Goal: Task Accomplishment & Management: Complete application form

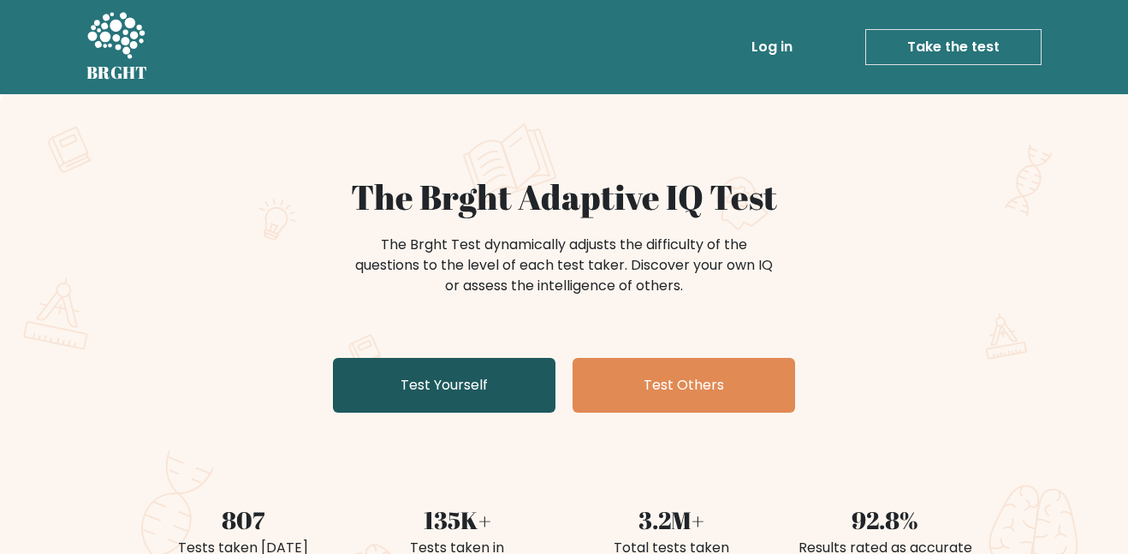
click at [468, 371] on link "Test Yourself" at bounding box center [444, 385] width 223 height 55
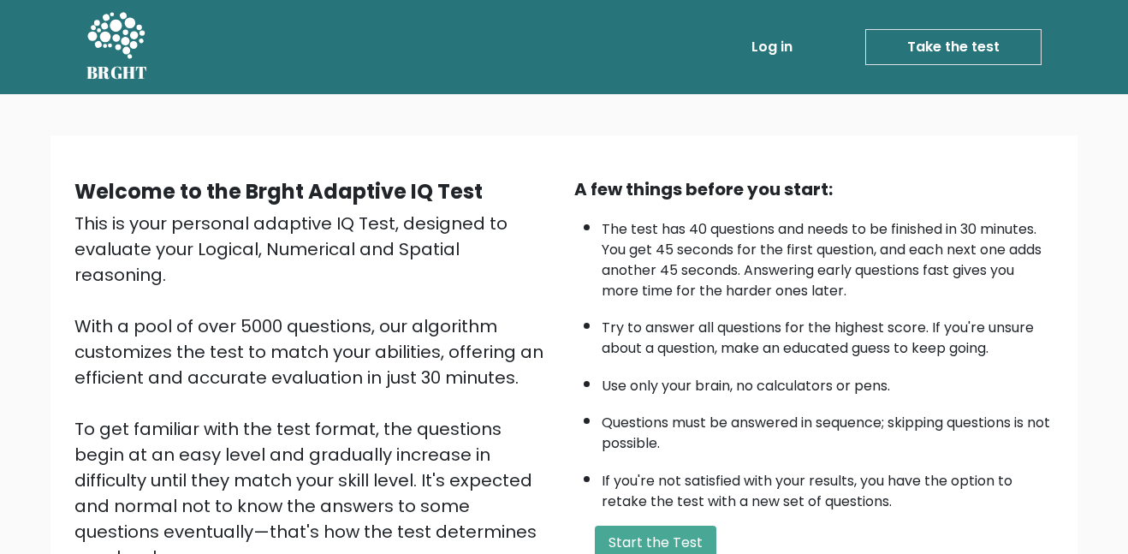
scroll to position [230, 0]
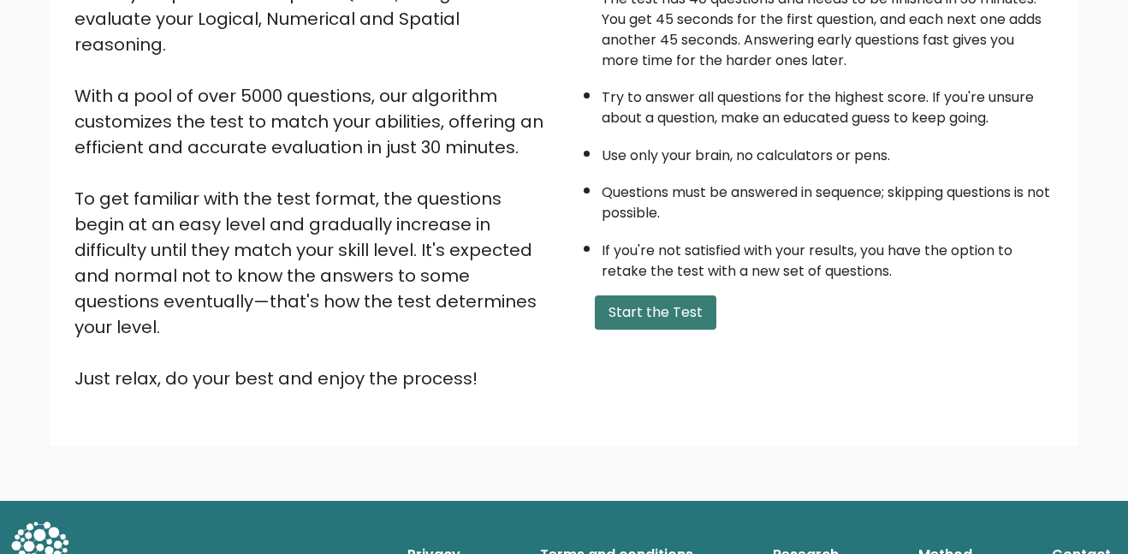
click at [657, 297] on button "Start the Test" at bounding box center [656, 312] width 122 height 34
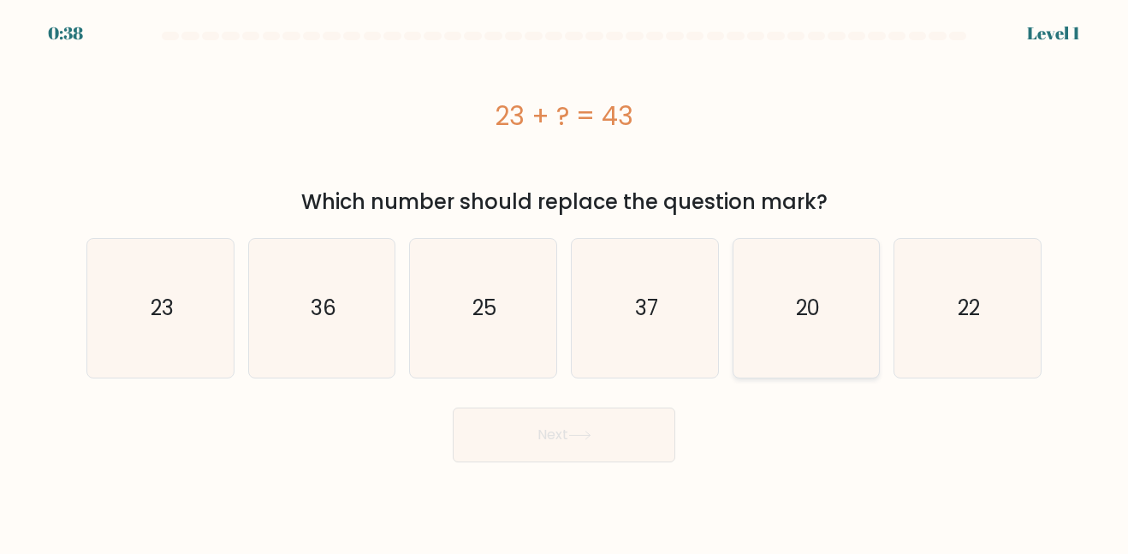
click at [817, 281] on icon "20" at bounding box center [806, 308] width 138 height 138
click at [565, 281] on input "e. 20" at bounding box center [564, 279] width 1 height 4
radio input "true"
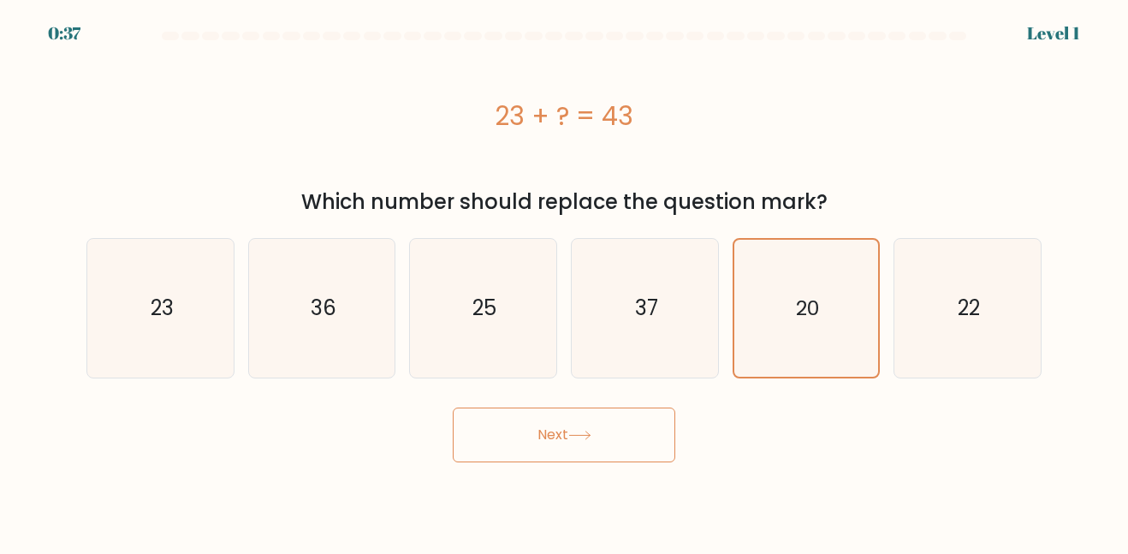
click at [658, 415] on button "Next" at bounding box center [564, 434] width 223 height 55
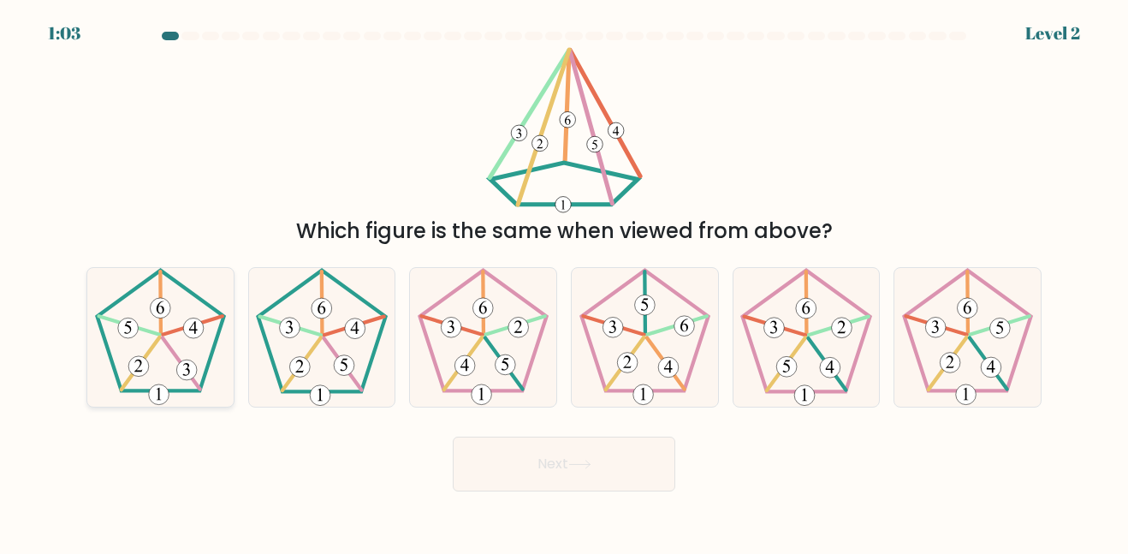
click at [183, 292] on icon at bounding box center [161, 337] width 138 height 138
click at [564, 282] on input "a." at bounding box center [564, 279] width 1 height 4
radio input "true"
click at [336, 343] on icon at bounding box center [322, 337] width 138 height 138
click at [564, 282] on input "b." at bounding box center [564, 279] width 1 height 4
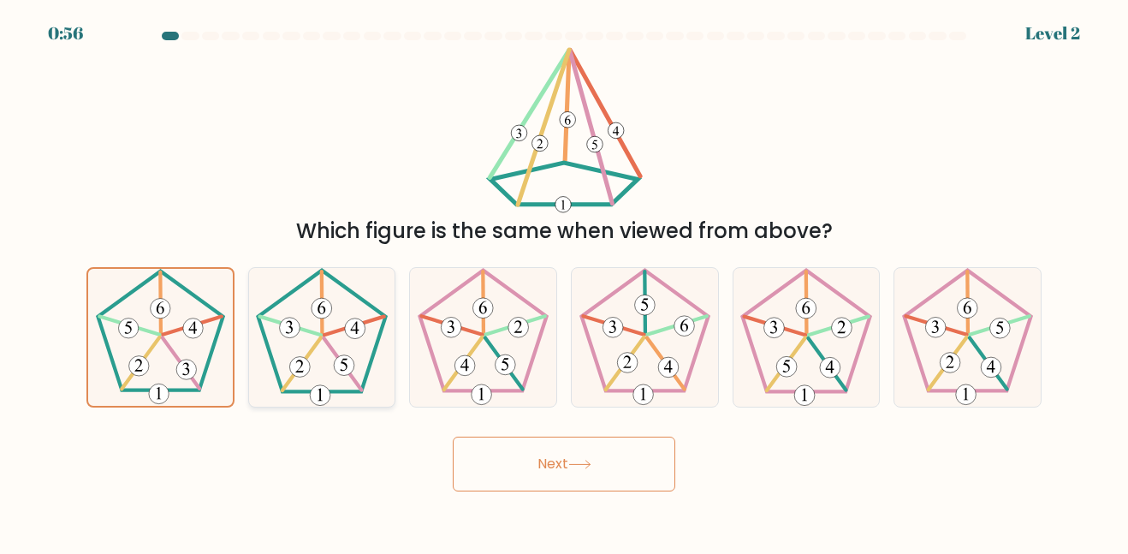
radio input "true"
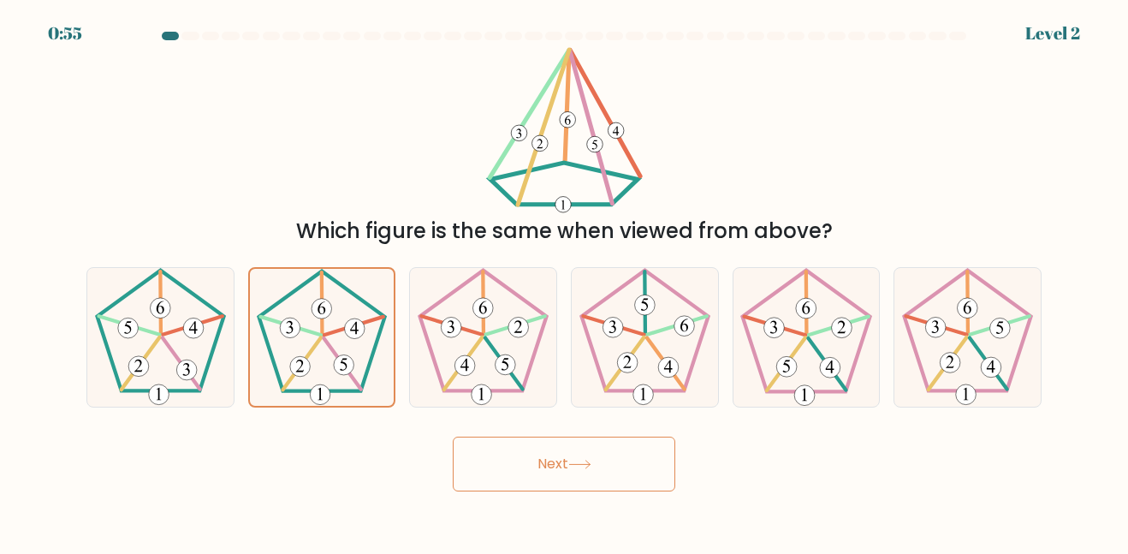
click at [524, 448] on button "Next" at bounding box center [564, 464] width 223 height 55
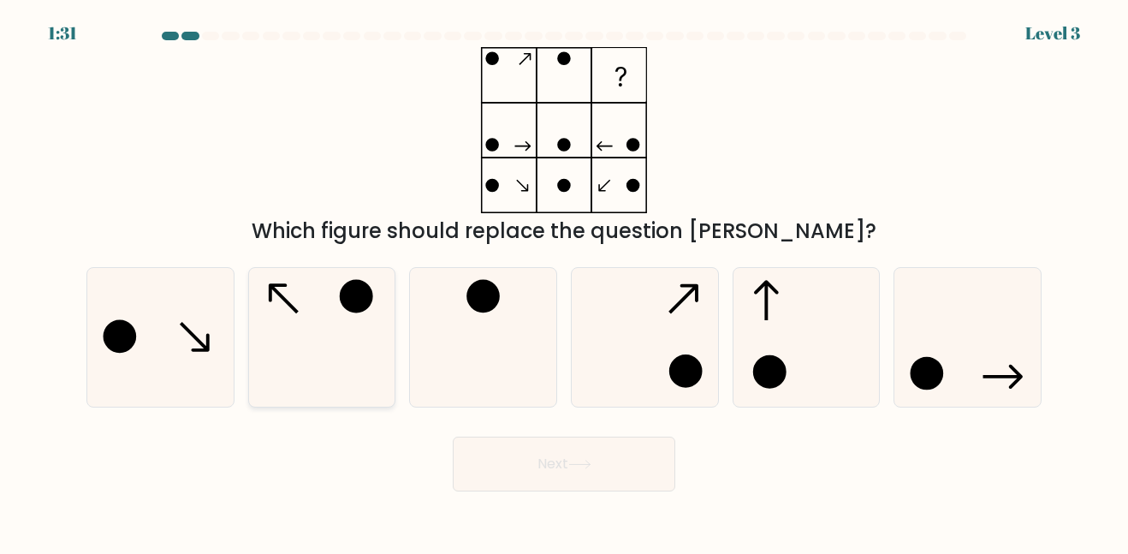
click at [315, 317] on icon at bounding box center [322, 337] width 138 height 138
click at [564, 282] on input "b." at bounding box center [564, 279] width 1 height 4
radio input "true"
click at [550, 456] on button "Next" at bounding box center [564, 464] width 223 height 55
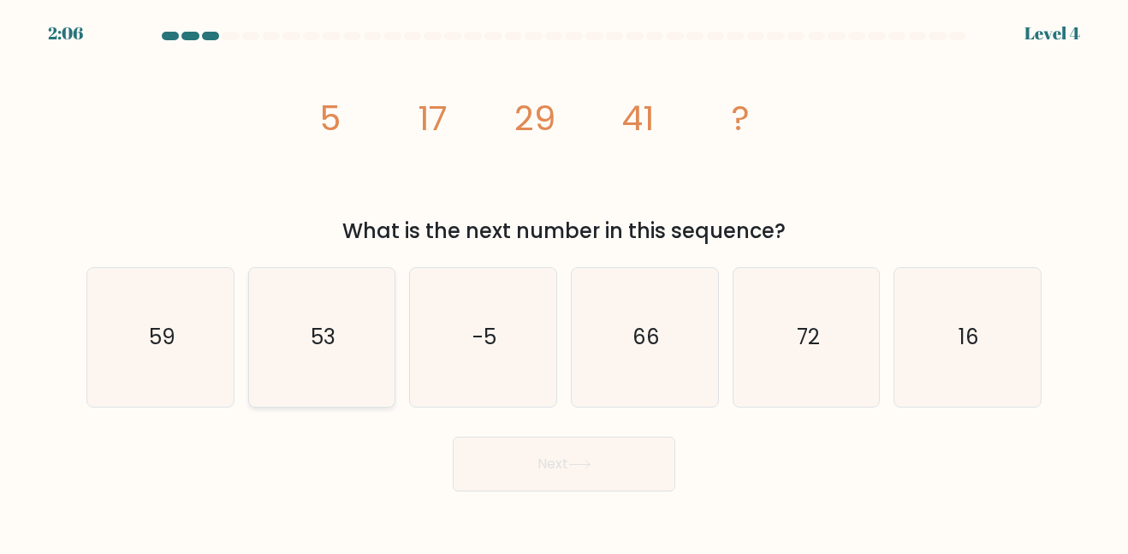
click at [372, 330] on icon "53" at bounding box center [322, 337] width 138 height 138
click at [564, 282] on input "b. 53" at bounding box center [564, 279] width 1 height 4
radio input "true"
click at [532, 450] on button "Next" at bounding box center [564, 464] width 223 height 55
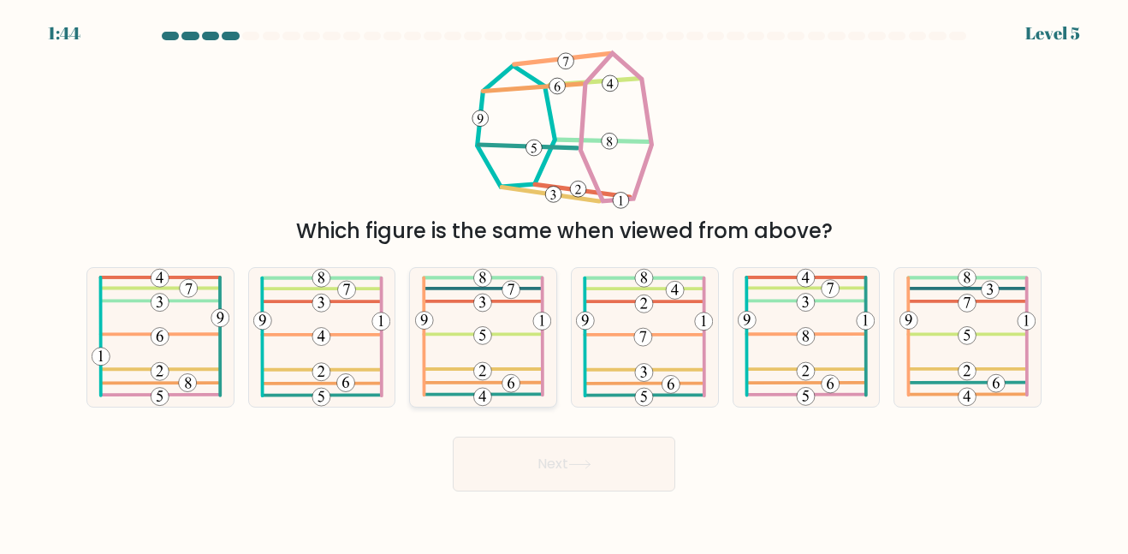
click at [449, 318] on icon at bounding box center [483, 337] width 136 height 138
click at [564, 282] on input "c." at bounding box center [564, 279] width 1 height 4
radio input "true"
click at [665, 390] on 572 at bounding box center [672, 385] width 18 height 18
click at [565, 282] on input "d." at bounding box center [564, 279] width 1 height 4
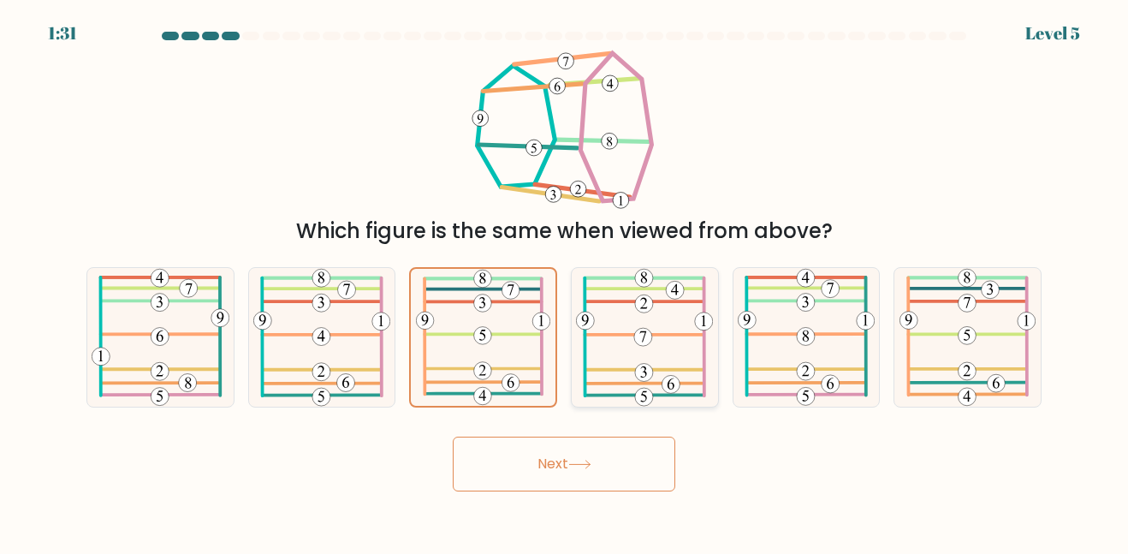
radio input "true"
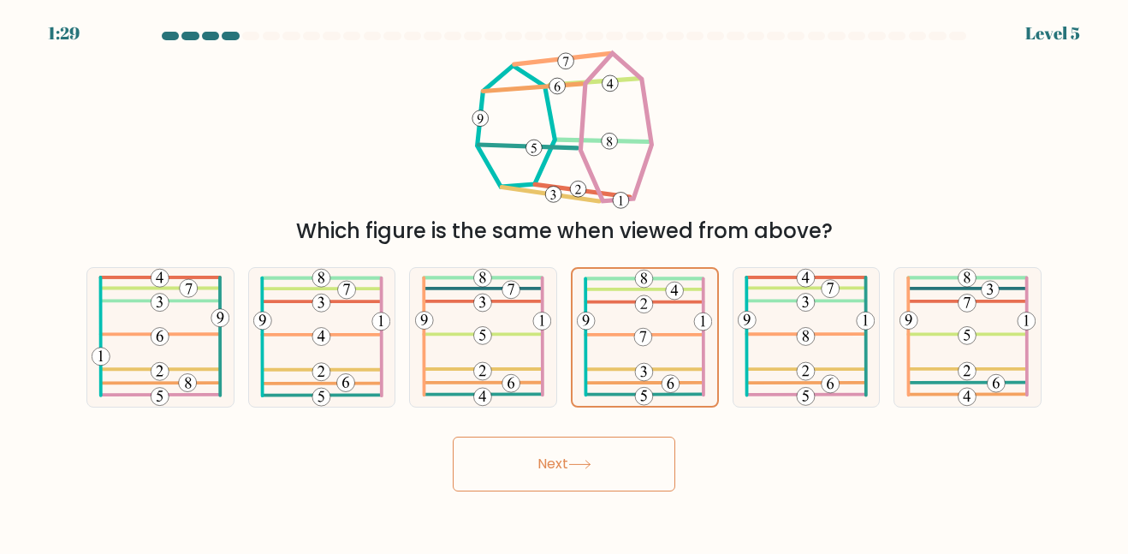
click at [620, 468] on button "Next" at bounding box center [564, 464] width 223 height 55
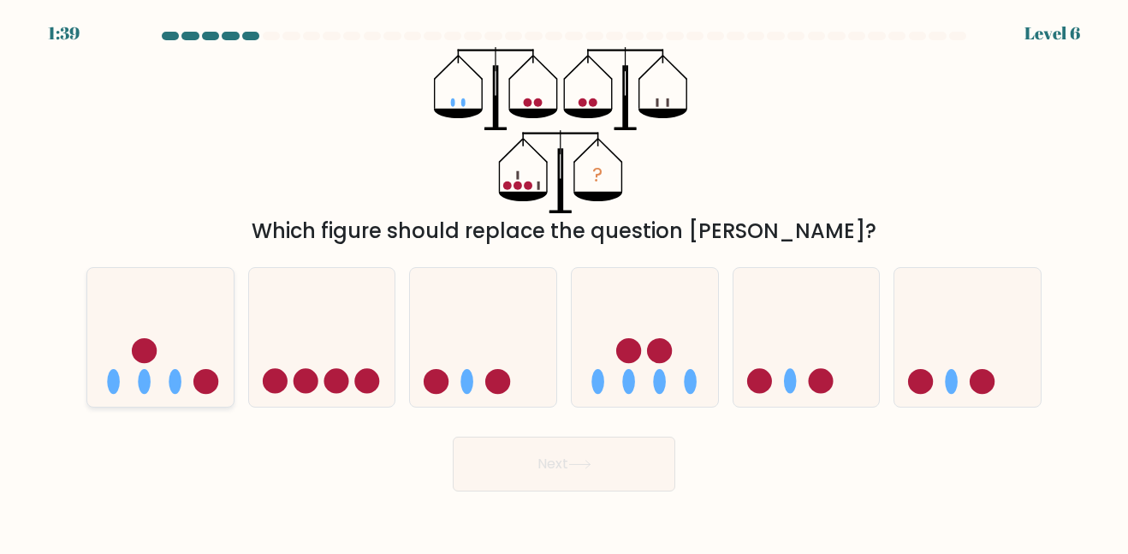
click at [160, 396] on icon at bounding box center [160, 337] width 146 height 121
click at [564, 282] on input "a." at bounding box center [564, 279] width 1 height 4
radio input "true"
click at [592, 480] on button "Next" at bounding box center [564, 464] width 223 height 55
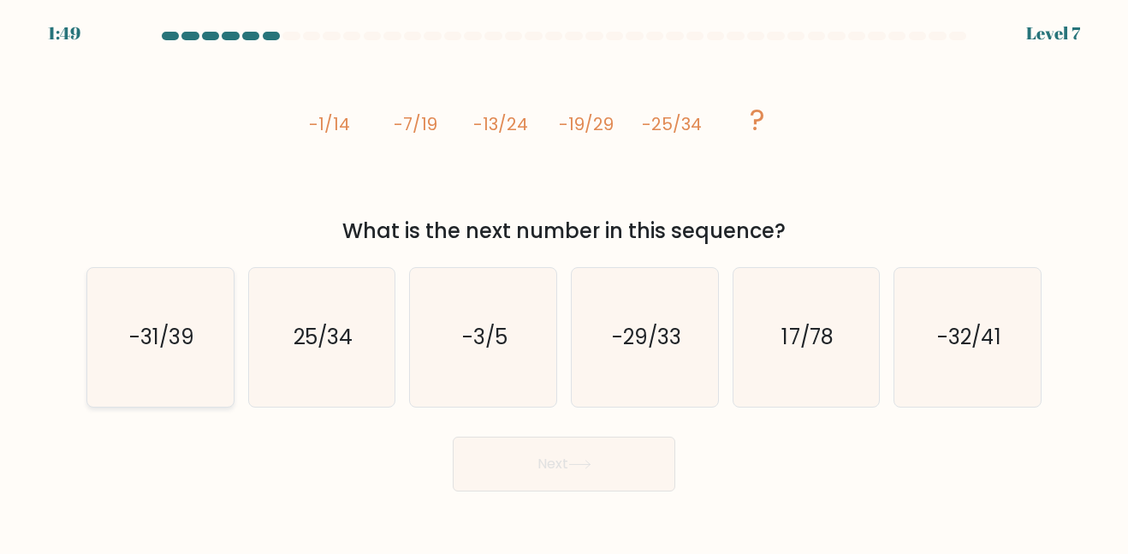
click at [144, 354] on icon "-31/39" at bounding box center [161, 337] width 138 height 138
click at [564, 282] on input "a. -31/39" at bounding box center [564, 279] width 1 height 4
radio input "true"
click at [498, 443] on button "Next" at bounding box center [564, 464] width 223 height 55
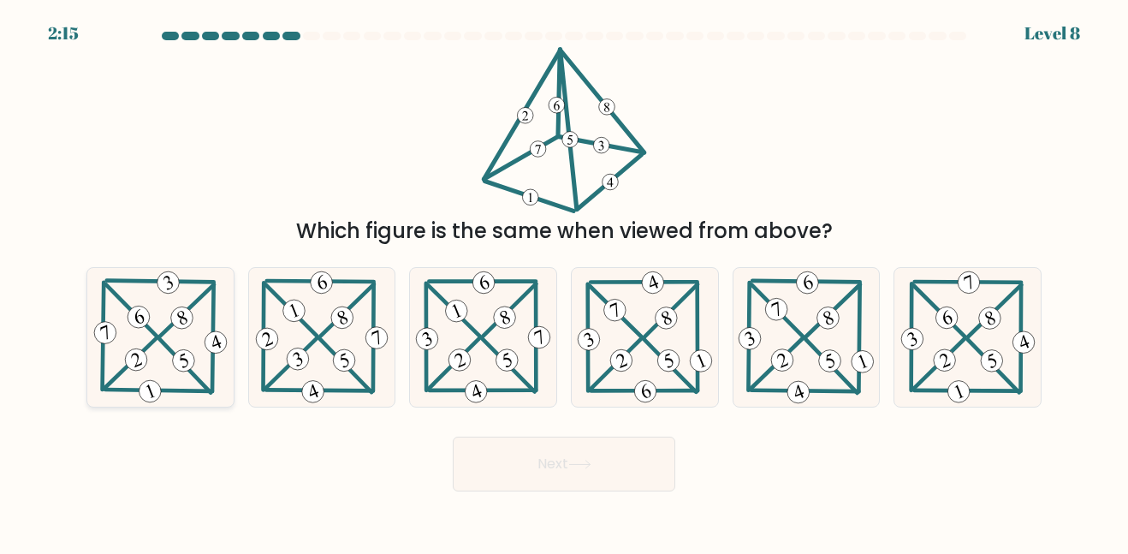
click at [176, 306] on icon at bounding box center [161, 337] width 140 height 138
click at [564, 282] on input "a." at bounding box center [564, 279] width 1 height 4
radio input "true"
click at [651, 482] on button "Next" at bounding box center [564, 464] width 223 height 55
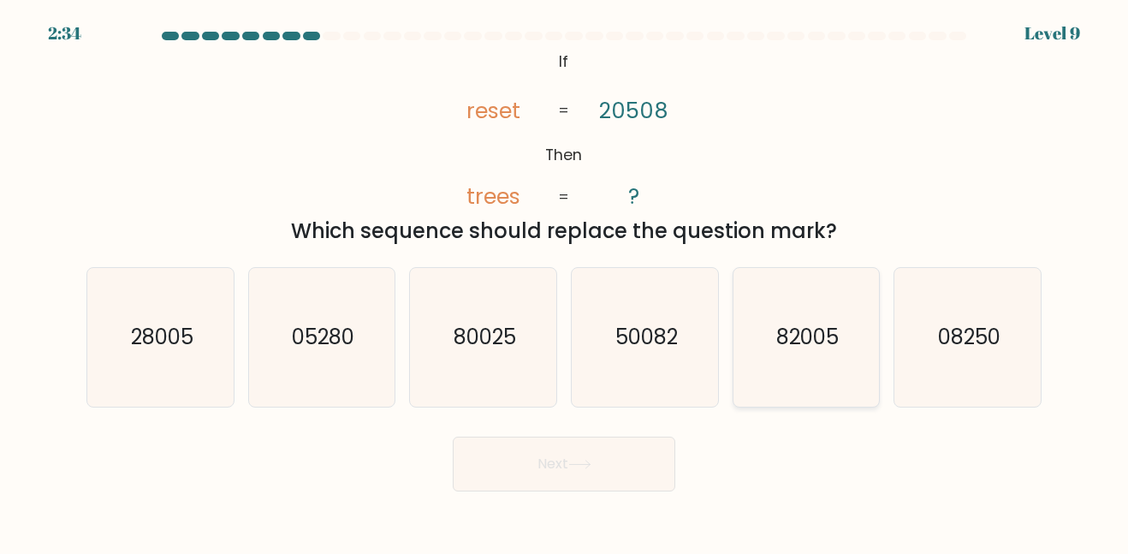
click at [772, 379] on icon "82005" at bounding box center [806, 337] width 138 height 138
click at [565, 282] on input "e. 82005" at bounding box center [564, 279] width 1 height 4
radio input "true"
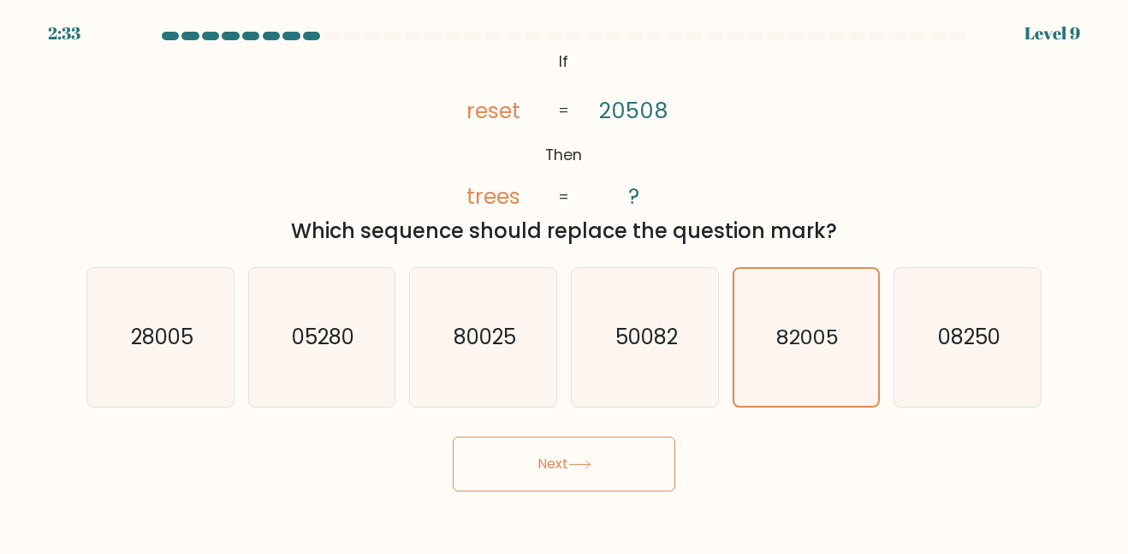
click at [618, 461] on button "Next" at bounding box center [564, 464] width 223 height 55
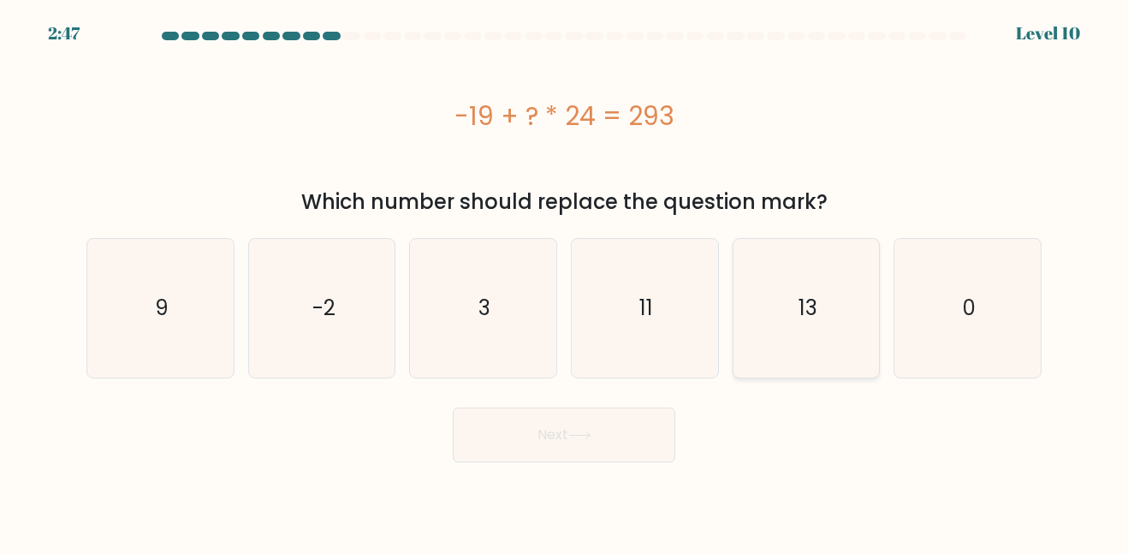
click at [860, 336] on icon "13" at bounding box center [806, 308] width 138 height 138
click at [565, 282] on input "e. 13" at bounding box center [564, 279] width 1 height 4
radio input "true"
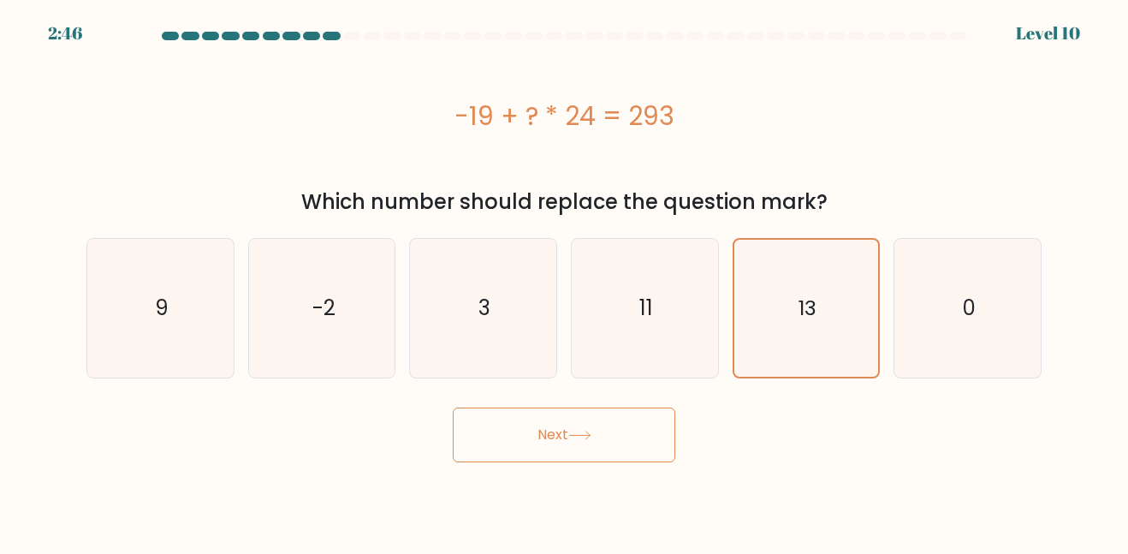
click at [668, 419] on button "Next" at bounding box center [564, 434] width 223 height 55
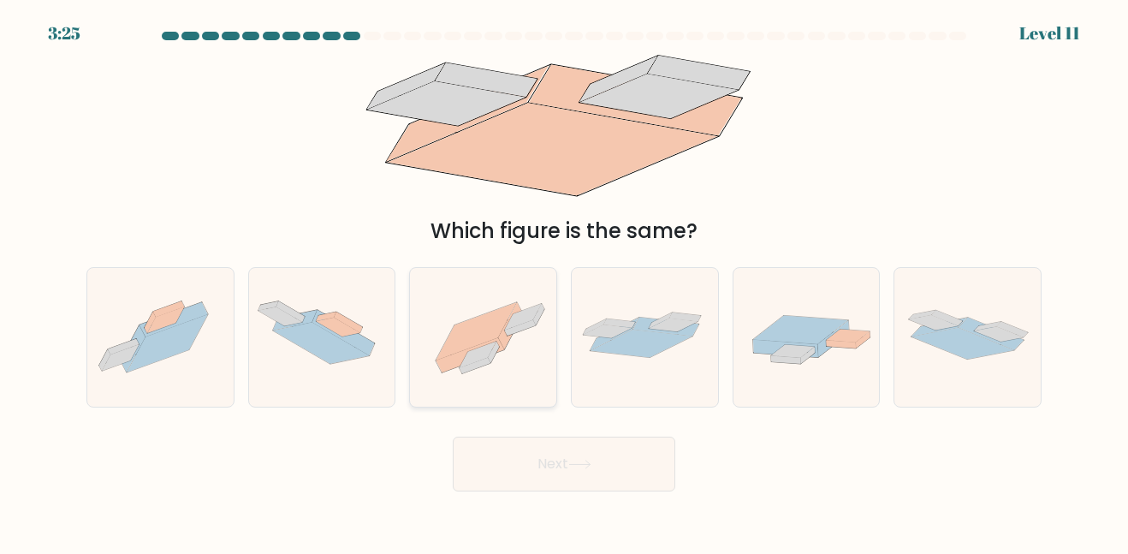
click at [500, 385] on icon at bounding box center [483, 337] width 146 height 110
click at [564, 282] on input "c." at bounding box center [564, 279] width 1 height 4
radio input "true"
click at [595, 469] on button "Next" at bounding box center [564, 464] width 223 height 55
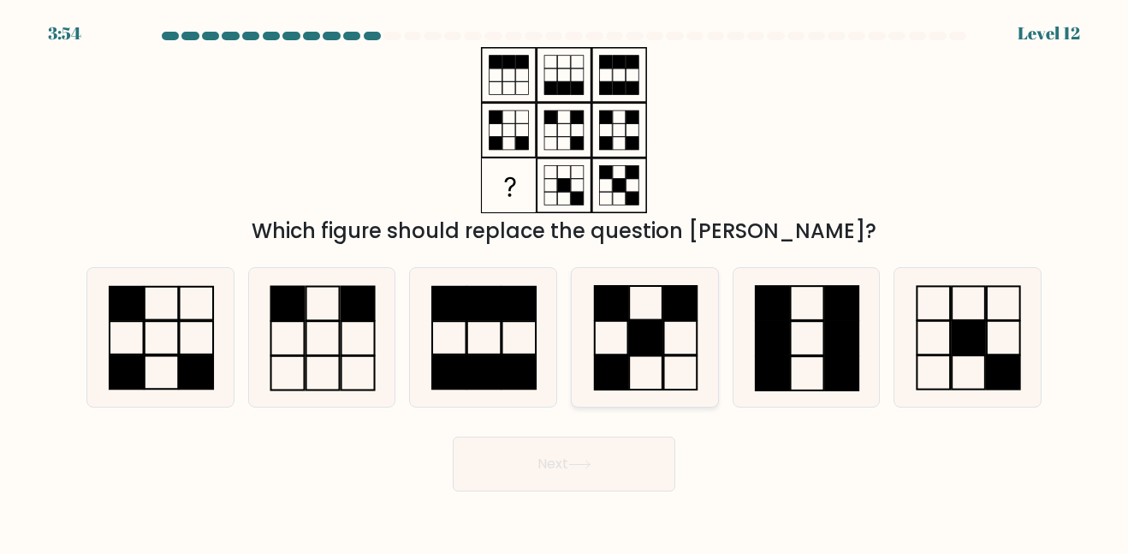
click at [616, 354] on rect at bounding box center [610, 338] width 33 height 34
click at [565, 282] on input "d." at bounding box center [564, 279] width 1 height 4
radio input "true"
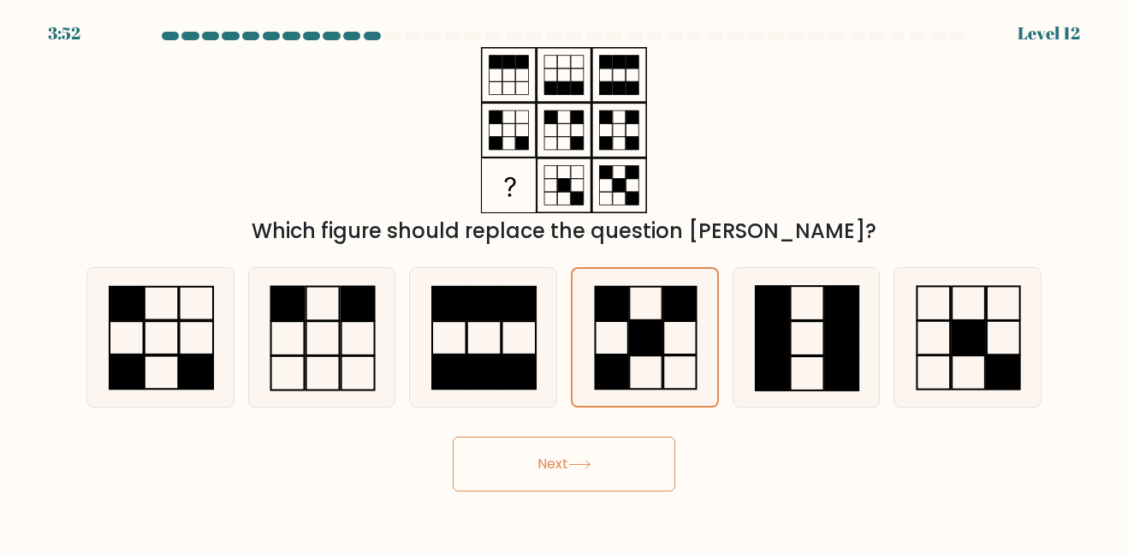
click at [562, 456] on button "Next" at bounding box center [564, 464] width 223 height 55
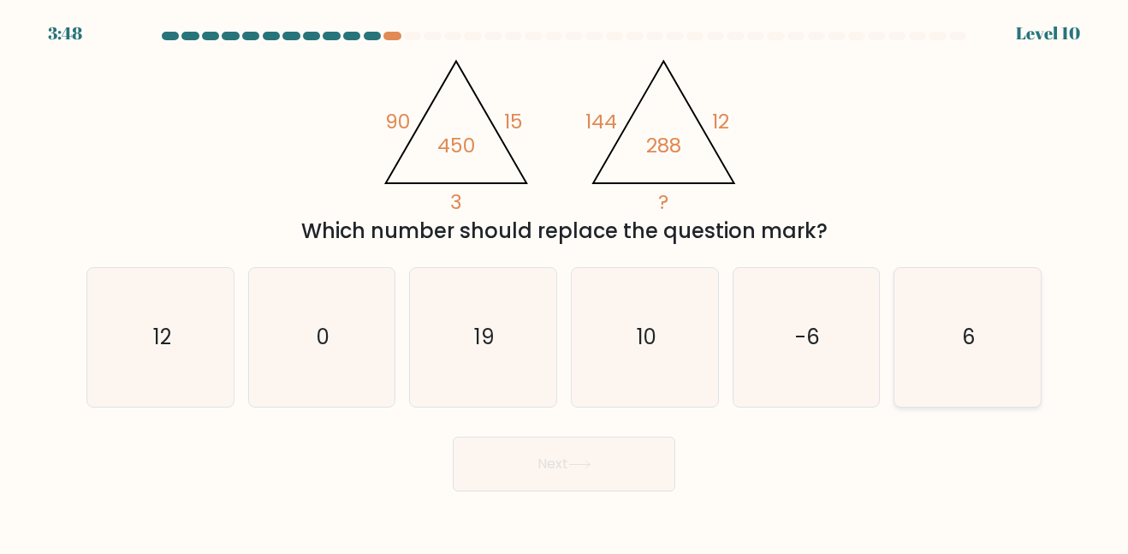
click at [916, 368] on icon "6" at bounding box center [968, 337] width 138 height 138
click at [565, 282] on input "f. 6" at bounding box center [564, 279] width 1 height 4
radio input "true"
click at [548, 488] on button "Next" at bounding box center [564, 464] width 223 height 55
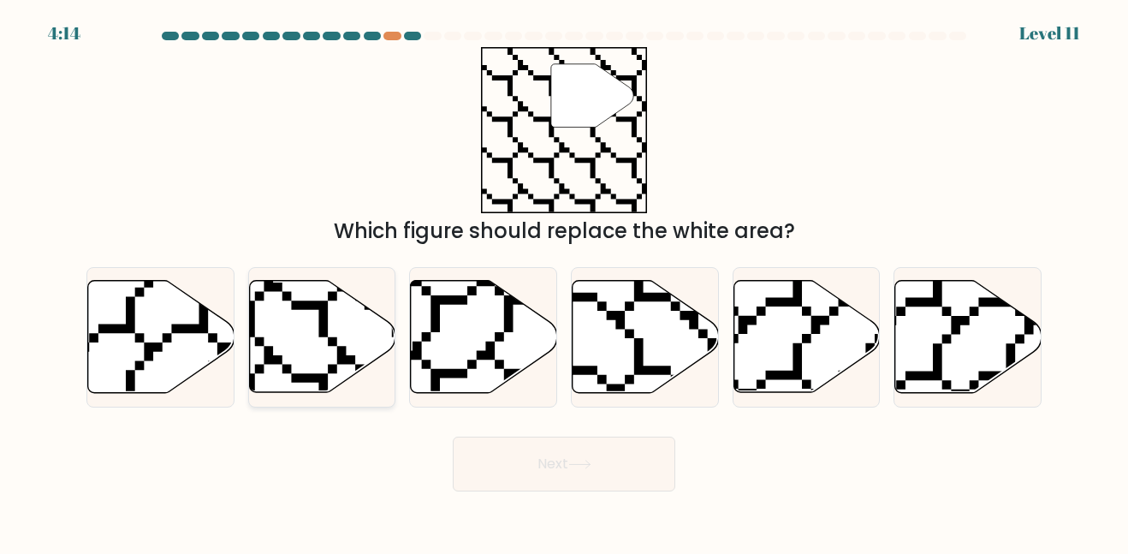
click at [362, 345] on icon at bounding box center [322, 337] width 146 height 112
click at [564, 282] on input "b." at bounding box center [564, 279] width 1 height 4
radio input "true"
click at [533, 467] on button "Next" at bounding box center [564, 464] width 223 height 55
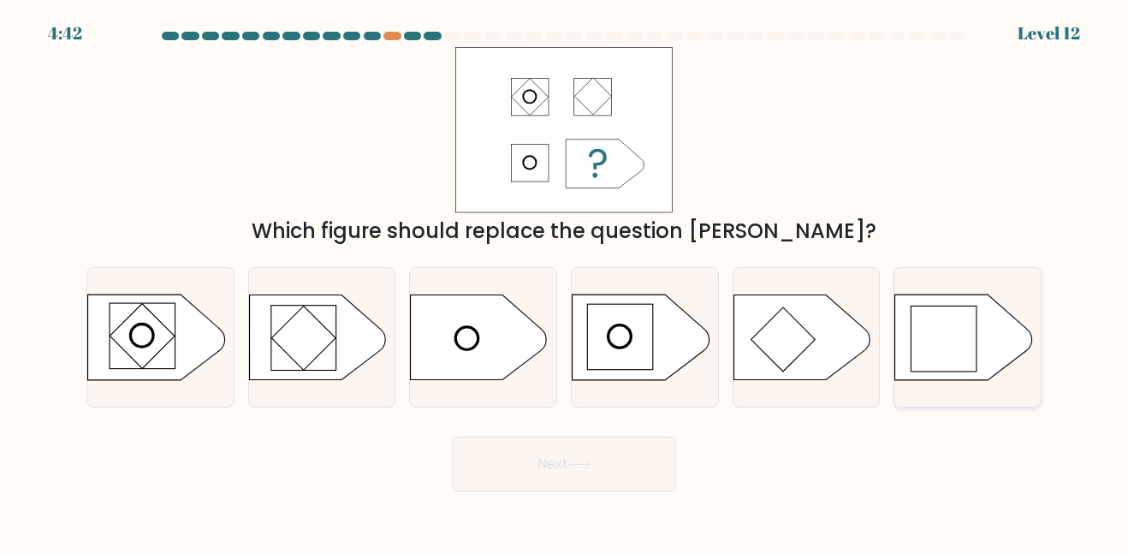
click at [895, 345] on icon at bounding box center [963, 337] width 137 height 86
click at [565, 282] on input "f." at bounding box center [564, 279] width 1 height 4
radio input "true"
click at [655, 443] on button "Next" at bounding box center [564, 464] width 223 height 55
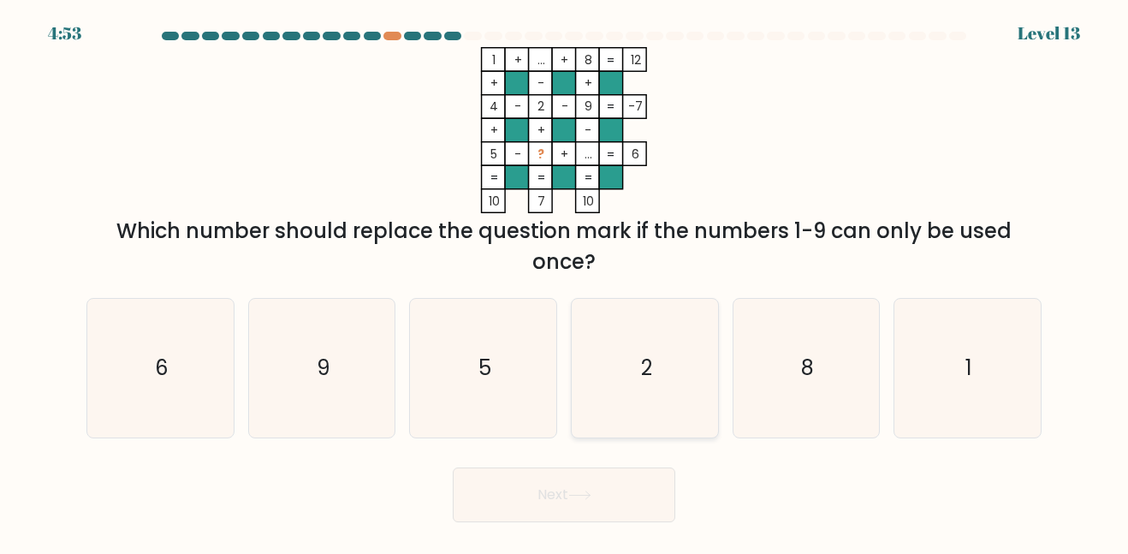
click at [632, 325] on icon "2" at bounding box center [645, 368] width 138 height 138
click at [565, 282] on input "d. 2" at bounding box center [564, 279] width 1 height 4
radio input "true"
click at [535, 476] on button "Next" at bounding box center [564, 494] width 223 height 55
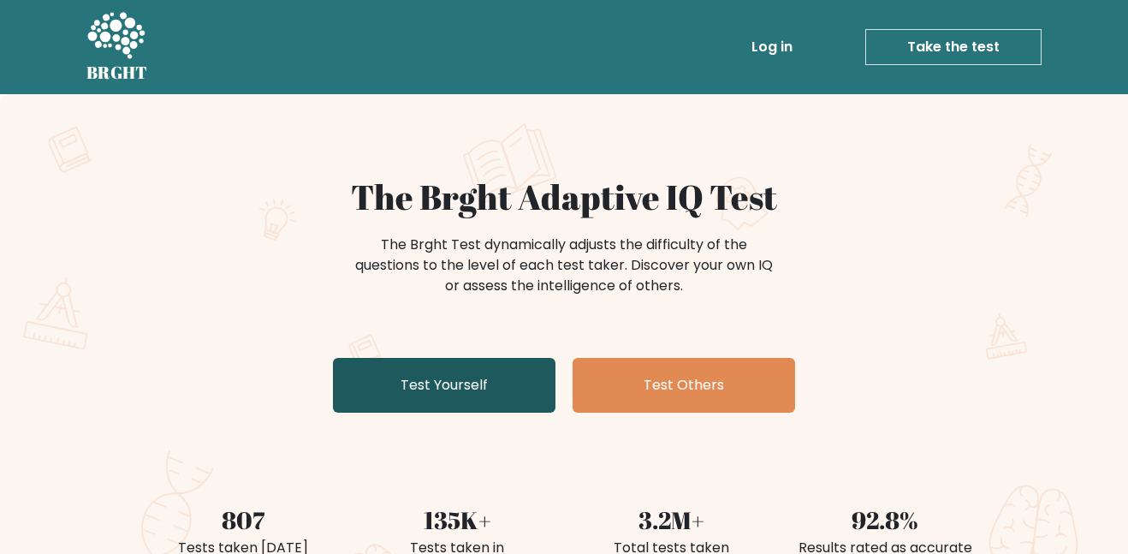
click at [538, 396] on link "Test Yourself" at bounding box center [444, 385] width 223 height 55
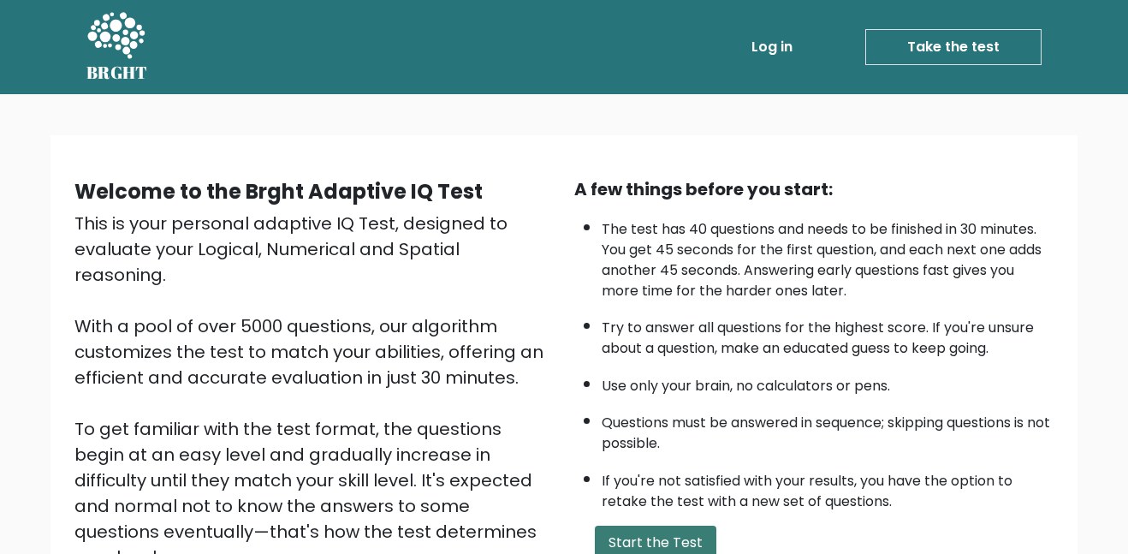
click at [697, 540] on button "Start the Test" at bounding box center [656, 543] width 122 height 34
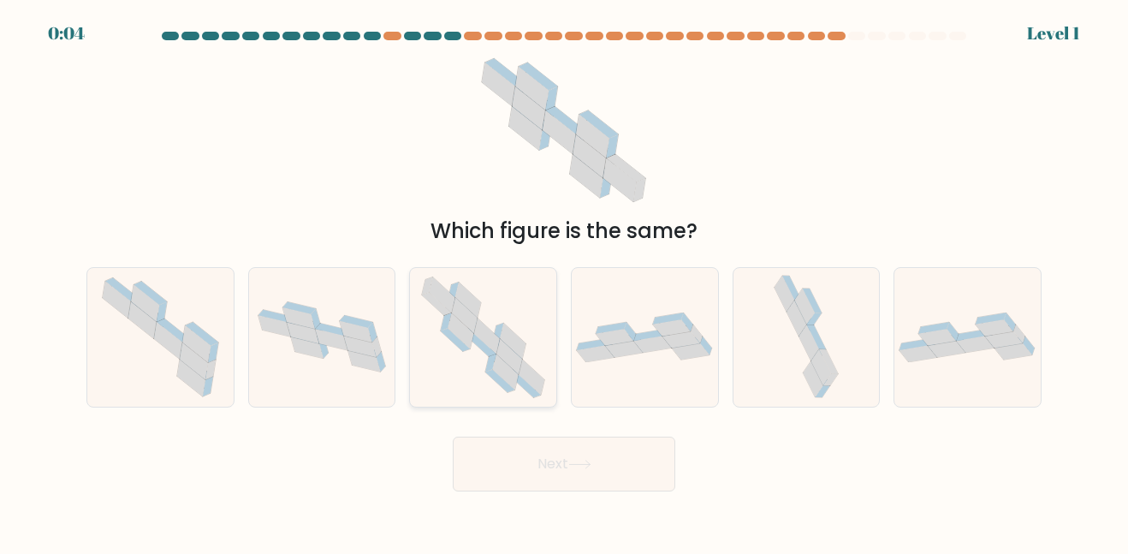
click at [519, 287] on icon at bounding box center [483, 337] width 140 height 138
click at [564, 282] on input "c." at bounding box center [564, 279] width 1 height 4
radio input "true"
click at [559, 445] on button "Next" at bounding box center [564, 464] width 223 height 55
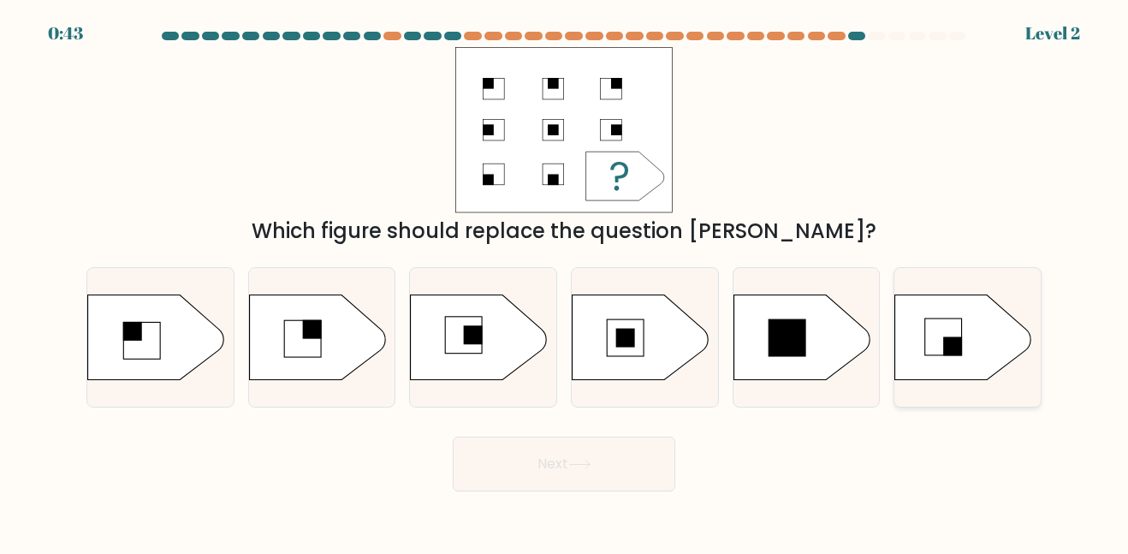
click at [895, 317] on icon at bounding box center [968, 337] width 146 height 86
click at [565, 282] on input "f." at bounding box center [564, 279] width 1 height 4
radio input "true"
click at [646, 455] on button "Next" at bounding box center [564, 464] width 223 height 55
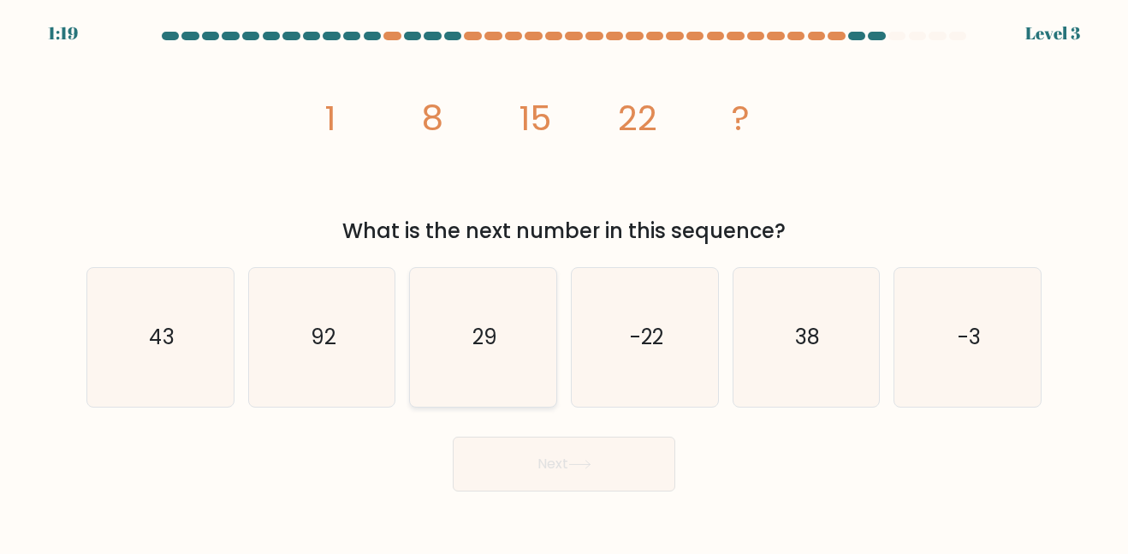
click at [492, 302] on icon "29" at bounding box center [483, 337] width 138 height 138
click at [564, 282] on input "c. 29" at bounding box center [564, 279] width 1 height 4
radio input "true"
click at [565, 444] on button "Next" at bounding box center [564, 464] width 223 height 55
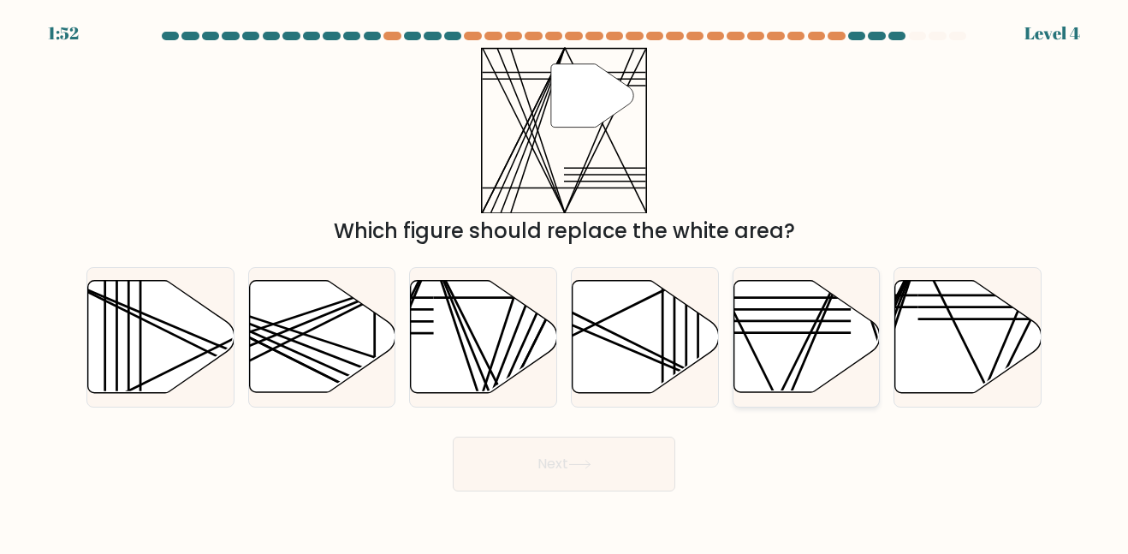
click at [747, 363] on icon at bounding box center [807, 337] width 146 height 112
click at [565, 282] on input "e." at bounding box center [564, 279] width 1 height 4
radio input "true"
click at [505, 455] on button "Next" at bounding box center [564, 464] width 223 height 55
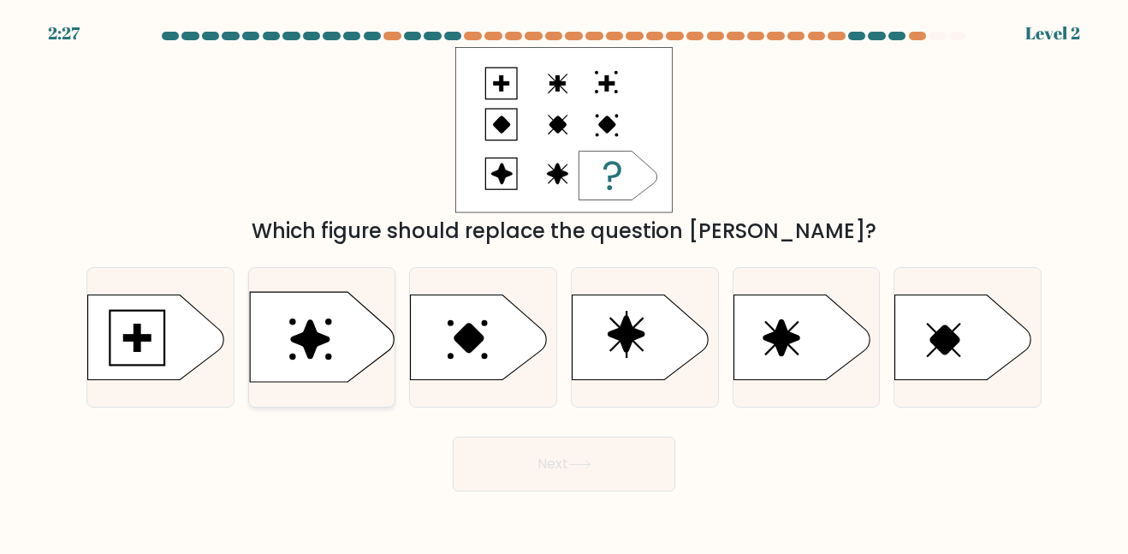
click at [324, 336] on icon at bounding box center [310, 339] width 39 height 39
click at [564, 282] on input "b." at bounding box center [564, 279] width 1 height 4
radio input "true"
click at [494, 475] on button "Next" at bounding box center [564, 464] width 223 height 55
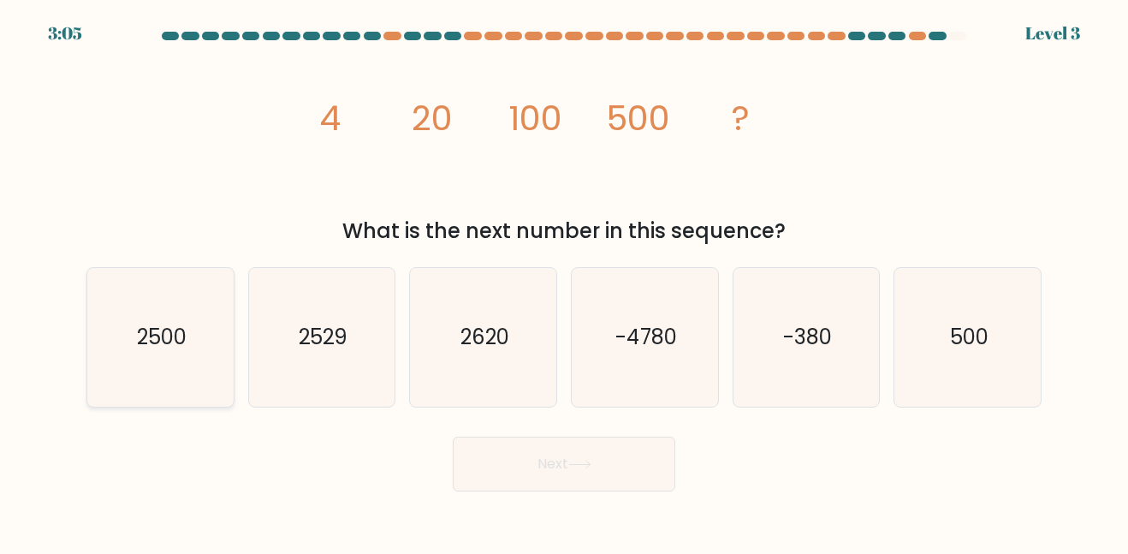
click at [100, 389] on icon "2500" at bounding box center [161, 337] width 138 height 138
click at [564, 282] on input "a. 2500" at bounding box center [564, 279] width 1 height 4
radio input "true"
click at [531, 474] on button "Next" at bounding box center [564, 464] width 223 height 55
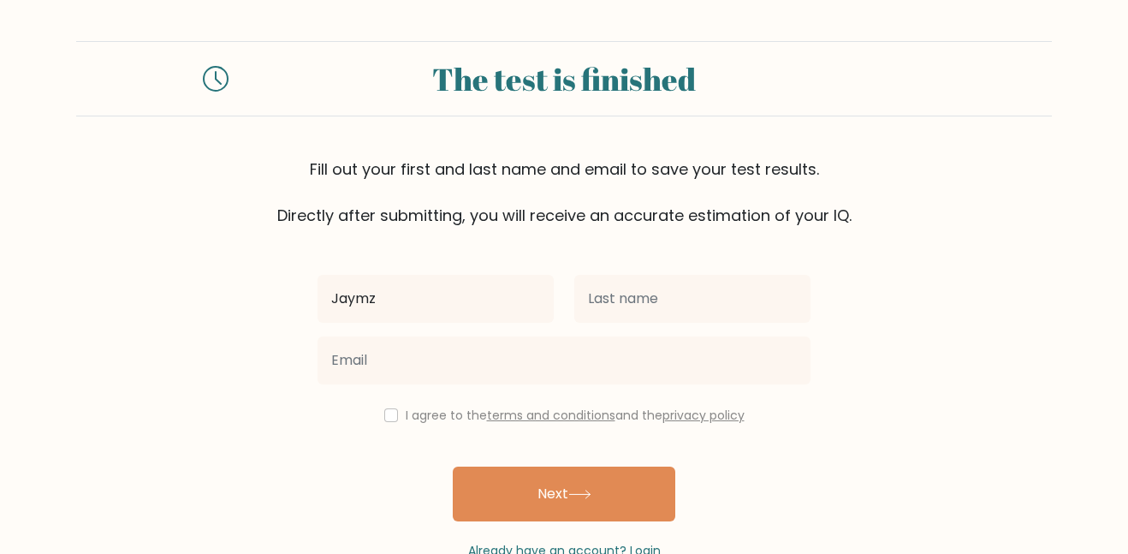
type input "Jaymz"
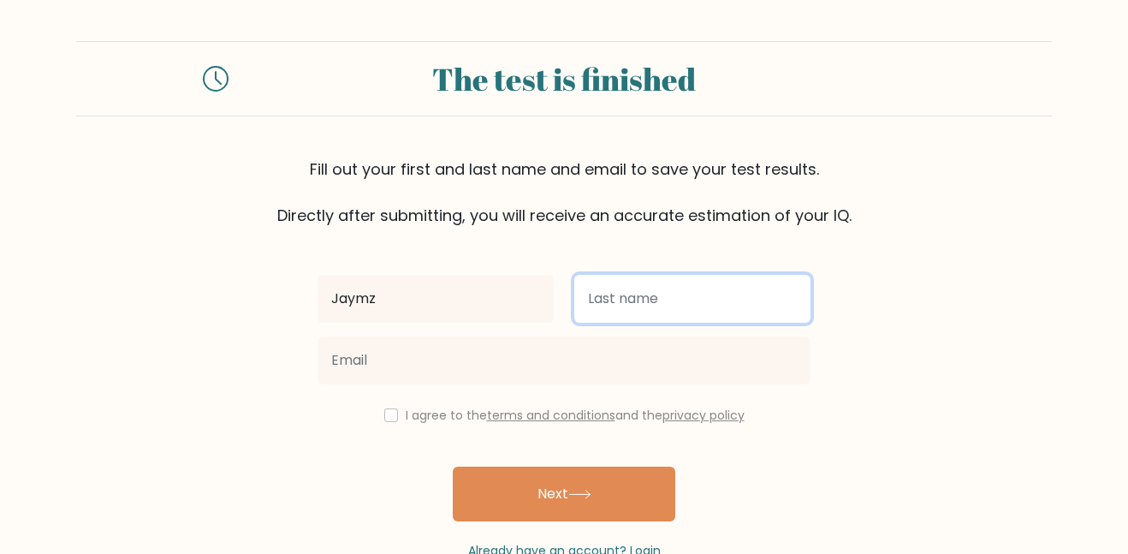
click at [752, 312] on input "text" at bounding box center [692, 299] width 236 height 48
type input "[PERSON_NAME]"
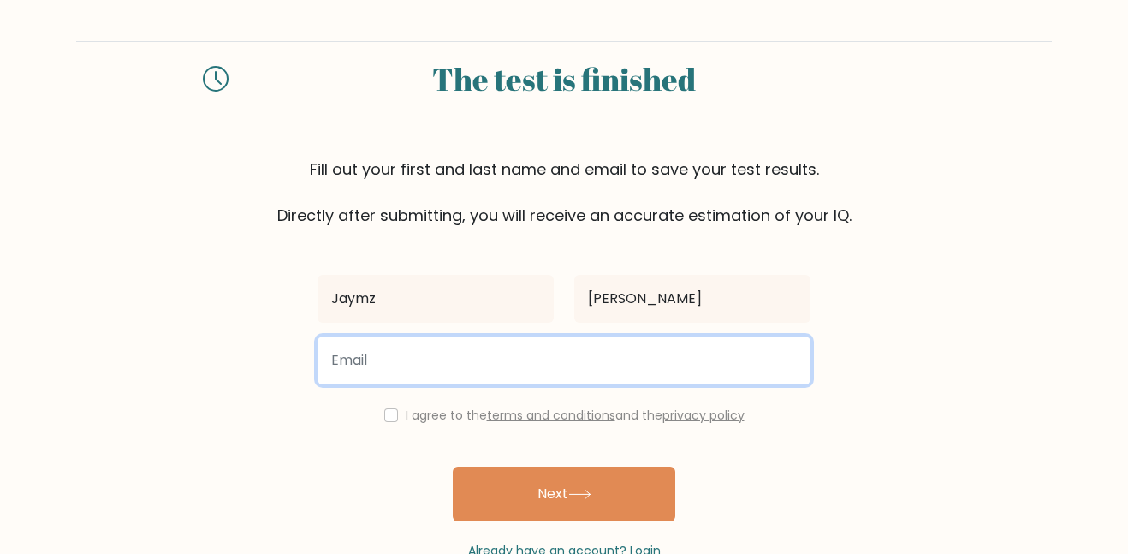
click at [692, 348] on input "email" at bounding box center [564, 360] width 493 height 48
type input "jclement30@jacksonindians.us"
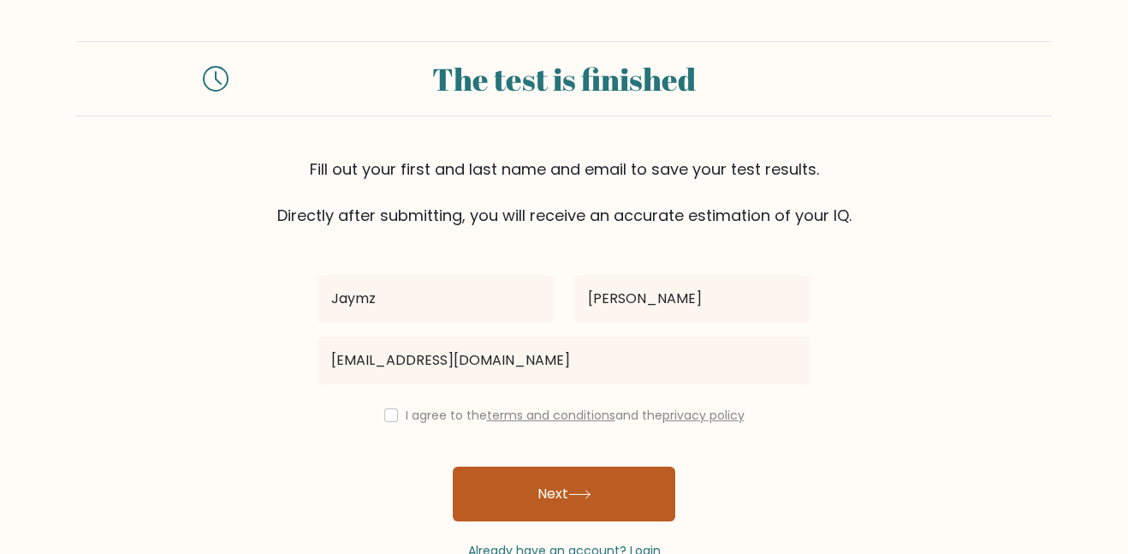
click at [553, 481] on button "Next" at bounding box center [564, 494] width 223 height 55
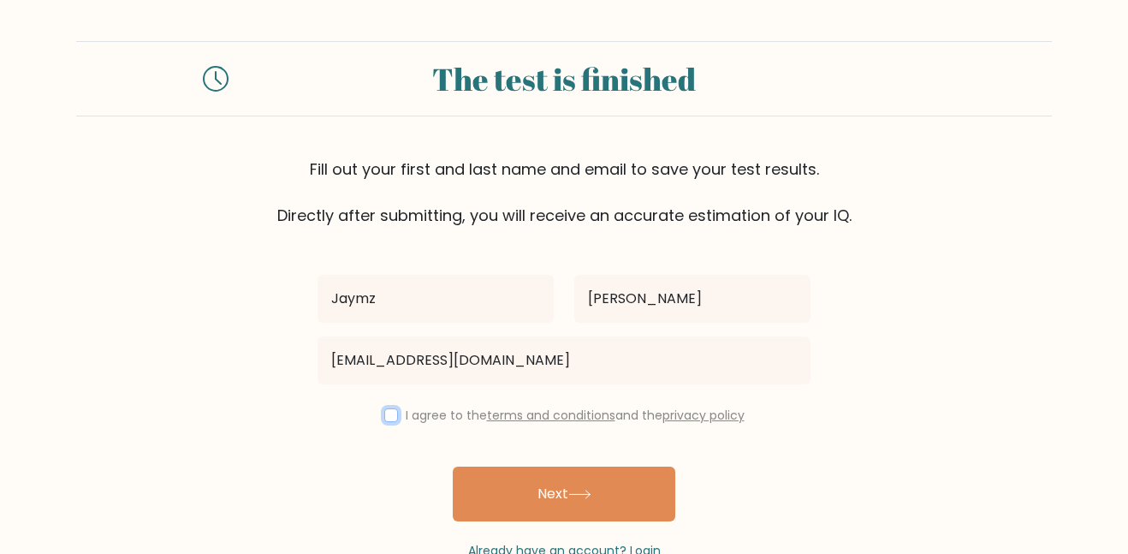
click at [387, 414] on input "checkbox" at bounding box center [391, 415] width 14 height 14
checkbox input "true"
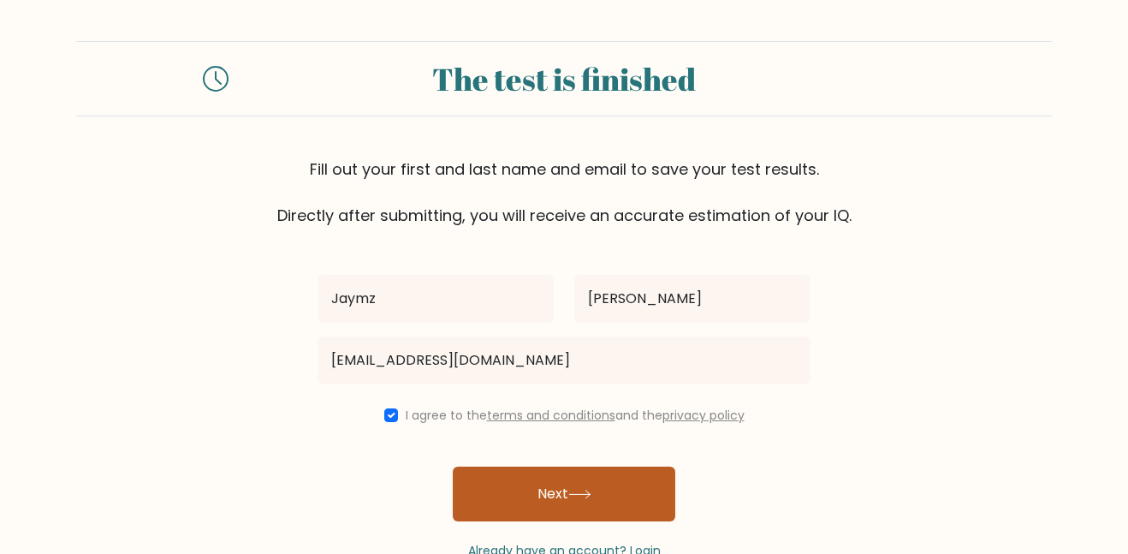
click at [491, 490] on button "Next" at bounding box center [564, 494] width 223 height 55
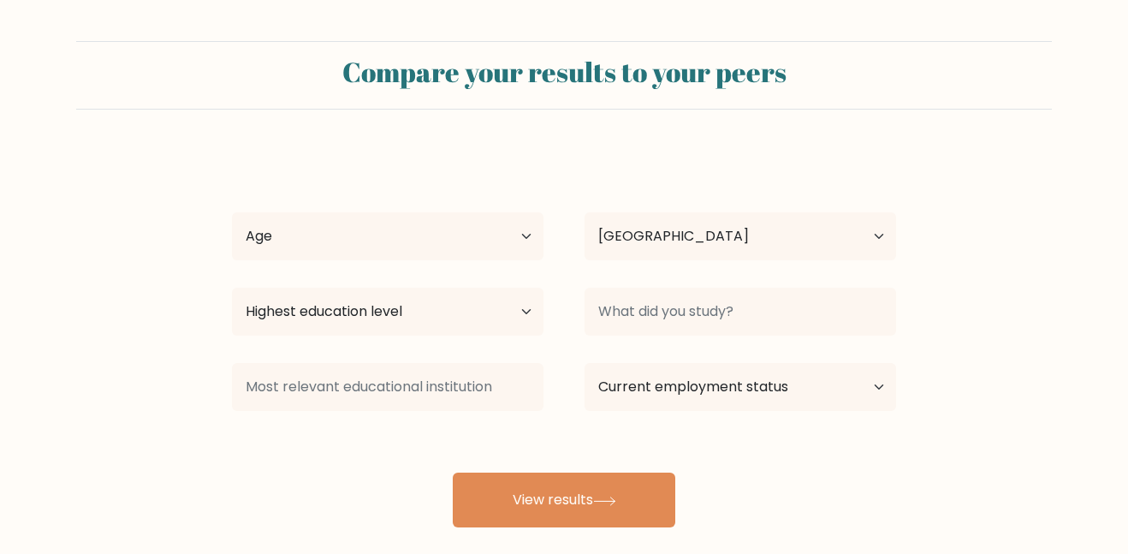
select select "US"
click at [484, 220] on select "Age Under [DEMOGRAPHIC_DATA] [DEMOGRAPHIC_DATA] [DEMOGRAPHIC_DATA] [DEMOGRAPHIC…" at bounding box center [388, 236] width 312 height 48
select select "min_18"
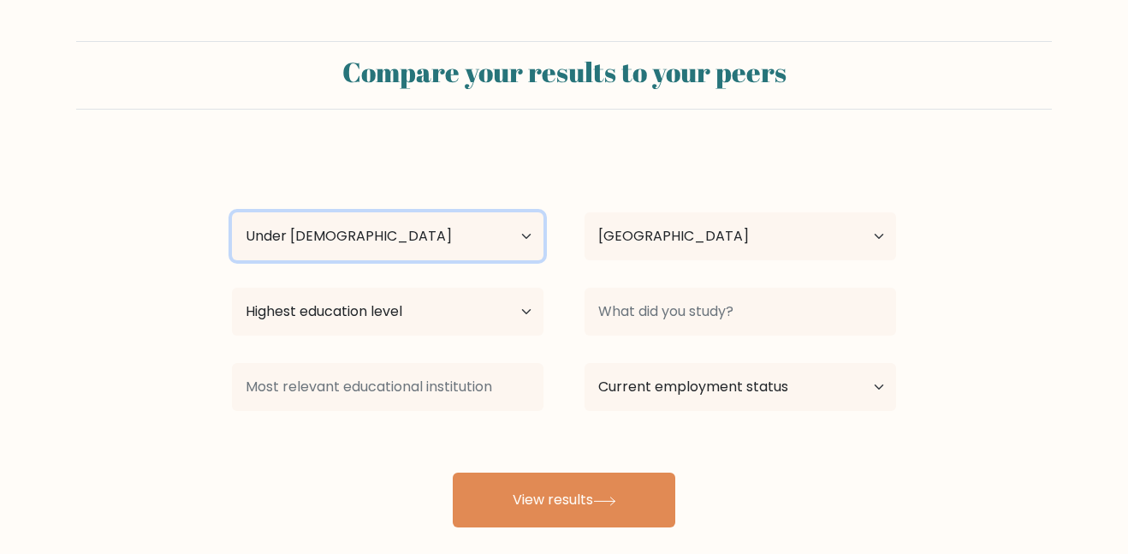
click at [232, 212] on select "Age Under [DEMOGRAPHIC_DATA] [DEMOGRAPHIC_DATA] [DEMOGRAPHIC_DATA] [DEMOGRAPHIC…" at bounding box center [388, 236] width 312 height 48
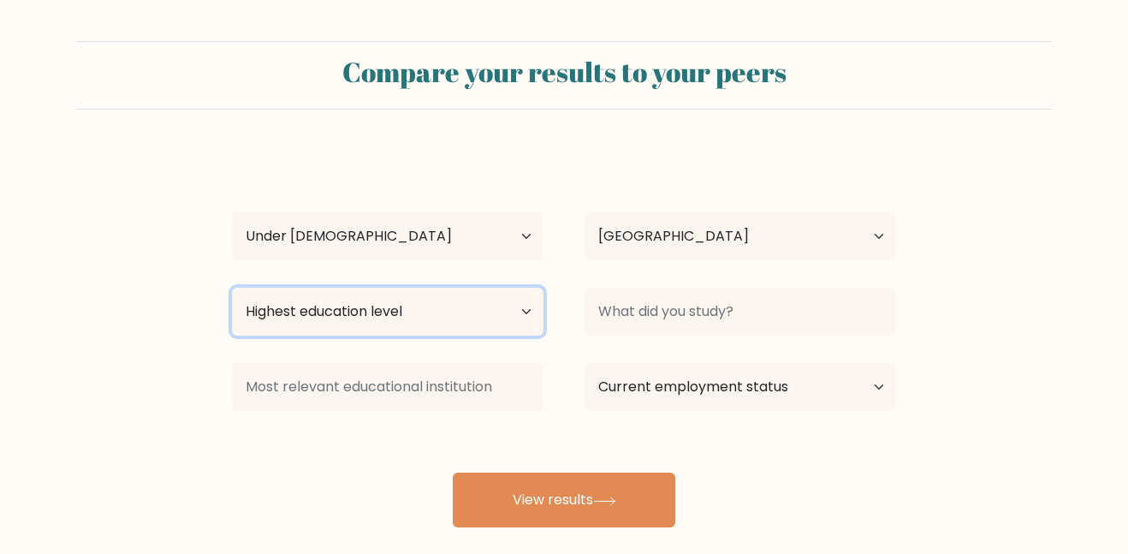
click at [405, 303] on select "Highest education level No schooling Primary Lower Secondary Upper Secondary Oc…" at bounding box center [388, 312] width 312 height 48
select select "lower_secondary"
click at [232, 288] on select "Highest education level No schooling Primary Lower Secondary Upper Secondary Oc…" at bounding box center [388, 312] width 312 height 48
click at [401, 306] on select "Highest education level No schooling Primary Lower Secondary Upper Secondary Oc…" at bounding box center [388, 312] width 312 height 48
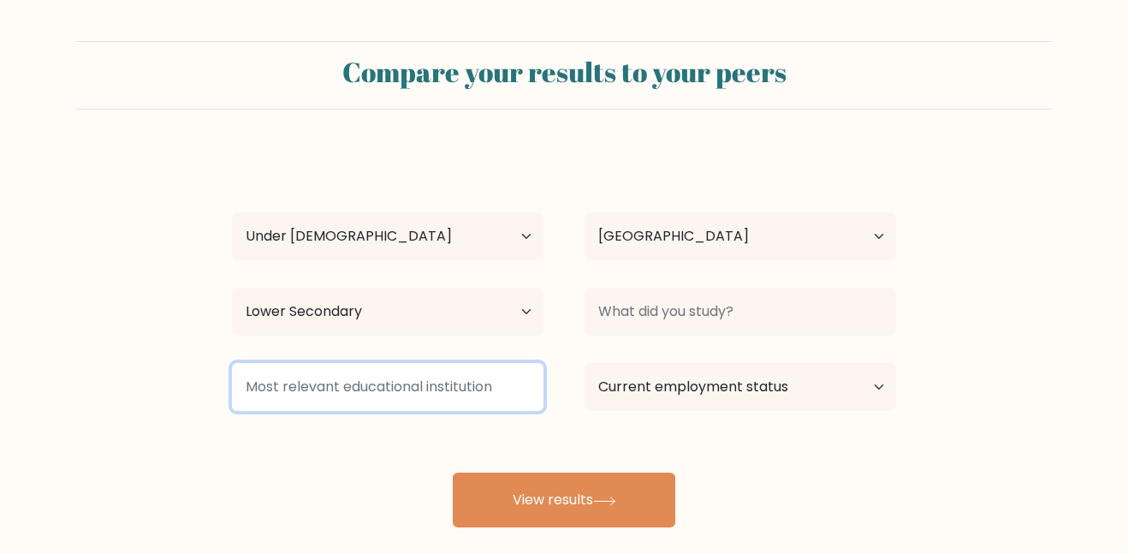
click at [444, 377] on input at bounding box center [388, 387] width 312 height 48
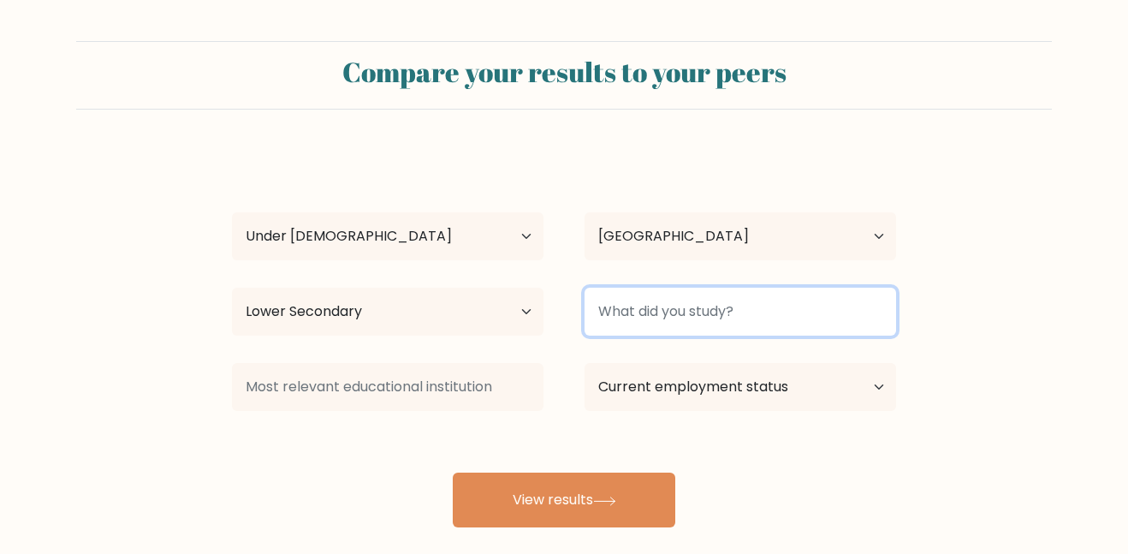
click at [711, 326] on input at bounding box center [741, 312] width 312 height 48
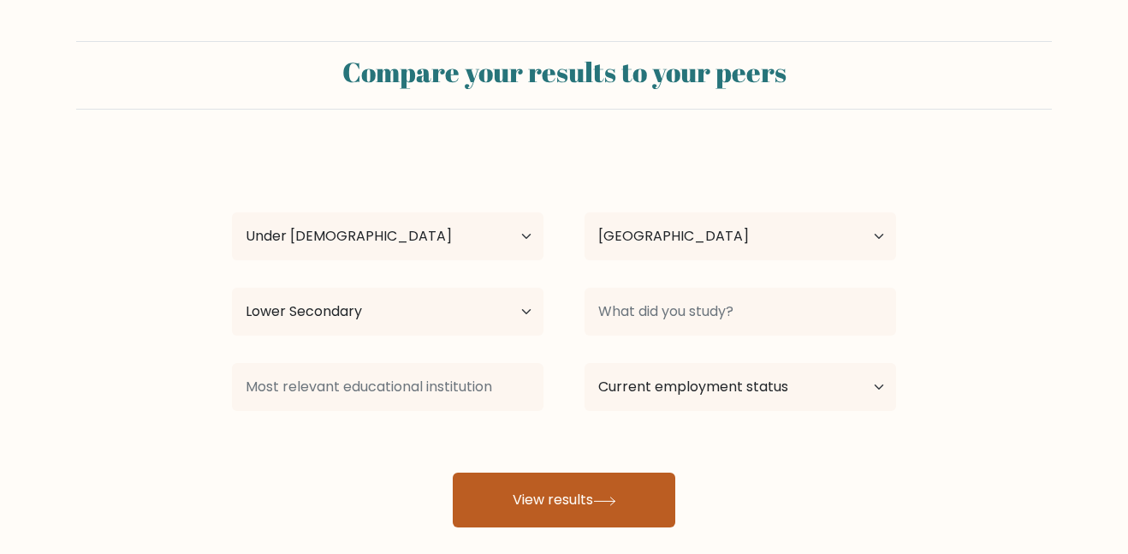
click at [588, 503] on button "View results" at bounding box center [564, 500] width 223 height 55
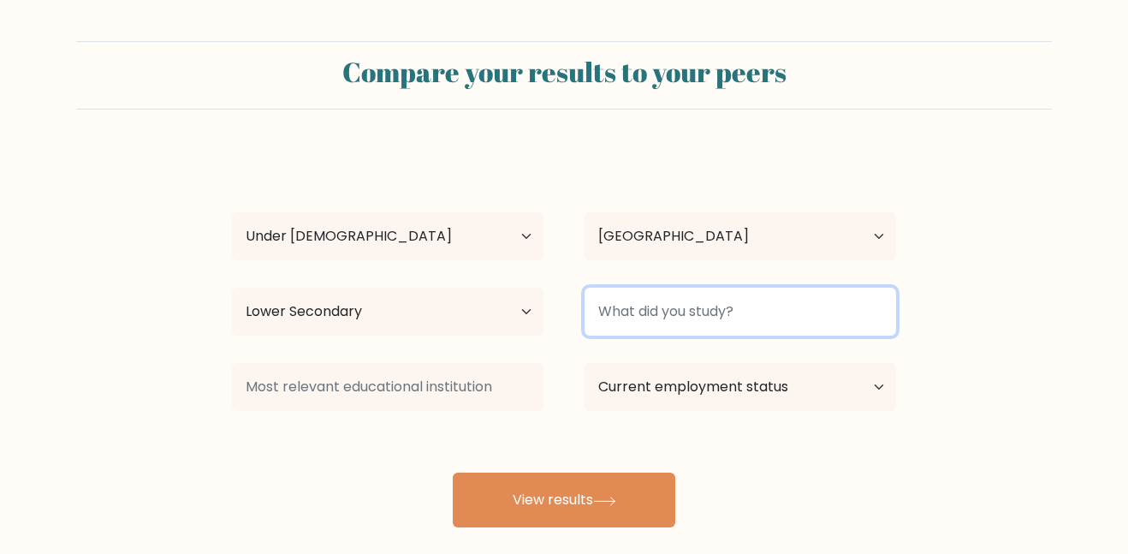
click at [775, 324] on input at bounding box center [741, 312] width 312 height 48
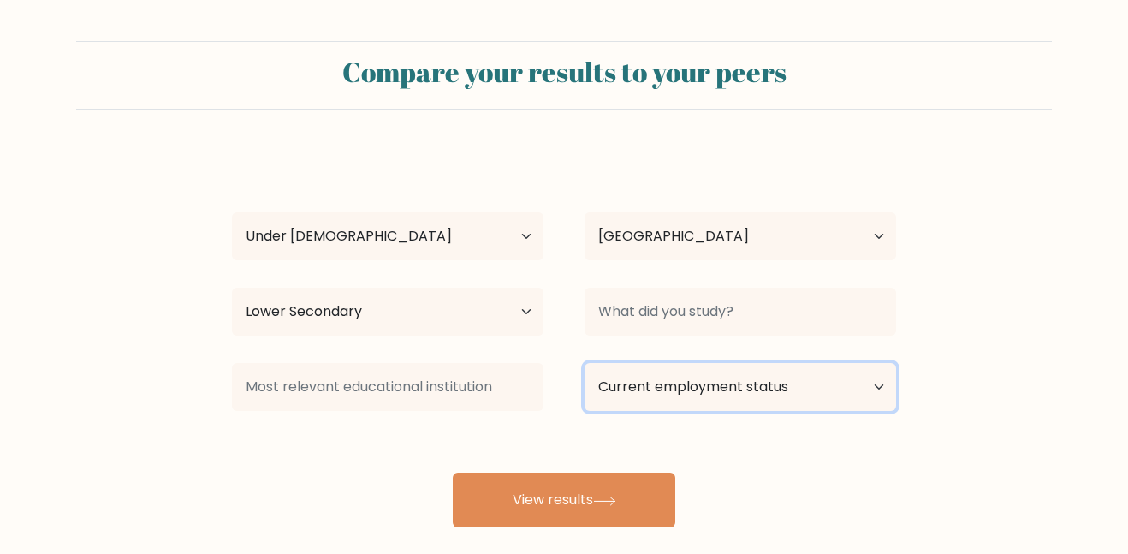
click at [650, 378] on select "Current employment status Employed Student Retired Other / prefer not to answer" at bounding box center [741, 387] width 312 height 48
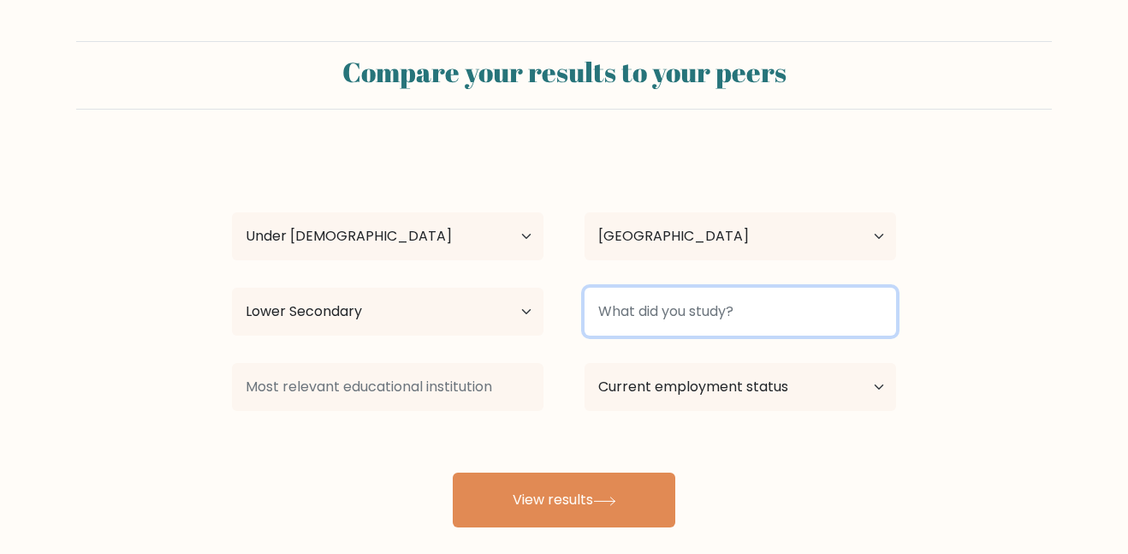
click at [687, 330] on input at bounding box center [741, 312] width 312 height 48
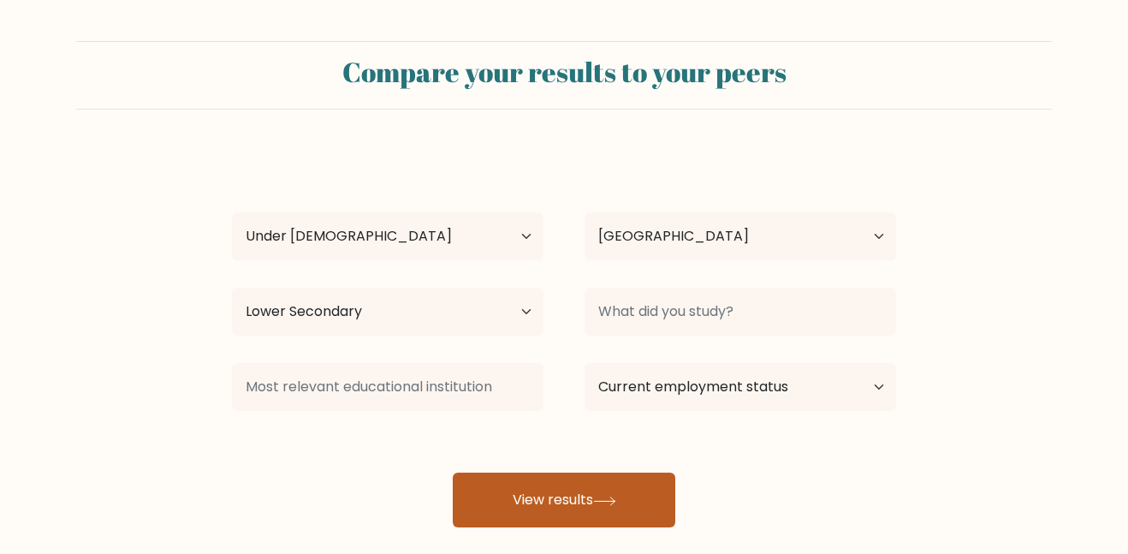
click at [579, 476] on button "View results" at bounding box center [564, 500] width 223 height 55
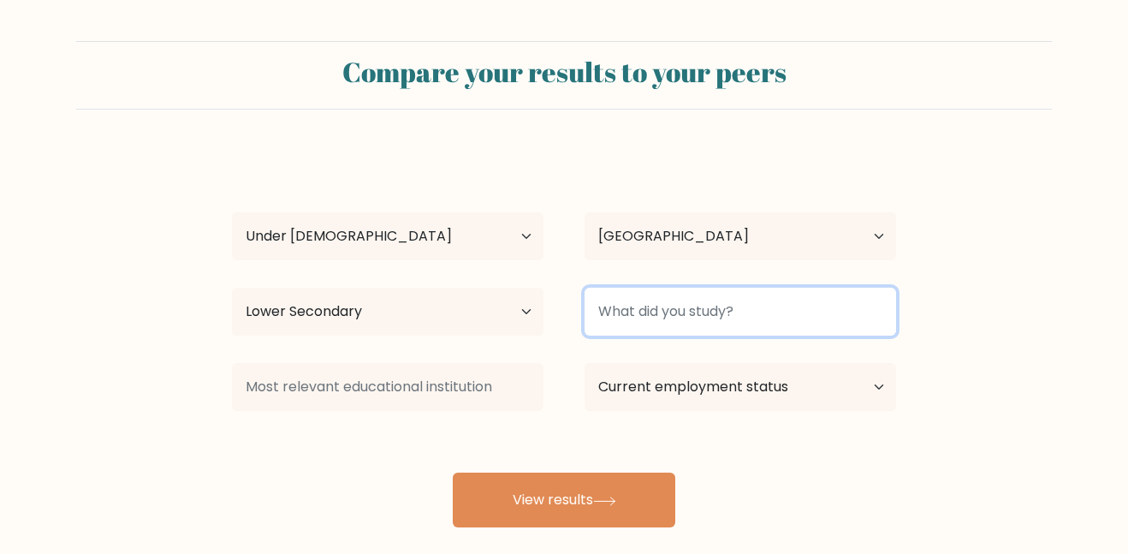
click at [723, 299] on input at bounding box center [741, 312] width 312 height 48
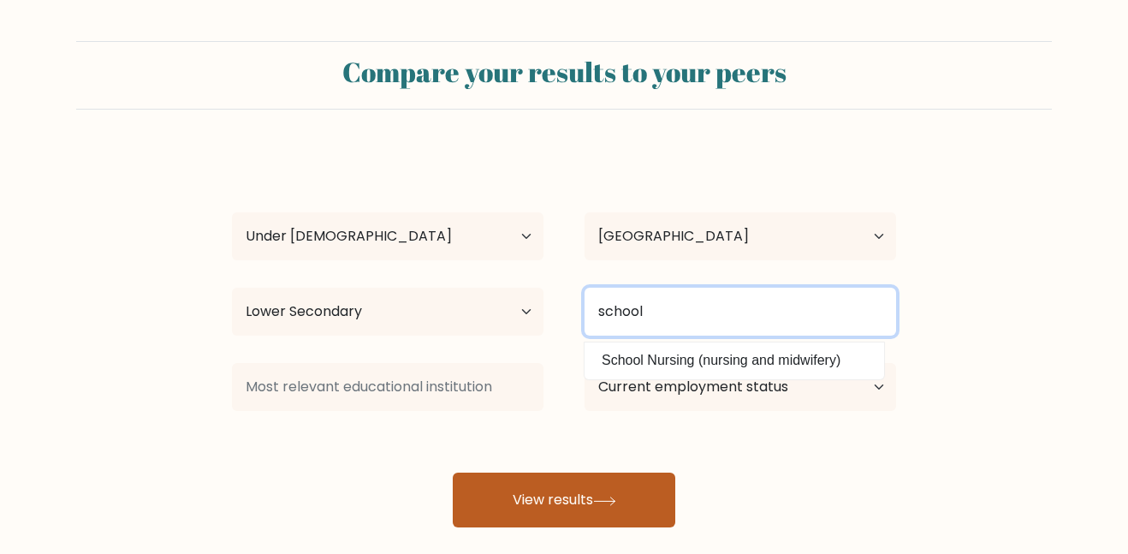
type input "school"
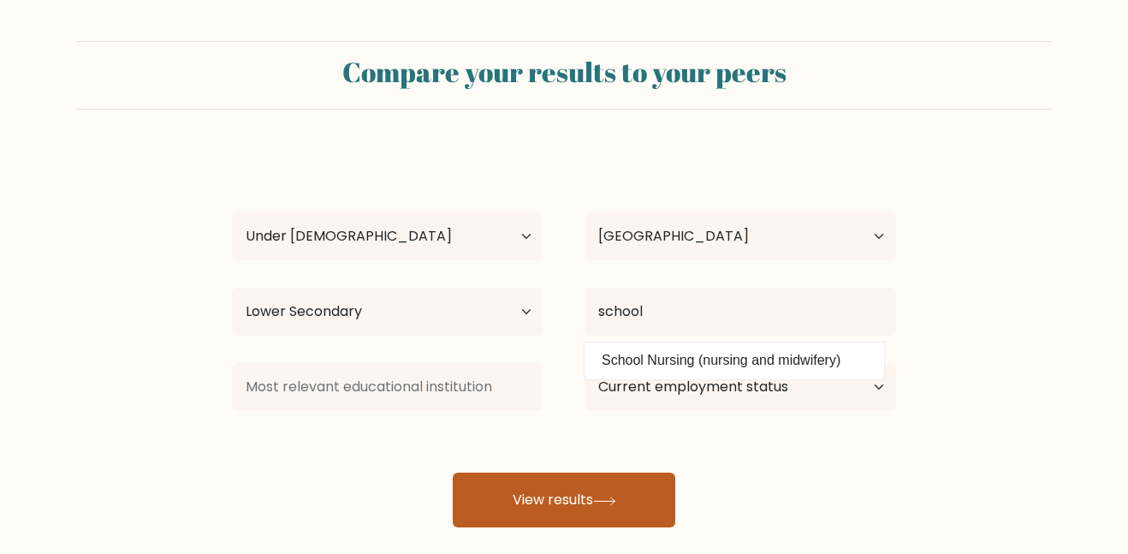
click at [568, 525] on button "View results" at bounding box center [564, 500] width 223 height 55
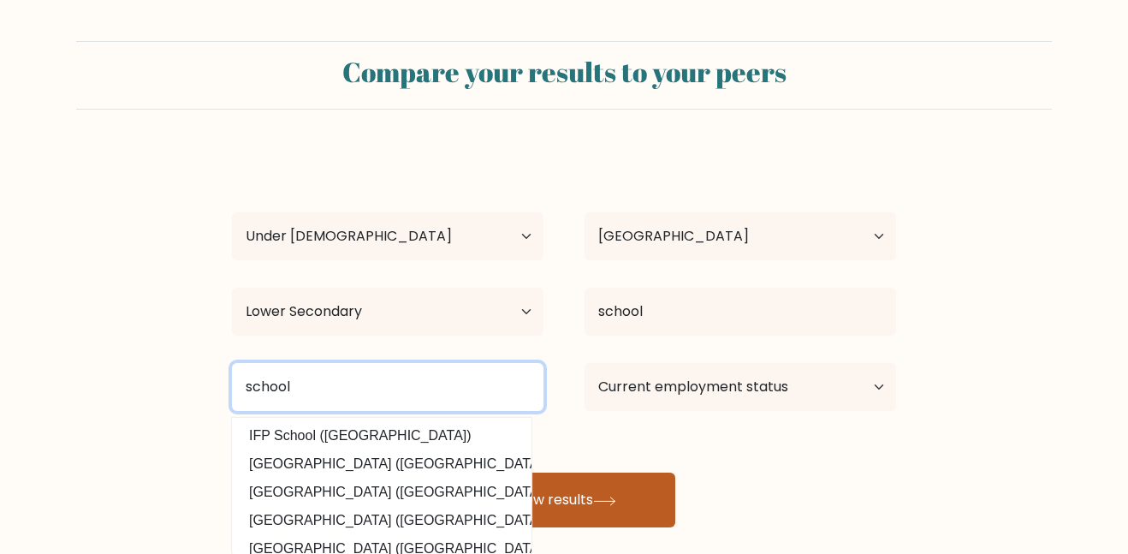
type input "school"
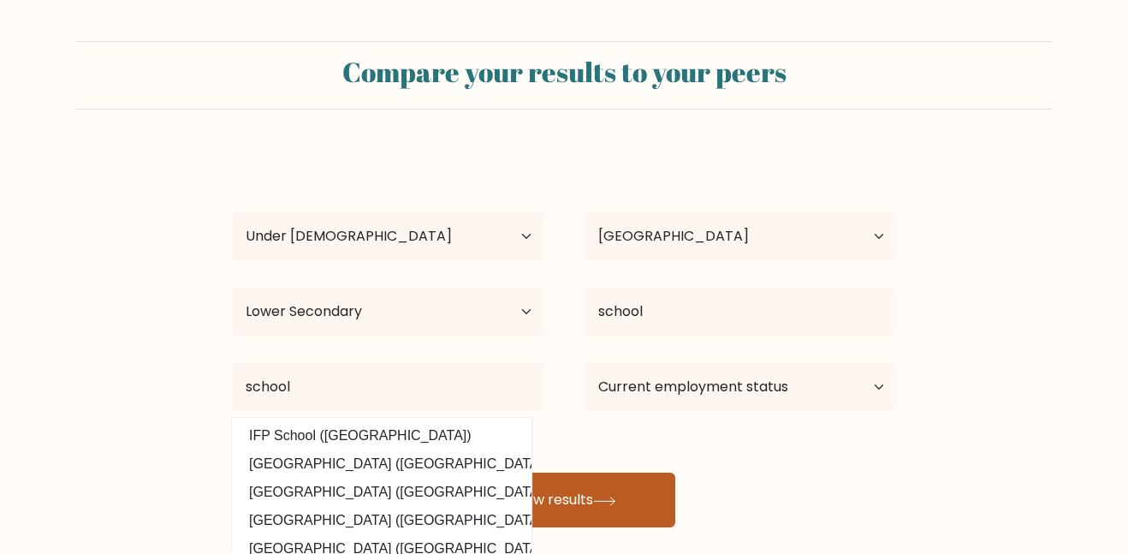
click at [600, 485] on button "View results" at bounding box center [564, 500] width 223 height 55
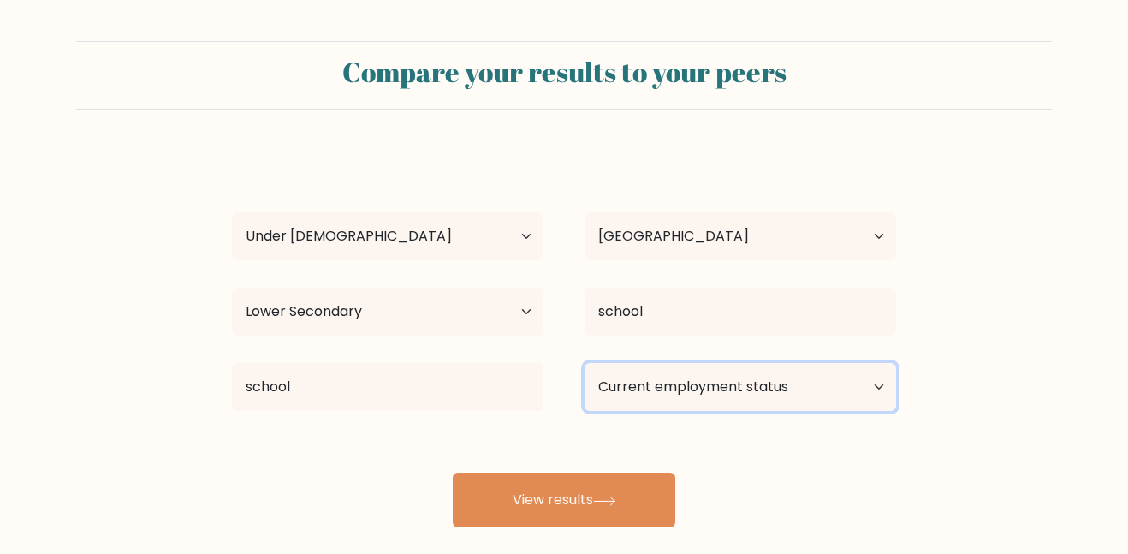
click at [800, 378] on select "Current employment status Employed Student Retired Other / prefer not to answer" at bounding box center [741, 387] width 312 height 48
select select "student"
click at [585, 363] on select "Current employment status Employed Student Retired Other / prefer not to answer" at bounding box center [741, 387] width 312 height 48
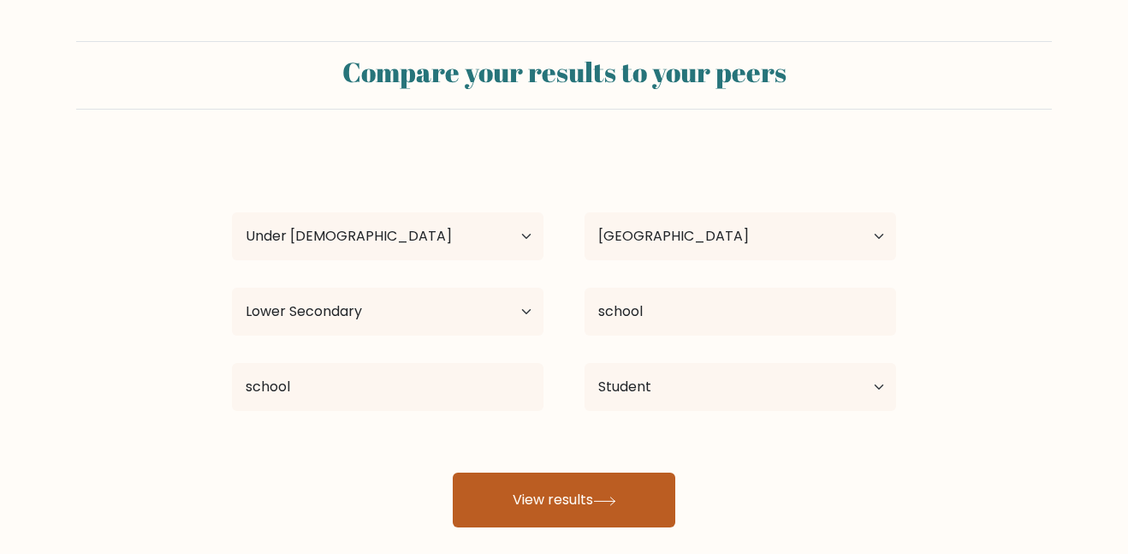
click at [643, 482] on button "View results" at bounding box center [564, 500] width 223 height 55
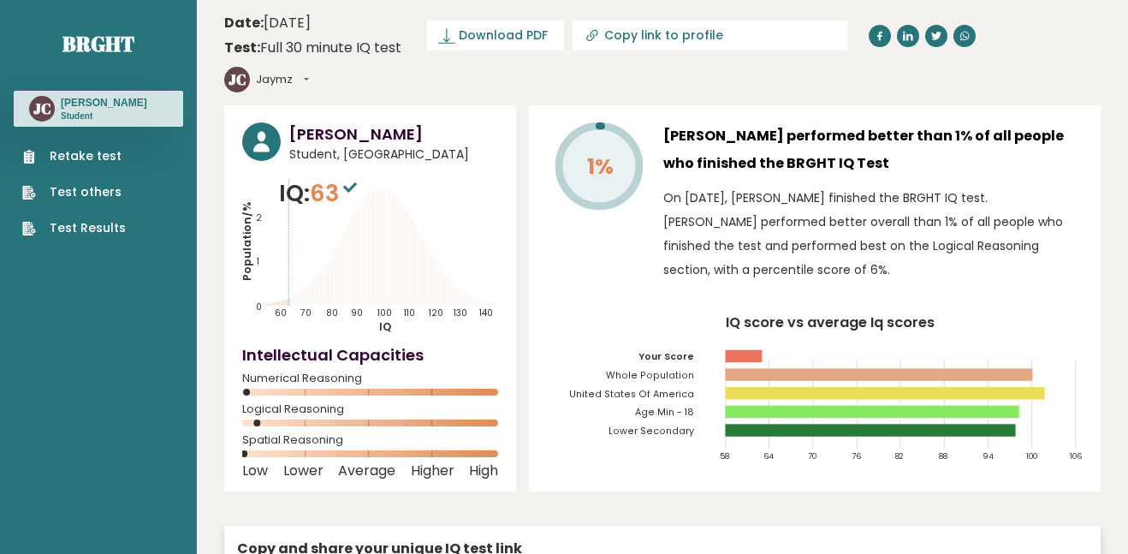
click at [126, 151] on ul "Retake test Test others Test Results" at bounding box center [74, 192] width 121 height 90
click at [109, 151] on link "Retake test" at bounding box center [74, 156] width 104 height 18
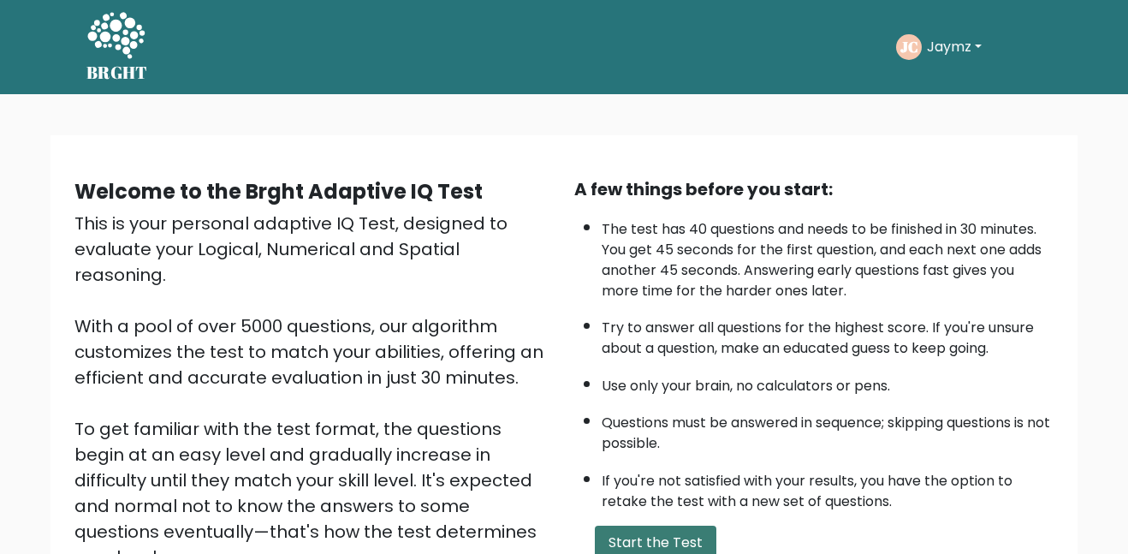
click at [678, 550] on button "Start the Test" at bounding box center [656, 543] width 122 height 34
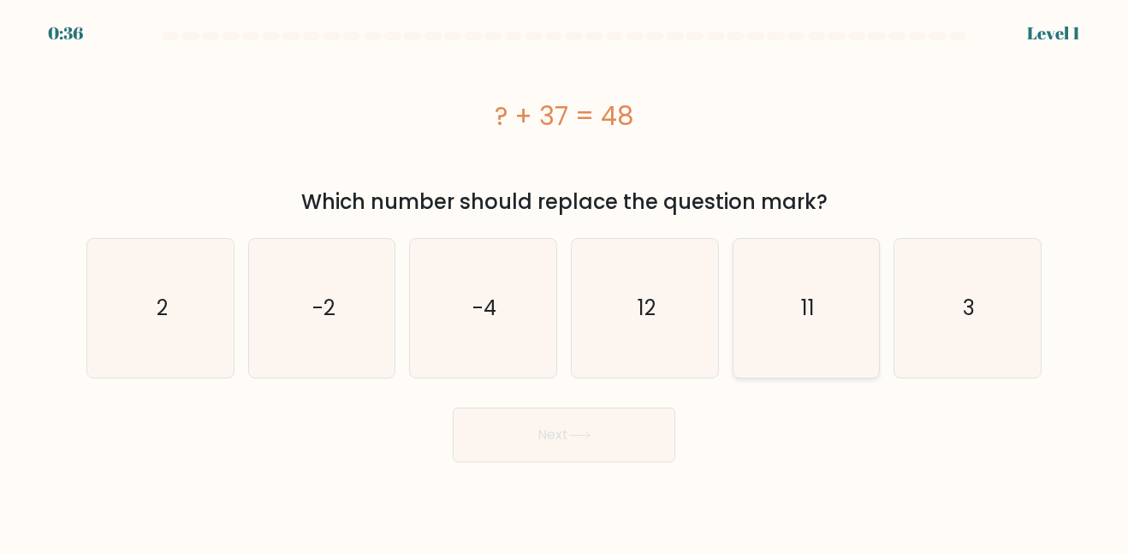
click at [807, 266] on icon "11" at bounding box center [806, 308] width 138 height 138
click at [565, 277] on input "e. 11" at bounding box center [564, 279] width 1 height 4
radio input "true"
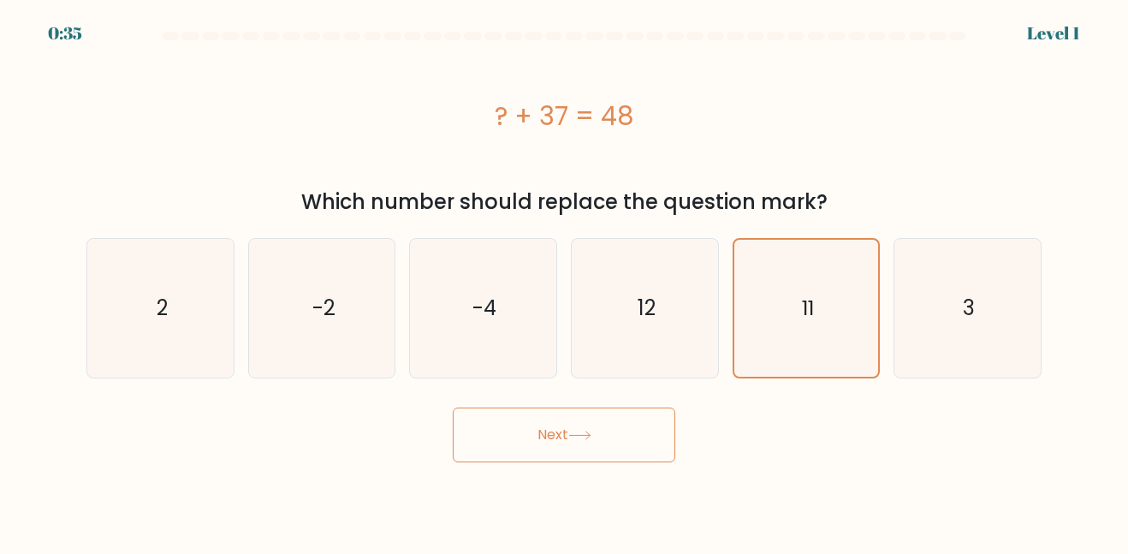
click at [575, 425] on button "Next" at bounding box center [564, 434] width 223 height 55
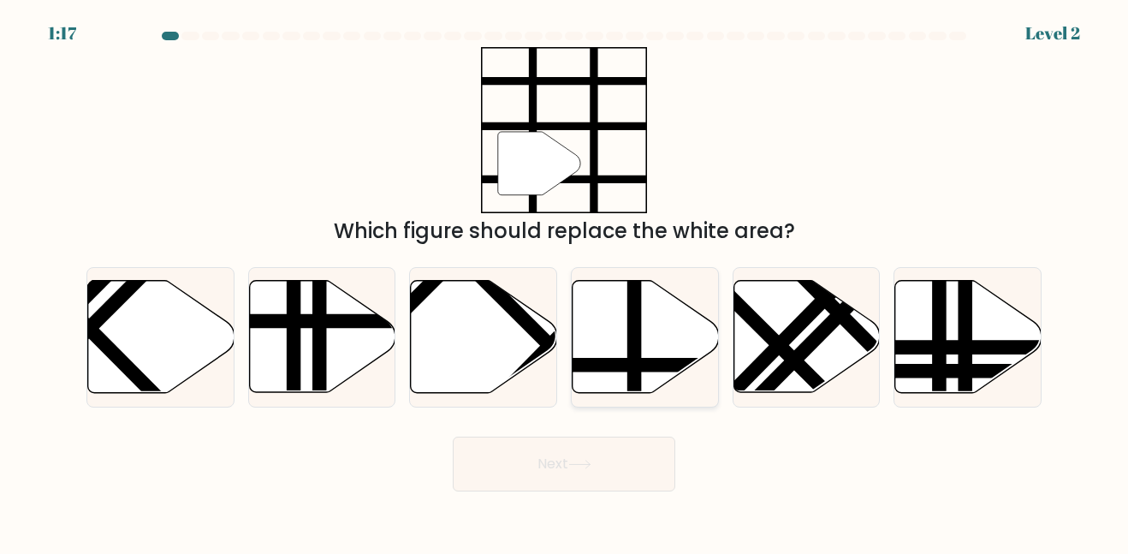
click at [653, 318] on icon at bounding box center [646, 337] width 146 height 112
click at [565, 282] on input "d." at bounding box center [564, 279] width 1 height 4
radio input "true"
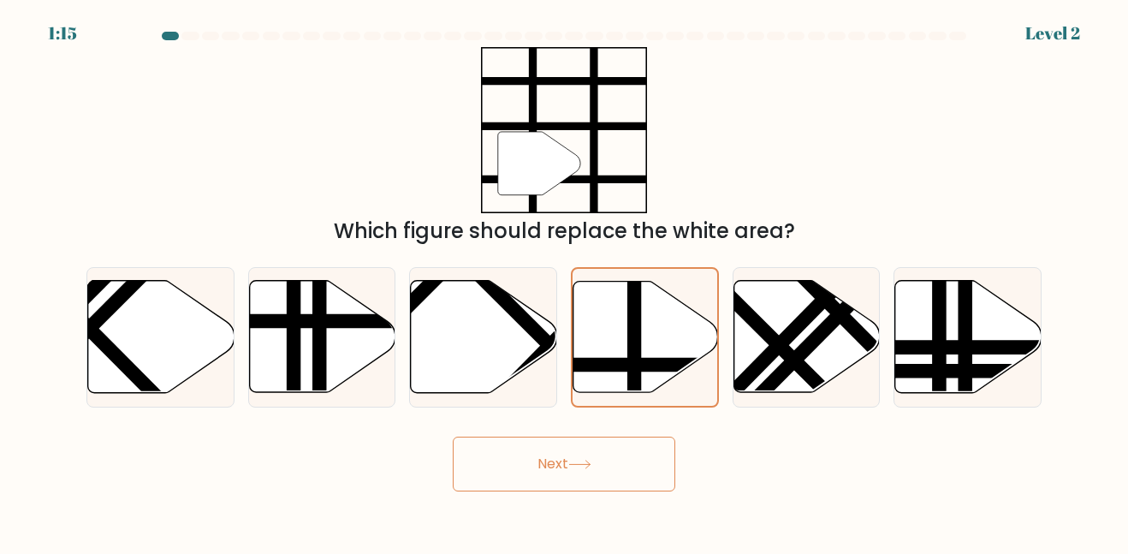
click at [557, 461] on button "Next" at bounding box center [564, 464] width 223 height 55
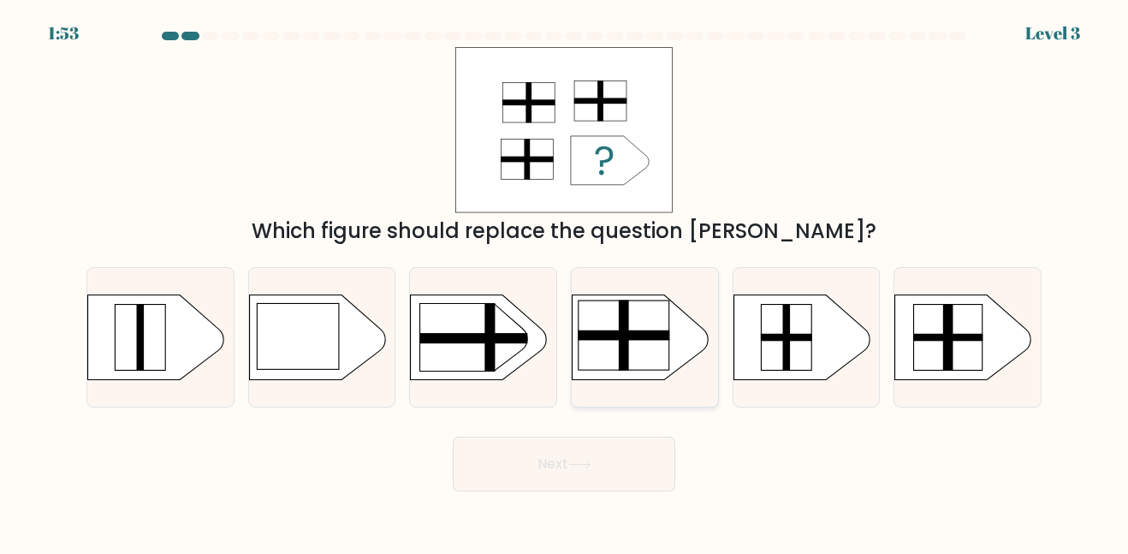
click at [668, 363] on rect at bounding box center [625, 335] width 92 height 70
click at [565, 282] on input "d." at bounding box center [564, 279] width 1 height 4
radio input "true"
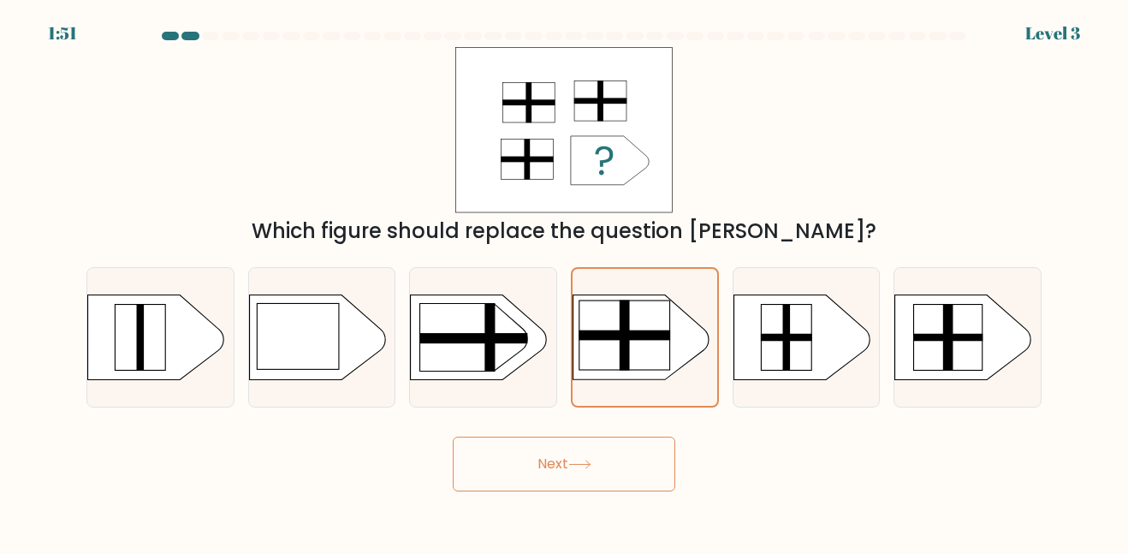
click at [576, 461] on icon at bounding box center [579, 464] width 23 height 9
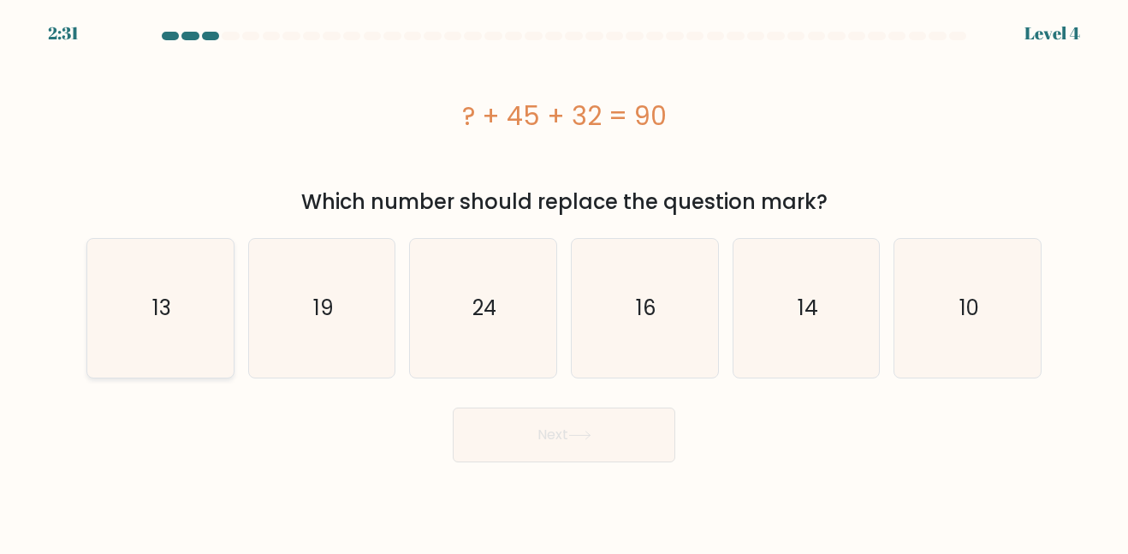
click at [201, 292] on icon "13" at bounding box center [161, 308] width 138 height 138
click at [564, 282] on input "a. 13" at bounding box center [564, 279] width 1 height 4
radio input "true"
click at [568, 425] on button "Next" at bounding box center [564, 434] width 223 height 55
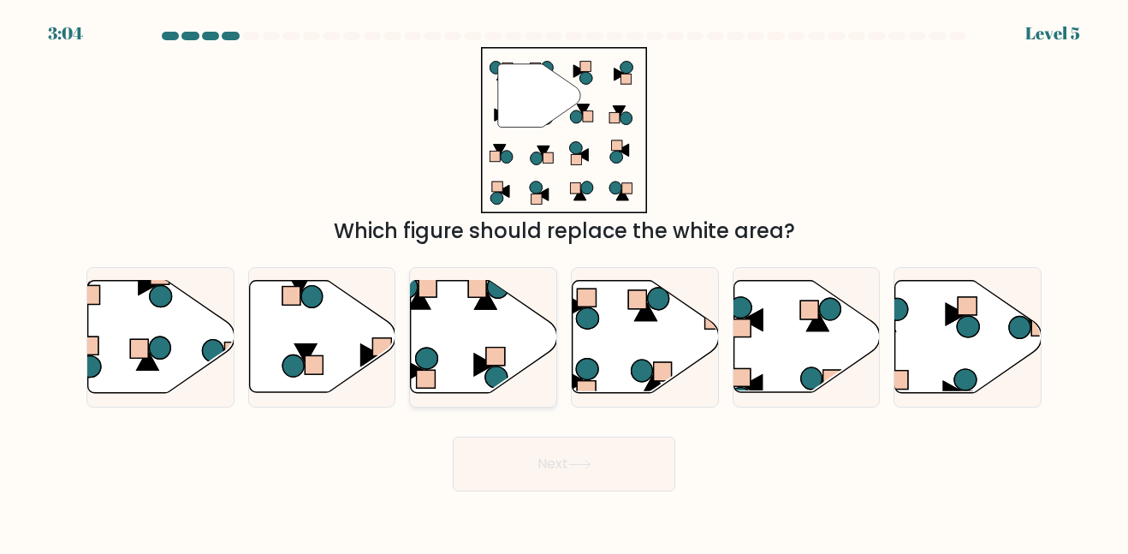
click at [437, 338] on icon at bounding box center [484, 337] width 146 height 112
click at [564, 282] on input "c." at bounding box center [564, 279] width 1 height 4
radio input "true"
click at [499, 455] on button "Next" at bounding box center [564, 464] width 223 height 55
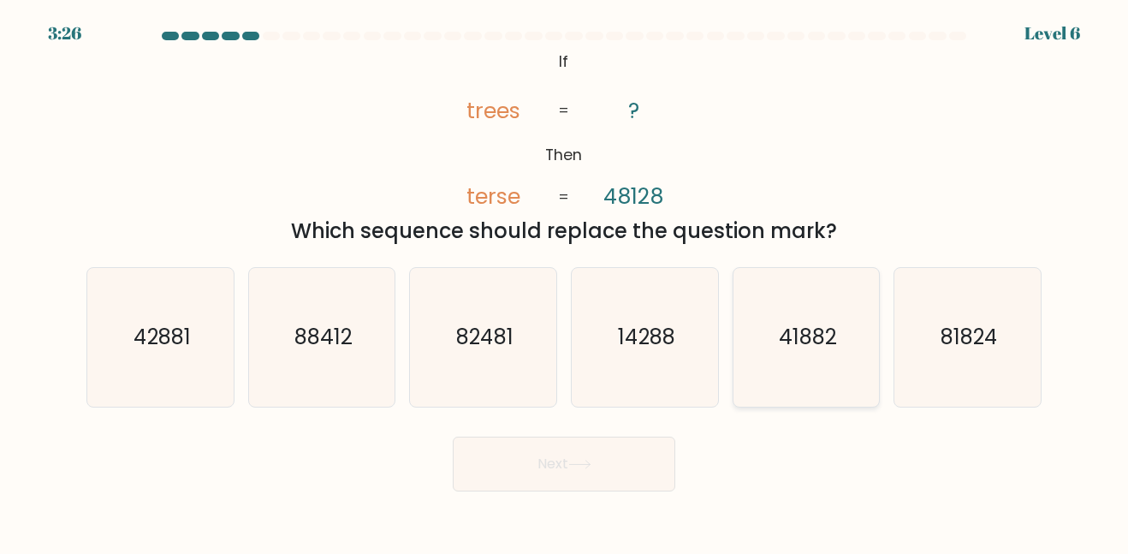
click at [827, 359] on icon "41882" at bounding box center [806, 337] width 138 height 138
click at [565, 282] on input "e. 41882" at bounding box center [564, 279] width 1 height 4
radio input "true"
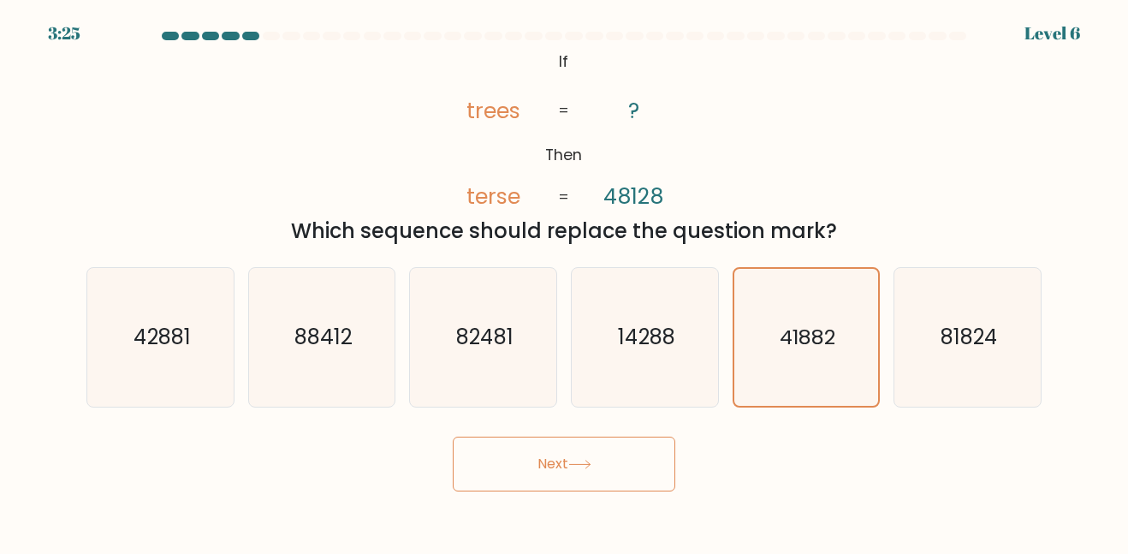
click at [583, 465] on icon at bounding box center [579, 464] width 23 height 9
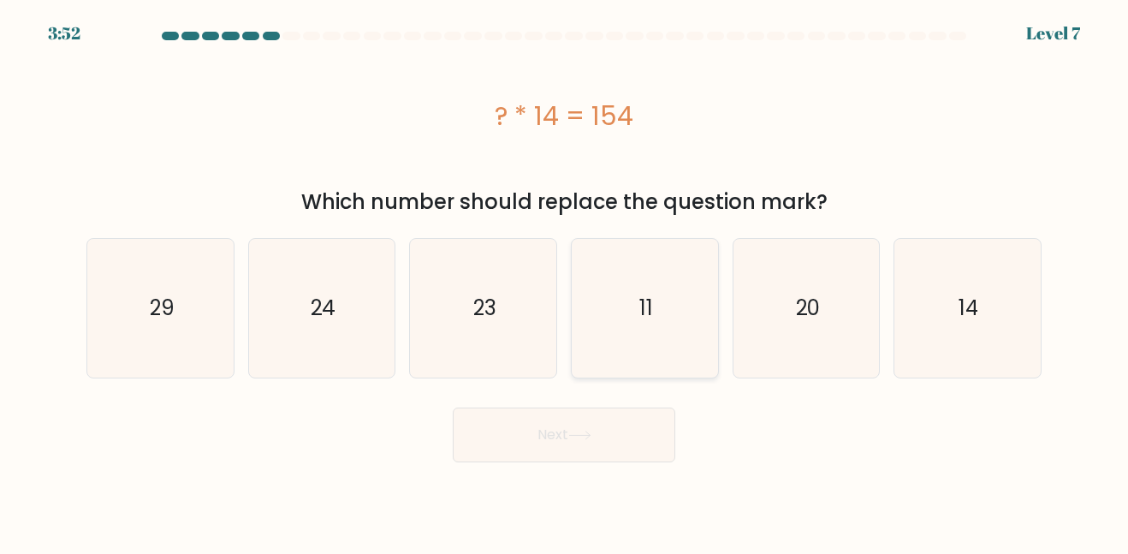
click at [701, 263] on icon "11" at bounding box center [645, 308] width 138 height 138
click at [565, 277] on input "d. 11" at bounding box center [564, 279] width 1 height 4
radio input "true"
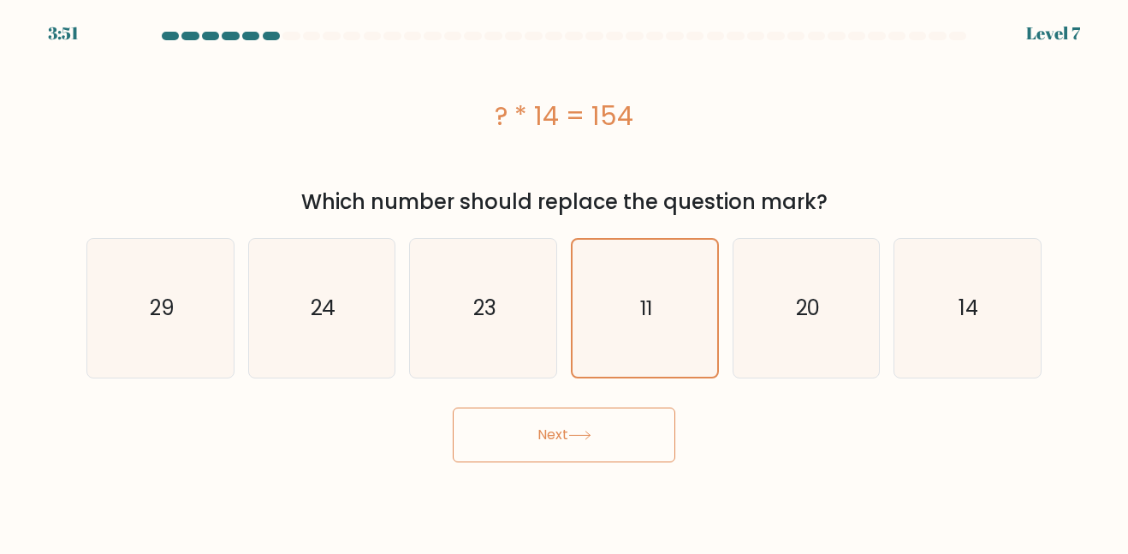
click at [603, 443] on button "Next" at bounding box center [564, 434] width 223 height 55
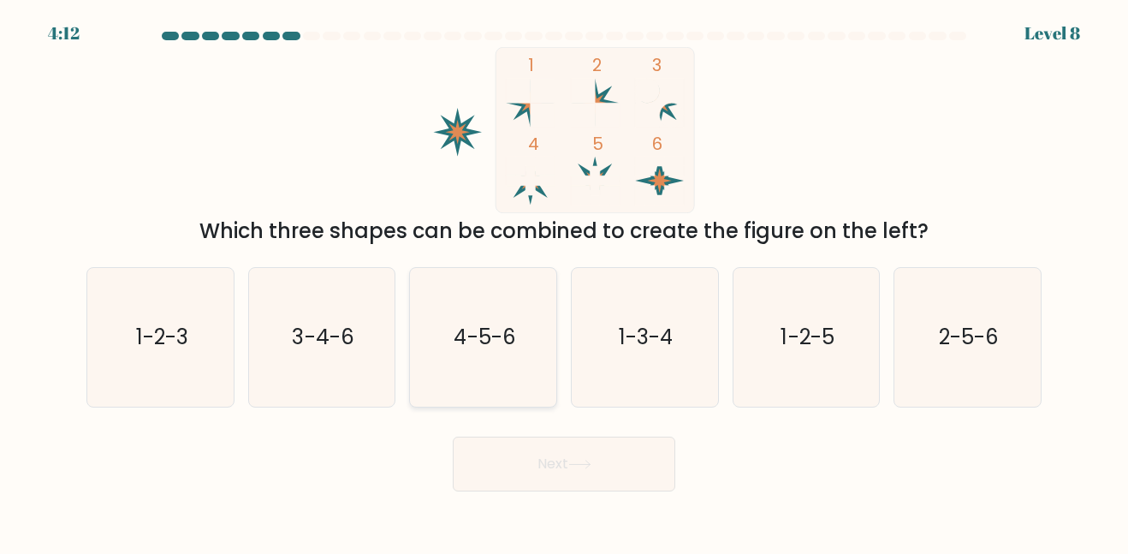
click at [484, 321] on icon "4-5-6" at bounding box center [483, 337] width 138 height 138
click at [564, 282] on input "c. 4-5-6" at bounding box center [564, 279] width 1 height 4
radio input "true"
click at [614, 472] on button "Next" at bounding box center [564, 464] width 223 height 55
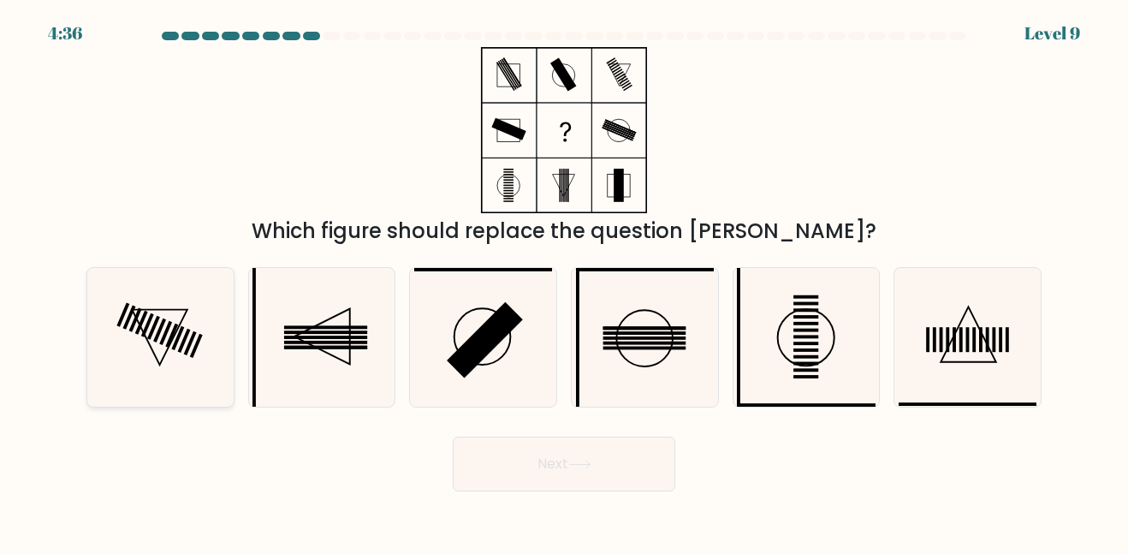
click at [228, 340] on icon at bounding box center [161, 337] width 138 height 138
click at [564, 282] on input "a." at bounding box center [564, 279] width 1 height 4
radio input "true"
click at [489, 449] on button "Next" at bounding box center [564, 464] width 223 height 55
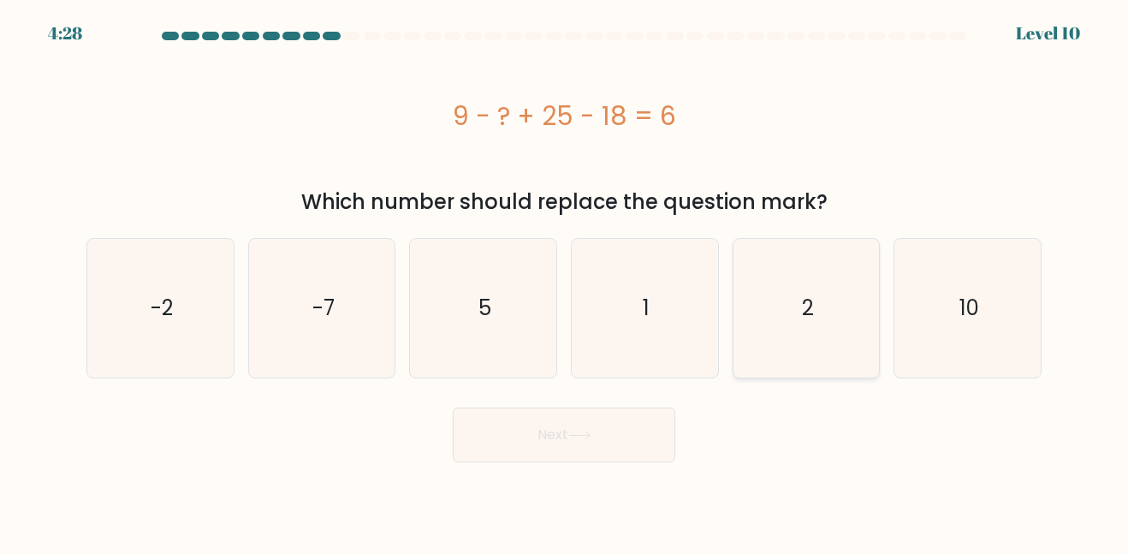
click at [787, 304] on icon "2" at bounding box center [806, 308] width 138 height 138
click at [565, 282] on input "e. 2" at bounding box center [564, 279] width 1 height 4
radio input "true"
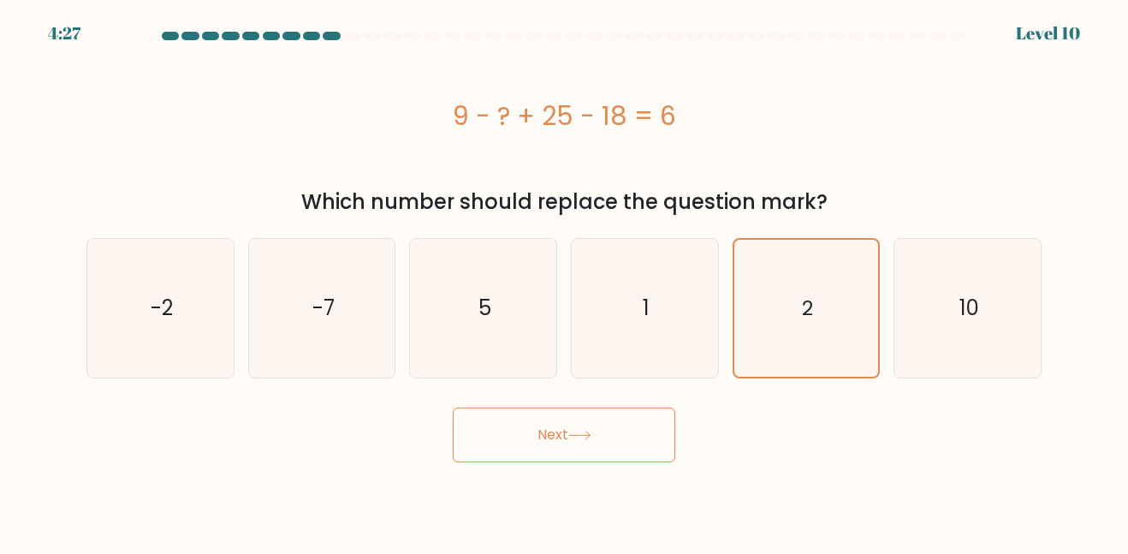
click at [609, 418] on button "Next" at bounding box center [564, 434] width 223 height 55
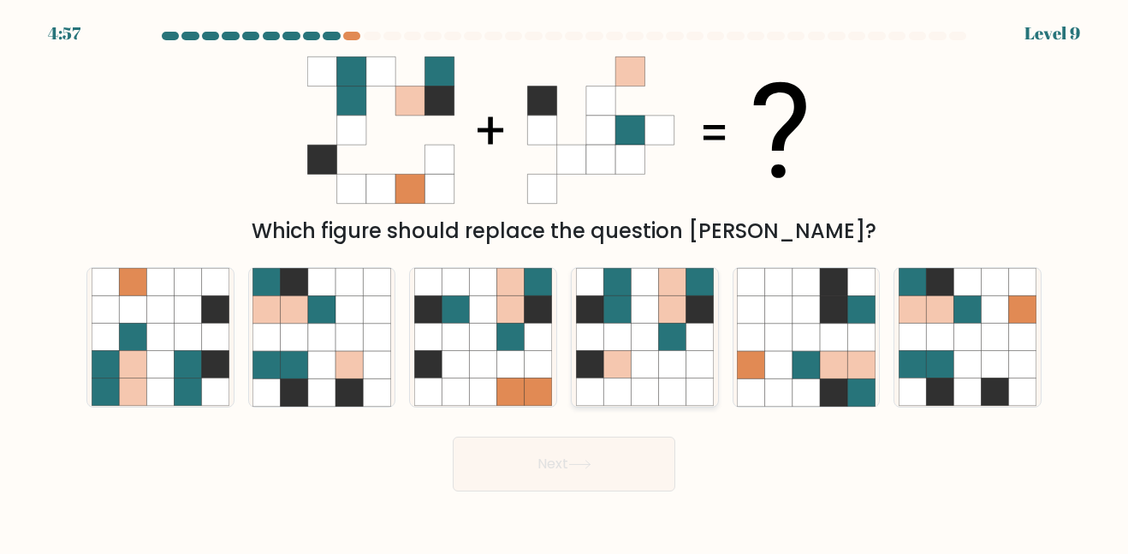
click at [672, 294] on icon at bounding box center [671, 282] width 27 height 27
click at [565, 282] on input "d." at bounding box center [564, 279] width 1 height 4
radio input "true"
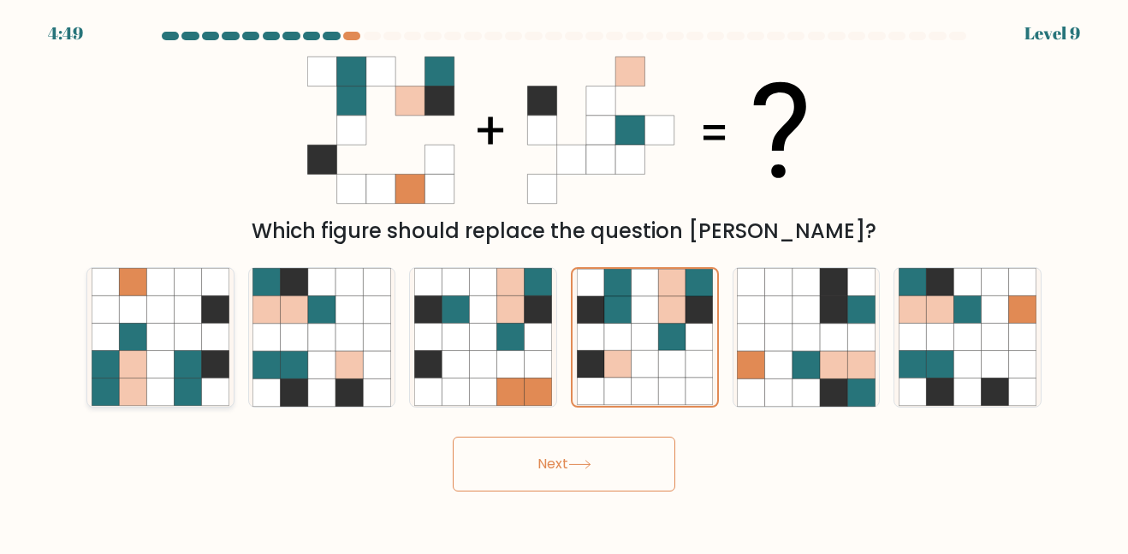
click at [153, 345] on icon at bounding box center [159, 337] width 27 height 27
click at [564, 282] on input "a." at bounding box center [564, 279] width 1 height 4
radio input "true"
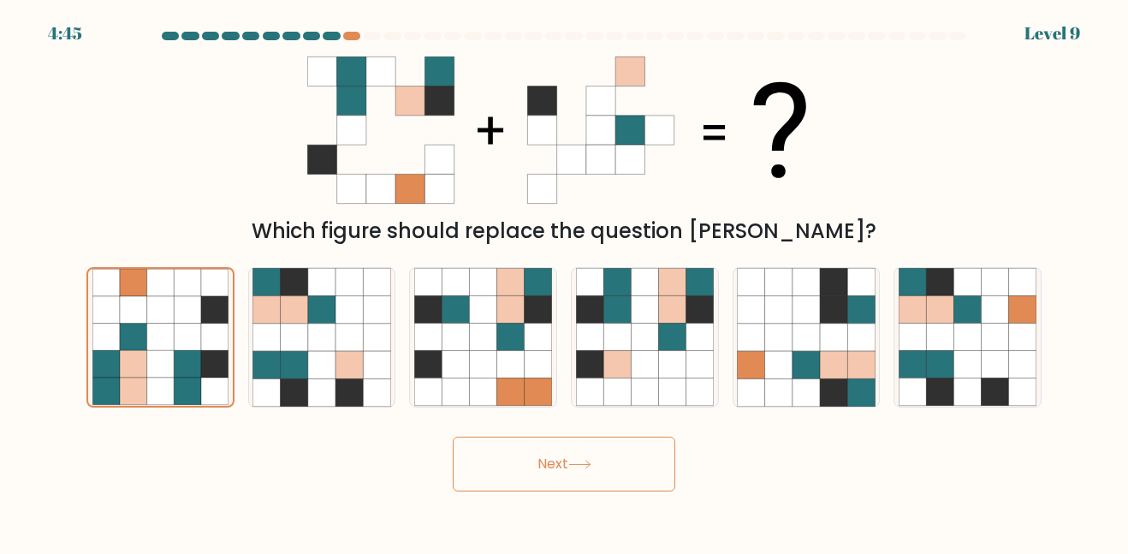
click at [528, 450] on button "Next" at bounding box center [564, 464] width 223 height 55
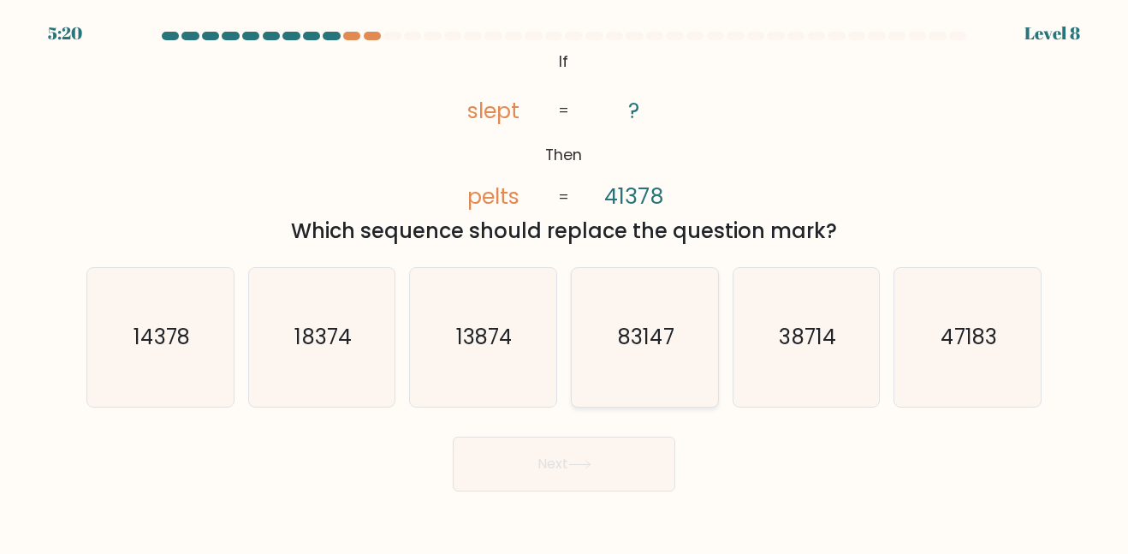
click at [663, 336] on text "83147" at bounding box center [646, 337] width 56 height 28
click at [565, 282] on input "d. 83147" at bounding box center [564, 279] width 1 height 4
radio input "true"
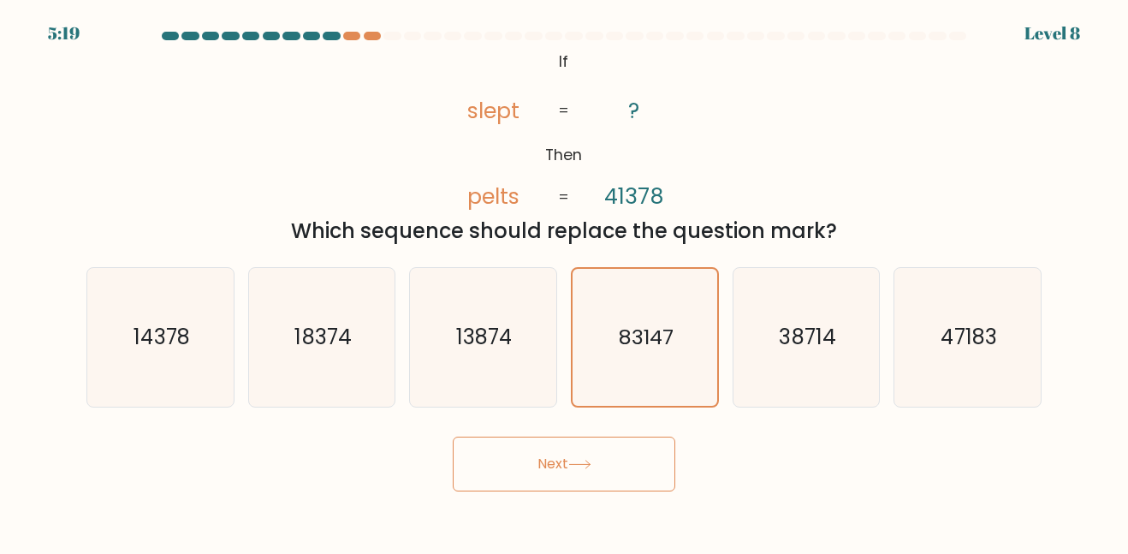
click at [643, 473] on button "Next" at bounding box center [564, 464] width 223 height 55
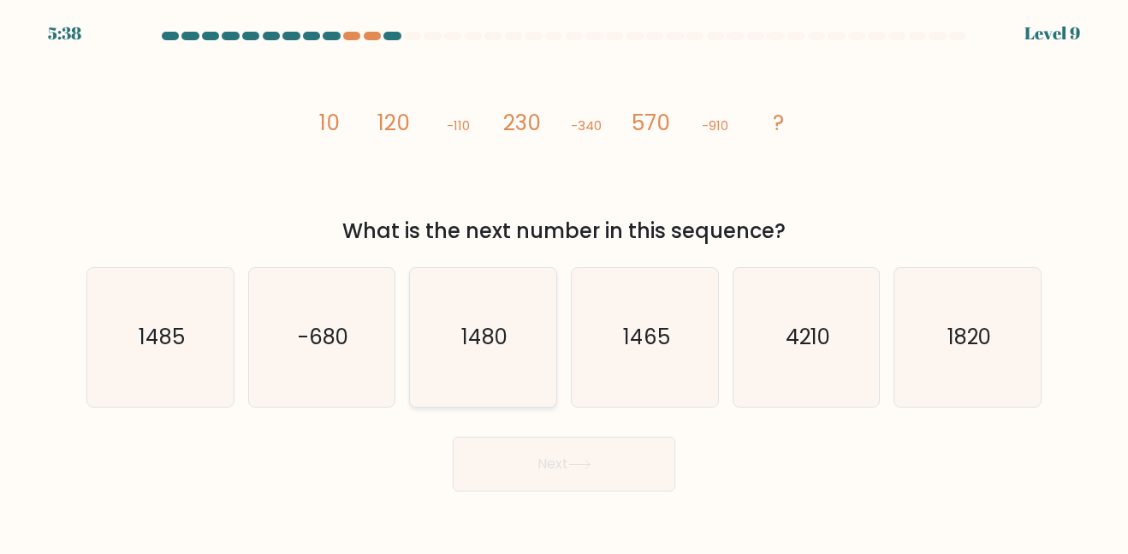
click at [539, 325] on icon "1480" at bounding box center [483, 337] width 138 height 138
click at [564, 282] on input "c. 1480" at bounding box center [564, 279] width 1 height 4
radio input "true"
click at [552, 451] on button "Next" at bounding box center [564, 464] width 223 height 55
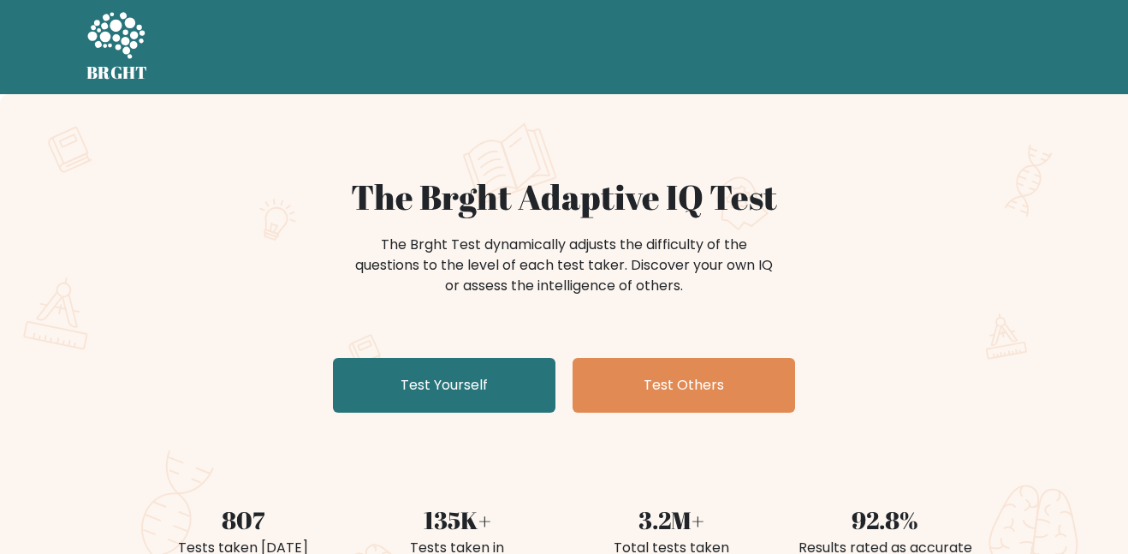
click at [465, 371] on link "Test Yourself" at bounding box center [444, 385] width 223 height 55
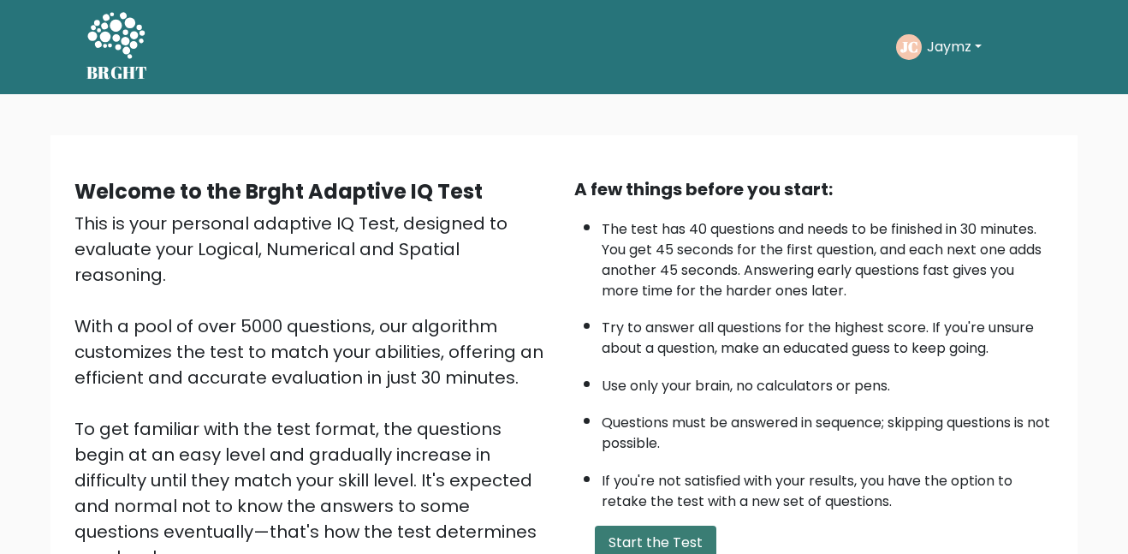
click at [681, 526] on button "Start the Test" at bounding box center [656, 543] width 122 height 34
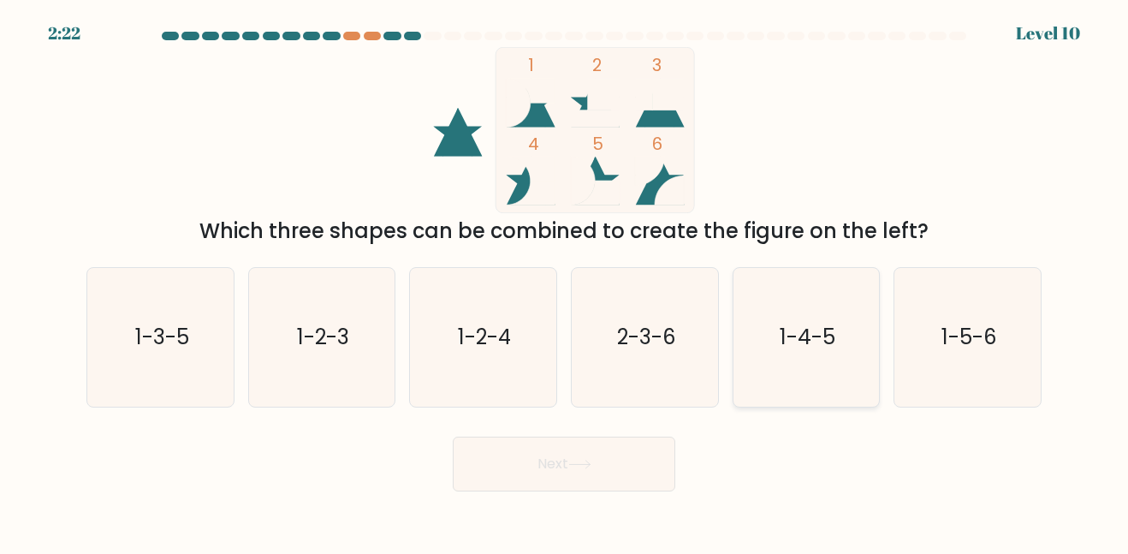
click at [848, 383] on icon "1-4-5" at bounding box center [806, 337] width 138 height 138
click at [565, 282] on input "e. 1-4-5" at bounding box center [564, 279] width 1 height 4
radio input "true"
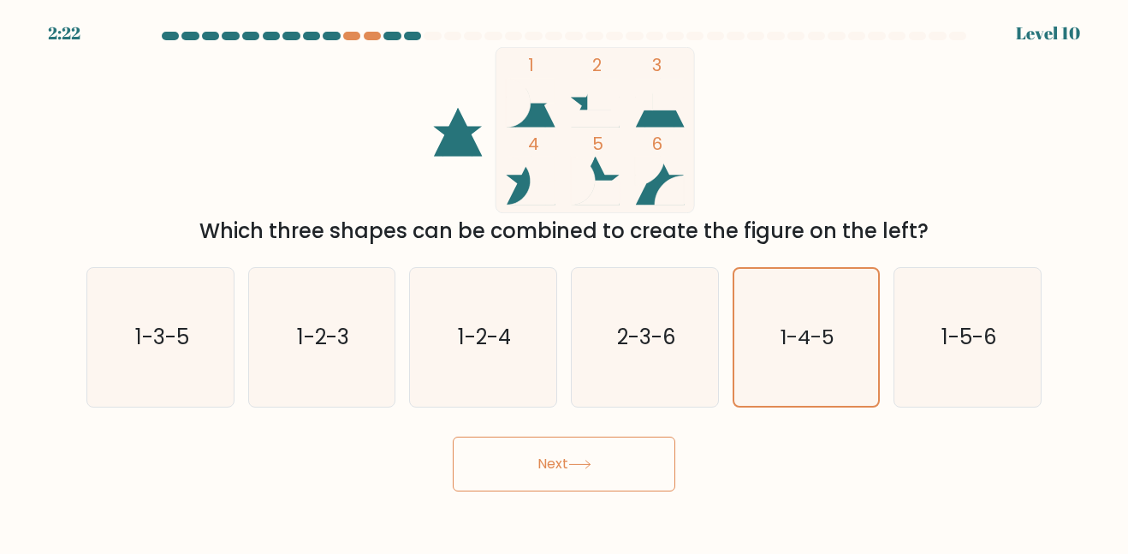
click at [637, 465] on button "Next" at bounding box center [564, 464] width 223 height 55
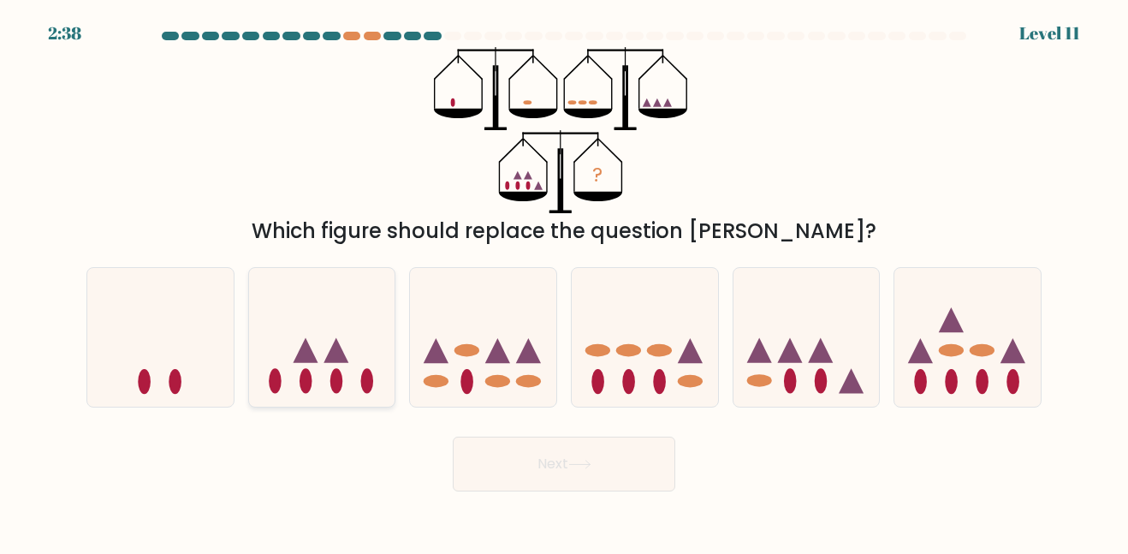
click at [377, 366] on icon at bounding box center [322, 337] width 146 height 121
click at [564, 282] on input "b." at bounding box center [564, 279] width 1 height 4
radio input "true"
click at [469, 449] on button "Next" at bounding box center [564, 464] width 223 height 55
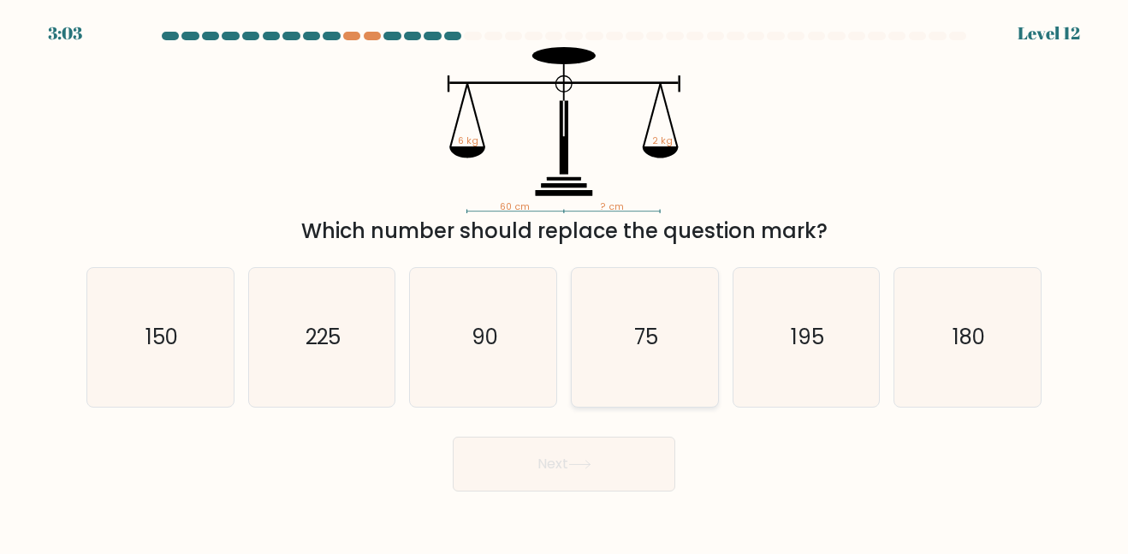
click at [671, 366] on icon "75" at bounding box center [645, 337] width 138 height 138
click at [565, 282] on input "d. 75" at bounding box center [564, 279] width 1 height 4
radio input "true"
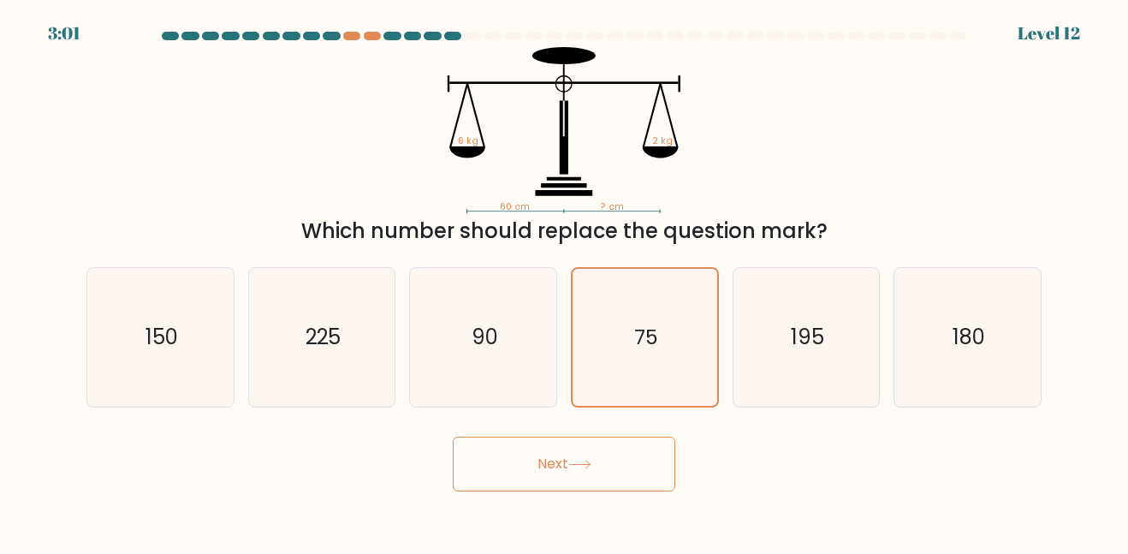
click at [582, 479] on button "Next" at bounding box center [564, 464] width 223 height 55
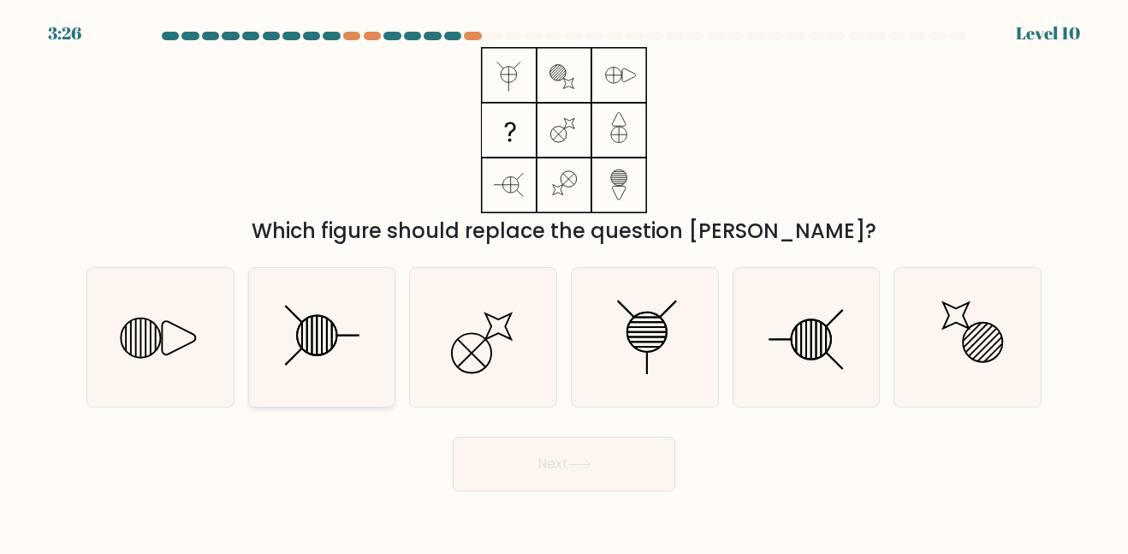
click at [325, 301] on icon at bounding box center [322, 337] width 138 height 138
click at [564, 282] on input "b." at bounding box center [564, 279] width 1 height 4
radio input "true"
click at [550, 475] on button "Next" at bounding box center [564, 464] width 223 height 55
click at [548, 471] on button "Next" at bounding box center [564, 464] width 223 height 55
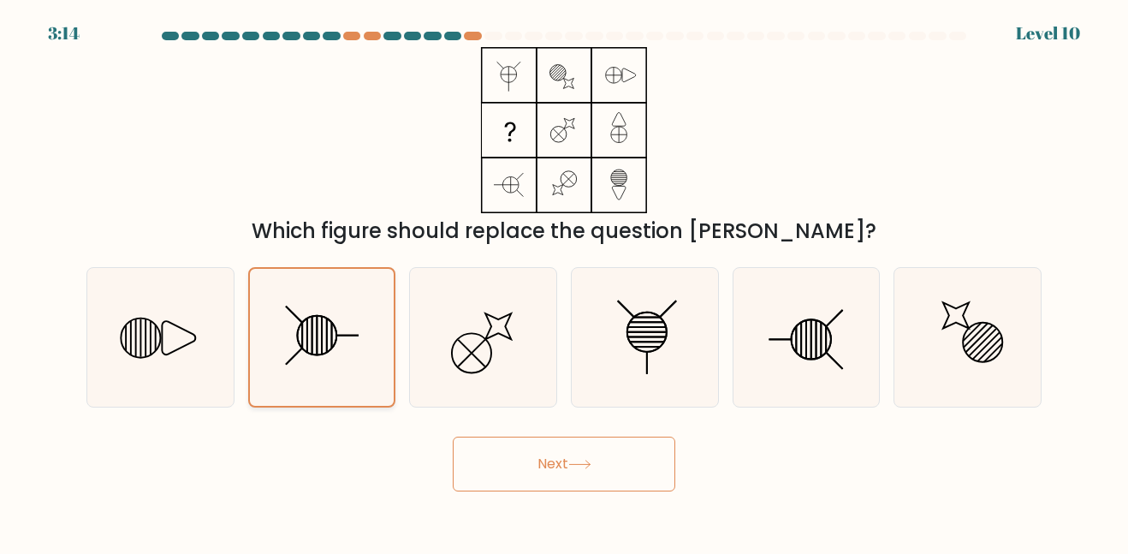
click at [363, 364] on icon at bounding box center [321, 337] width 136 height 136
click at [564, 282] on input "b." at bounding box center [564, 279] width 1 height 4
click at [487, 443] on button "Next" at bounding box center [564, 464] width 223 height 55
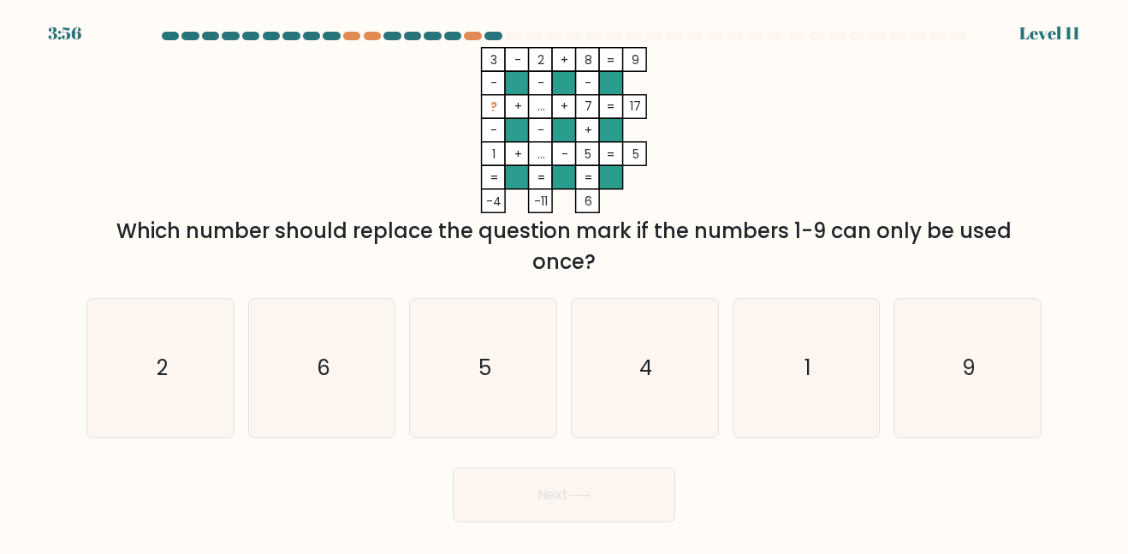
click at [387, 197] on form at bounding box center [564, 277] width 1128 height 491
click at [340, 379] on icon "6" at bounding box center [322, 368] width 138 height 138
click at [564, 282] on input "b. 6" at bounding box center [564, 279] width 1 height 4
radio input "true"
click at [518, 504] on button "Next" at bounding box center [564, 494] width 223 height 55
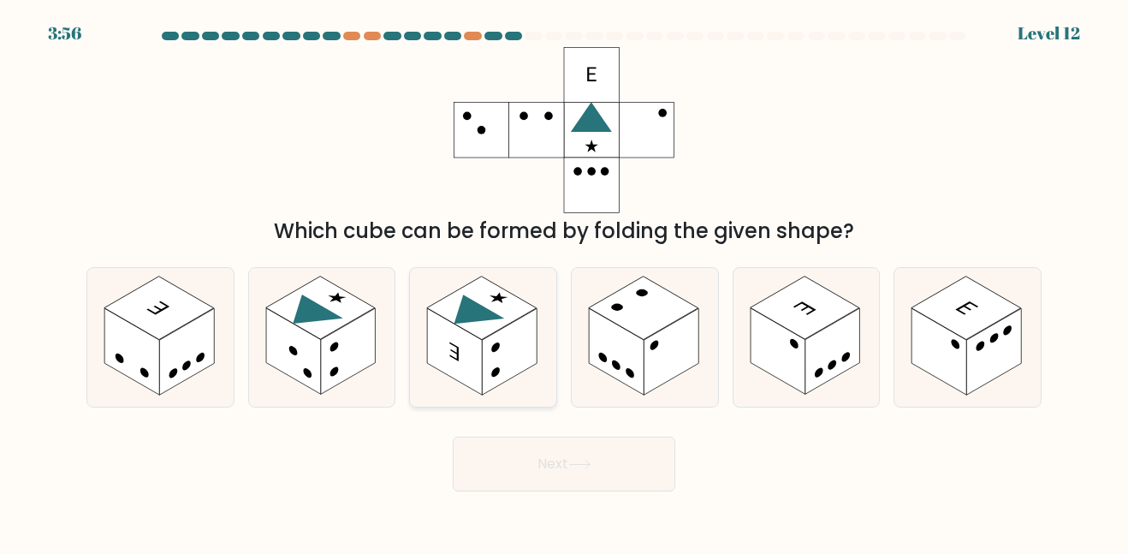
click at [479, 307] on icon at bounding box center [469, 314] width 71 height 41
click at [564, 282] on input "c." at bounding box center [564, 279] width 1 height 4
radio input "true"
click at [479, 307] on icon at bounding box center [469, 315] width 70 height 40
click at [564, 282] on input "c." at bounding box center [564, 279] width 1 height 4
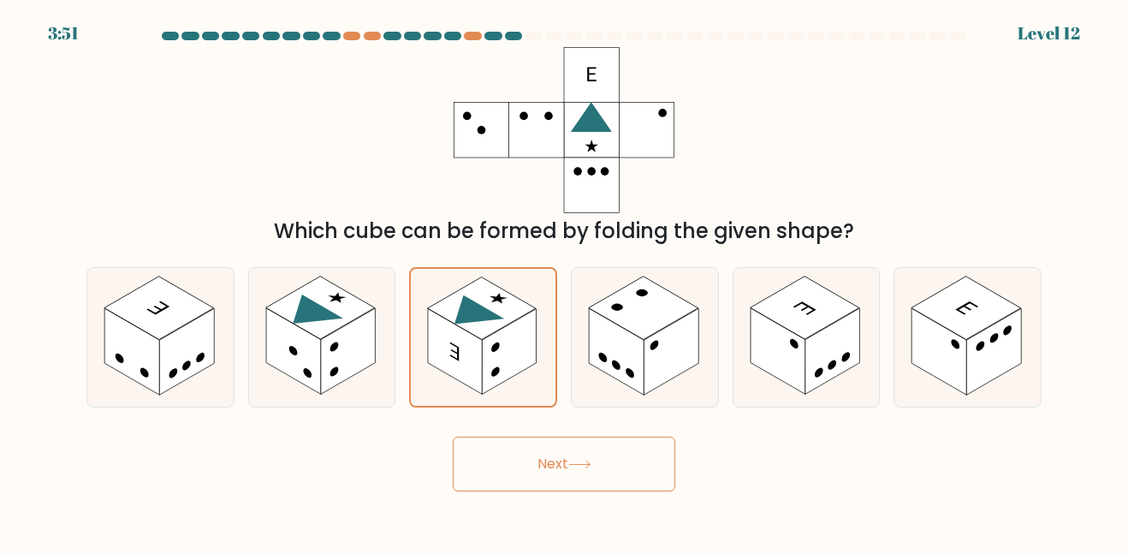
click at [568, 473] on button "Next" at bounding box center [564, 464] width 223 height 55
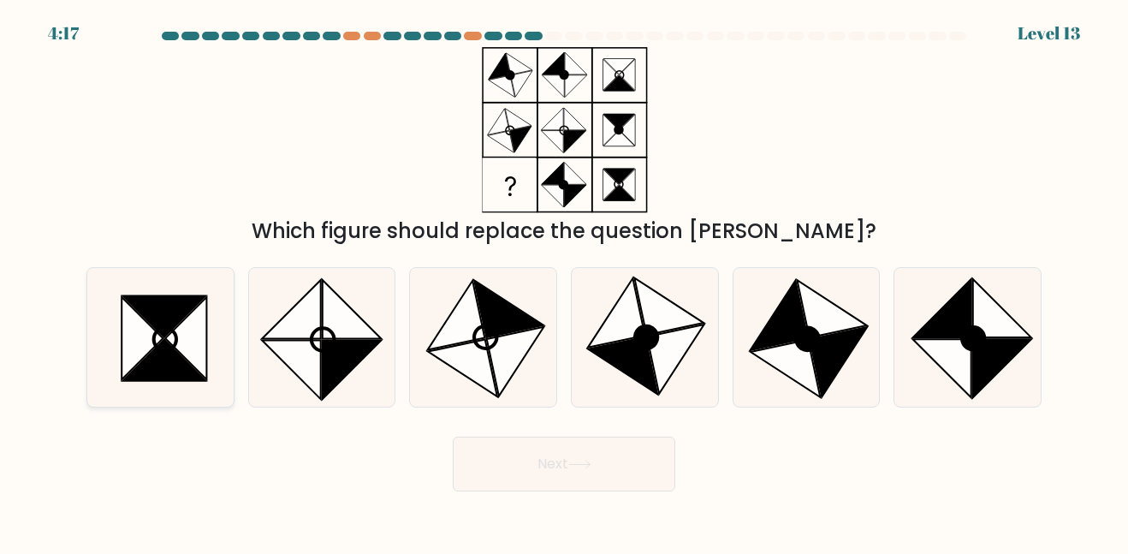
click at [192, 330] on icon at bounding box center [185, 338] width 41 height 83
click at [564, 282] on input "a." at bounding box center [564, 279] width 1 height 4
radio input "true"
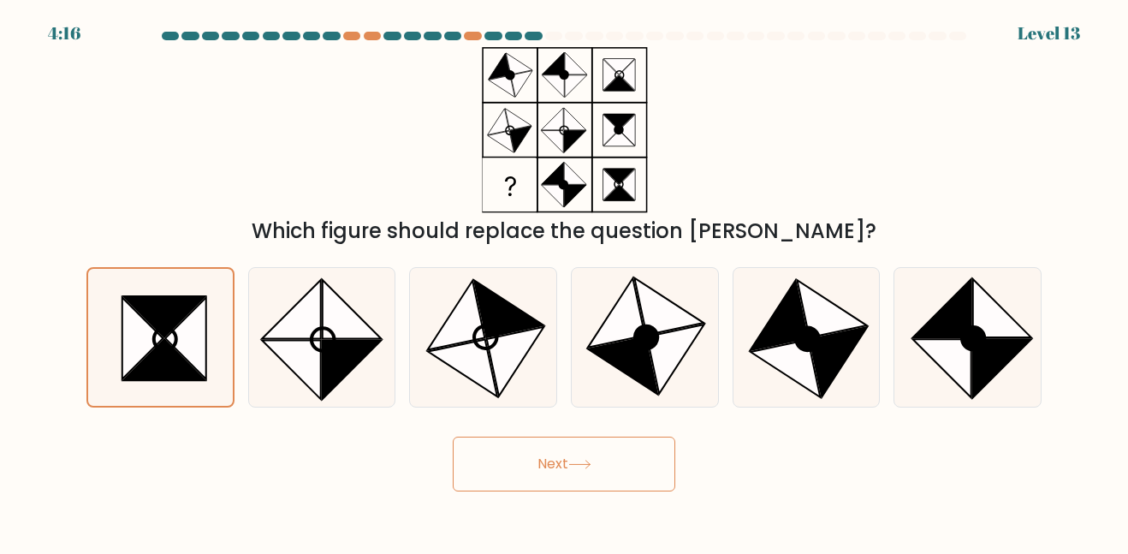
click at [559, 470] on button "Next" at bounding box center [564, 464] width 223 height 55
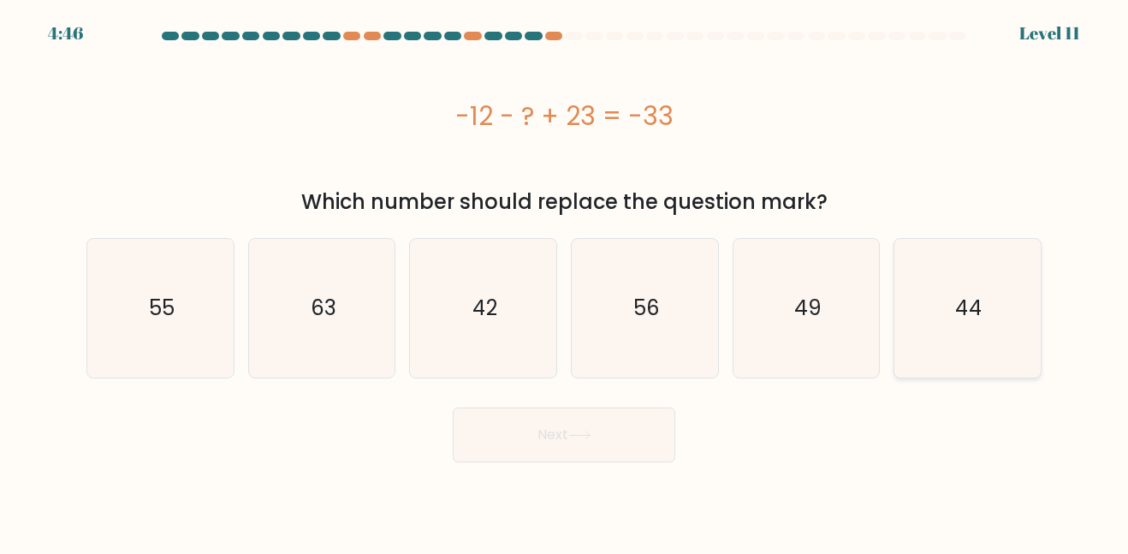
click at [972, 342] on icon "44" at bounding box center [968, 308] width 138 height 138
click at [565, 282] on input "f. 44" at bounding box center [564, 279] width 1 height 4
radio input "true"
click at [663, 412] on button "Next" at bounding box center [564, 434] width 223 height 55
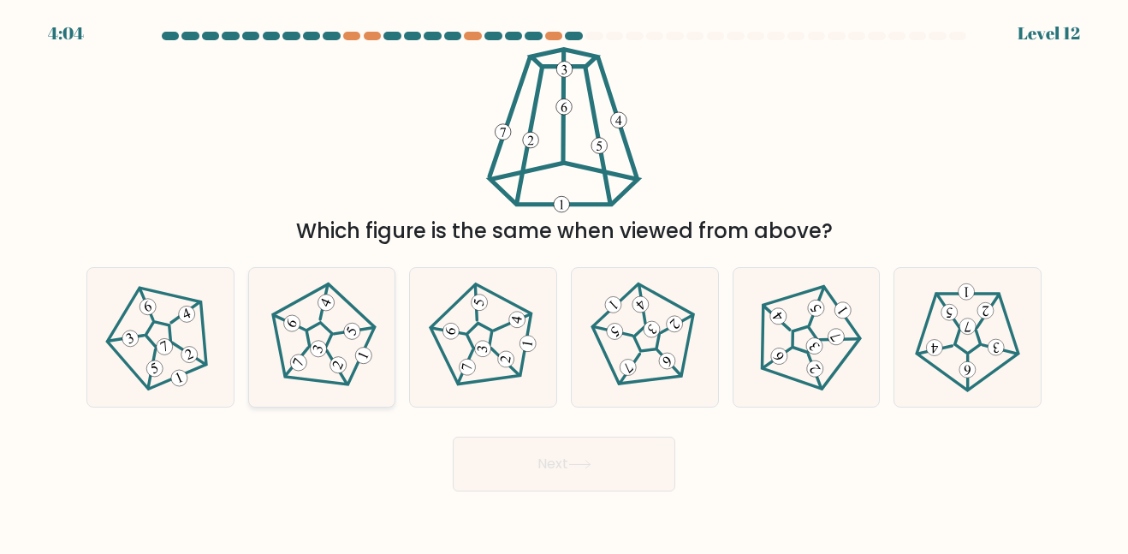
click at [336, 286] on icon at bounding box center [321, 337] width 110 height 110
click at [564, 282] on input "b." at bounding box center [564, 279] width 1 height 4
radio input "true"
click at [497, 464] on button "Next" at bounding box center [564, 464] width 223 height 55
click at [500, 463] on button "Next" at bounding box center [564, 464] width 223 height 55
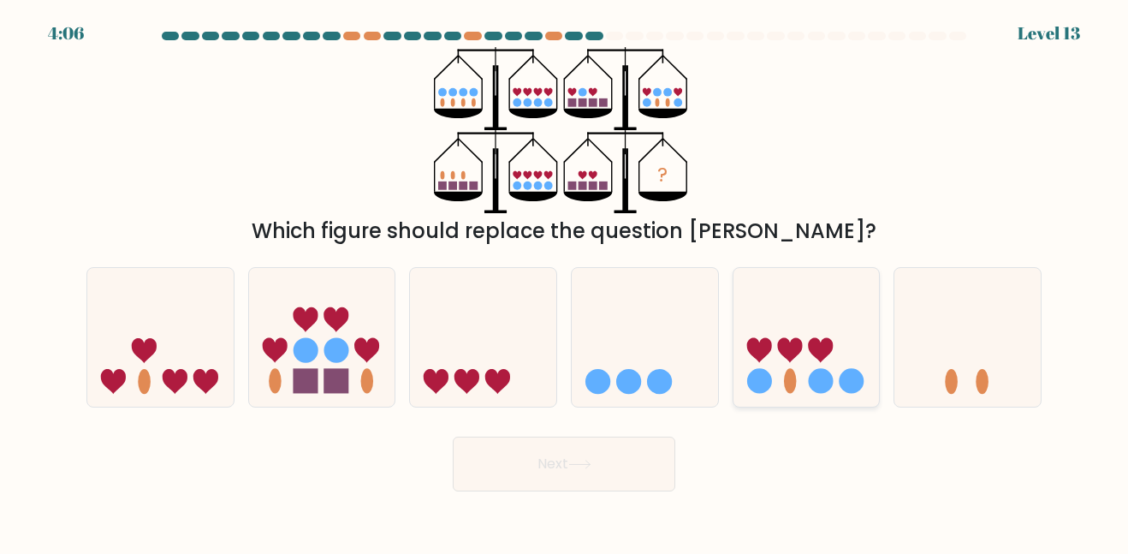
click at [756, 385] on circle at bounding box center [759, 381] width 25 height 25
click at [565, 282] on input "e." at bounding box center [564, 279] width 1 height 4
radio input "true"
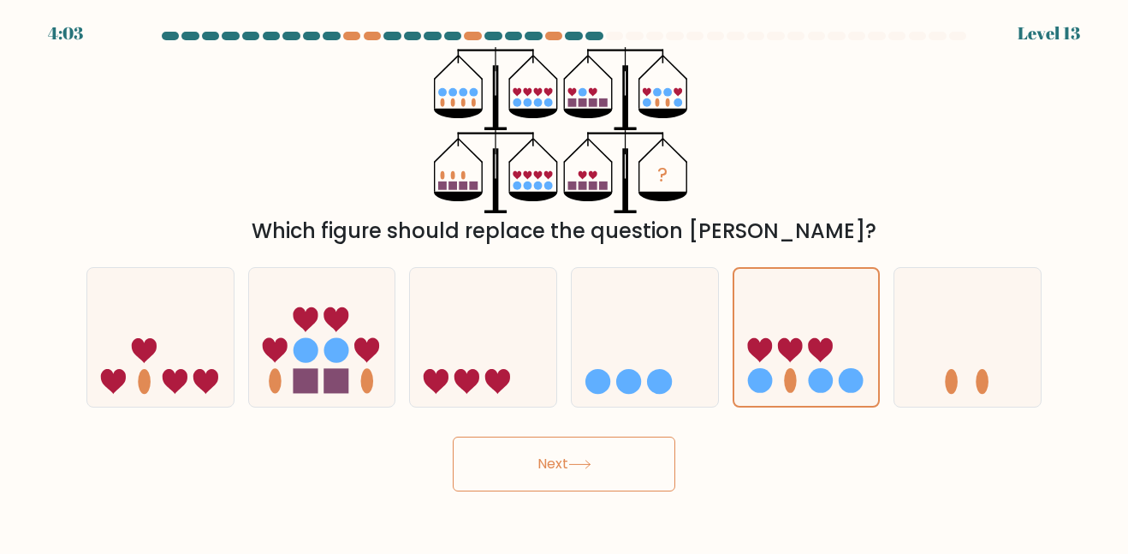
click at [577, 476] on button "Next" at bounding box center [564, 464] width 223 height 55
click at [621, 450] on button "Next" at bounding box center [564, 464] width 223 height 55
click at [653, 465] on button "Next" at bounding box center [564, 464] width 223 height 55
click at [634, 475] on button "Next" at bounding box center [564, 464] width 223 height 55
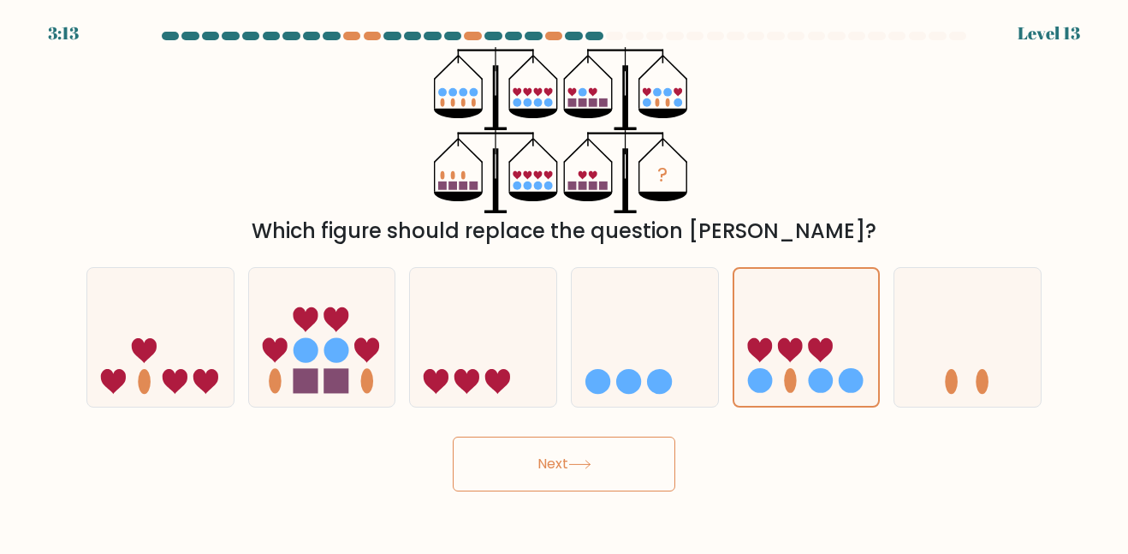
click at [634, 475] on button "Next" at bounding box center [564, 464] width 223 height 55
click at [558, 464] on button "Next" at bounding box center [564, 464] width 223 height 55
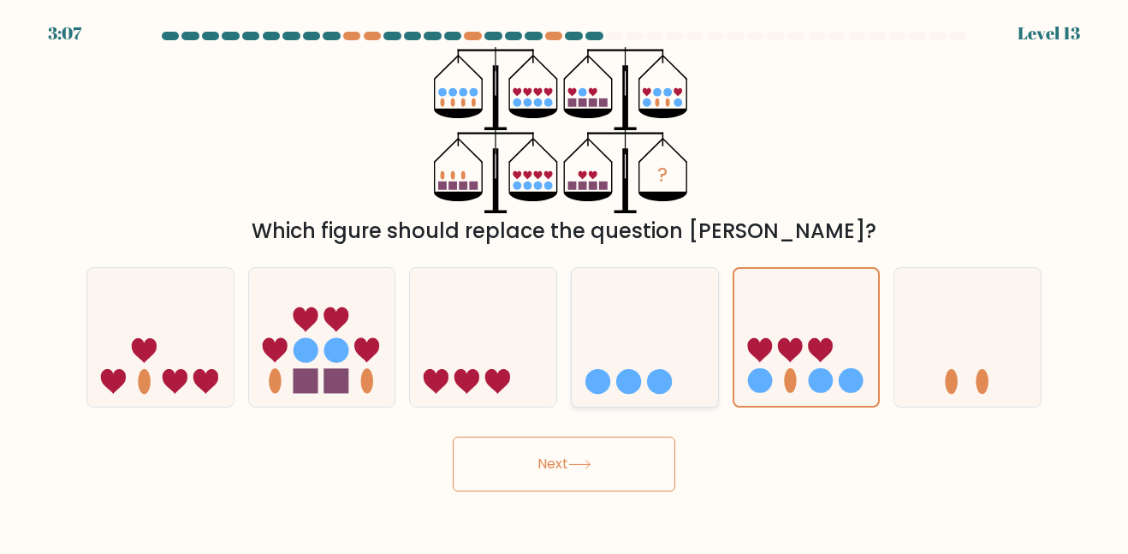
click at [693, 322] on icon at bounding box center [645, 337] width 146 height 121
click at [565, 282] on input "d." at bounding box center [564, 279] width 1 height 4
radio input "true"
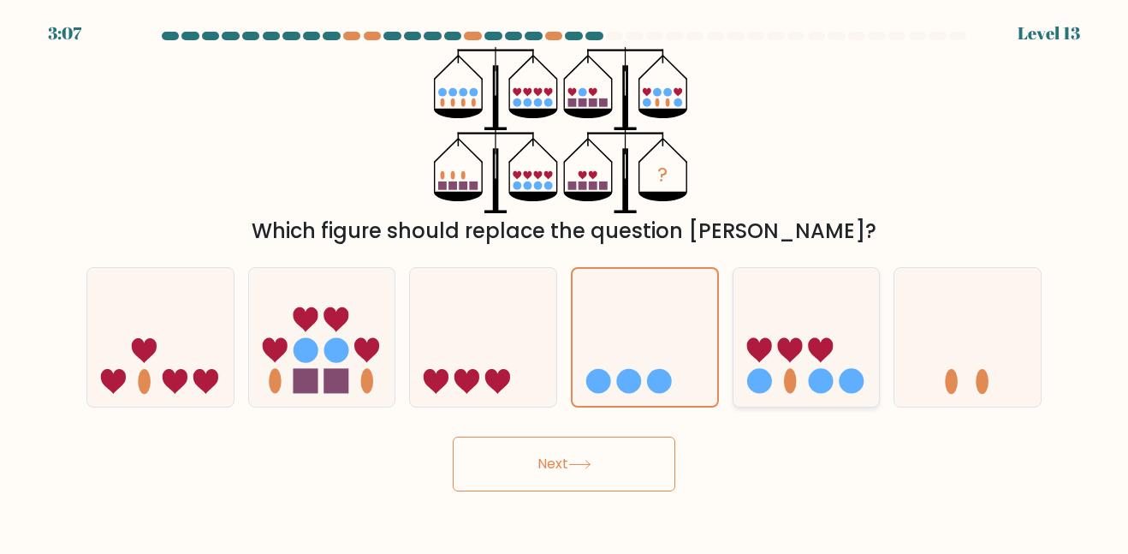
click at [829, 329] on icon at bounding box center [807, 337] width 146 height 121
click at [565, 282] on input "e." at bounding box center [564, 279] width 1 height 4
radio input "true"
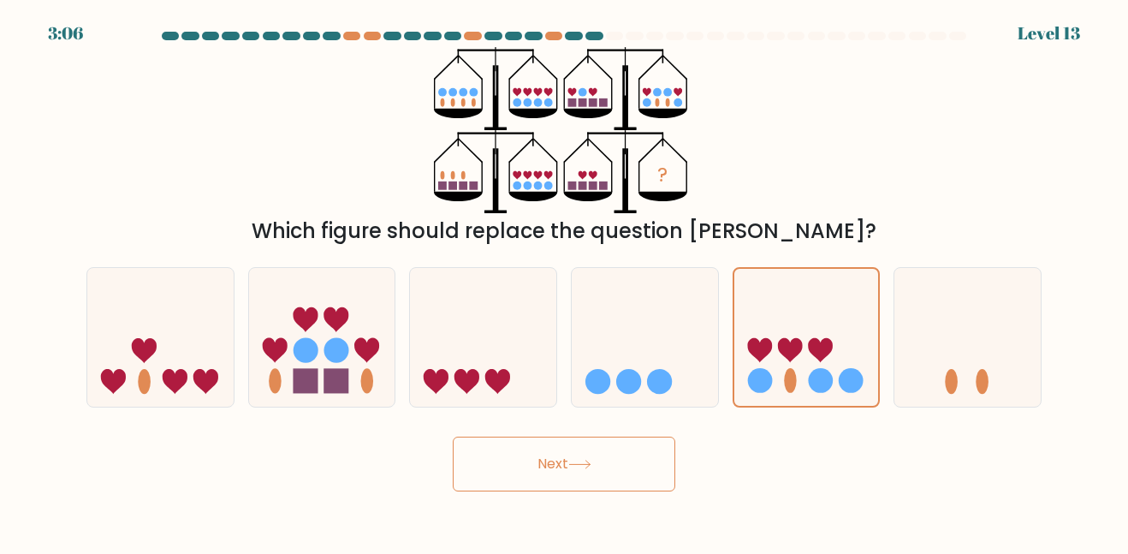
click at [639, 441] on button "Next" at bounding box center [564, 464] width 223 height 55
